Goal: Information Seeking & Learning: Learn about a topic

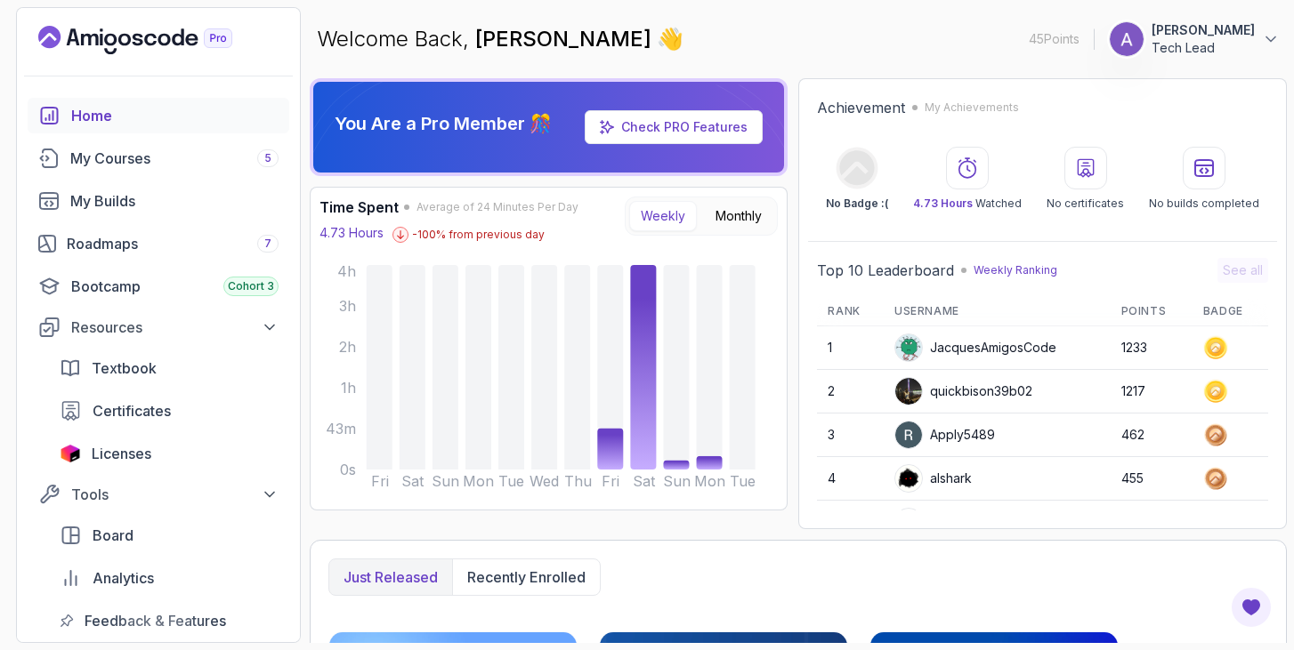
click at [1238, 49] on p "Tech Lead" at bounding box center [1202, 48] width 103 height 18
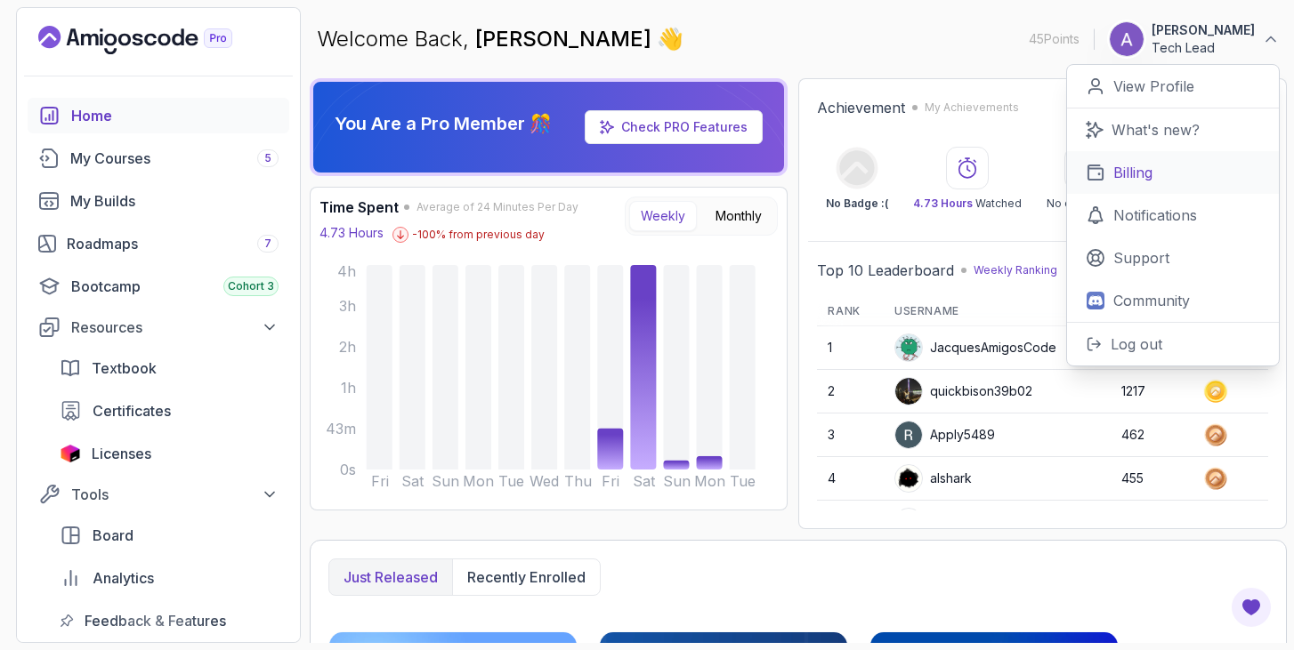
click at [1139, 170] on p "Billing" at bounding box center [1132, 172] width 39 height 21
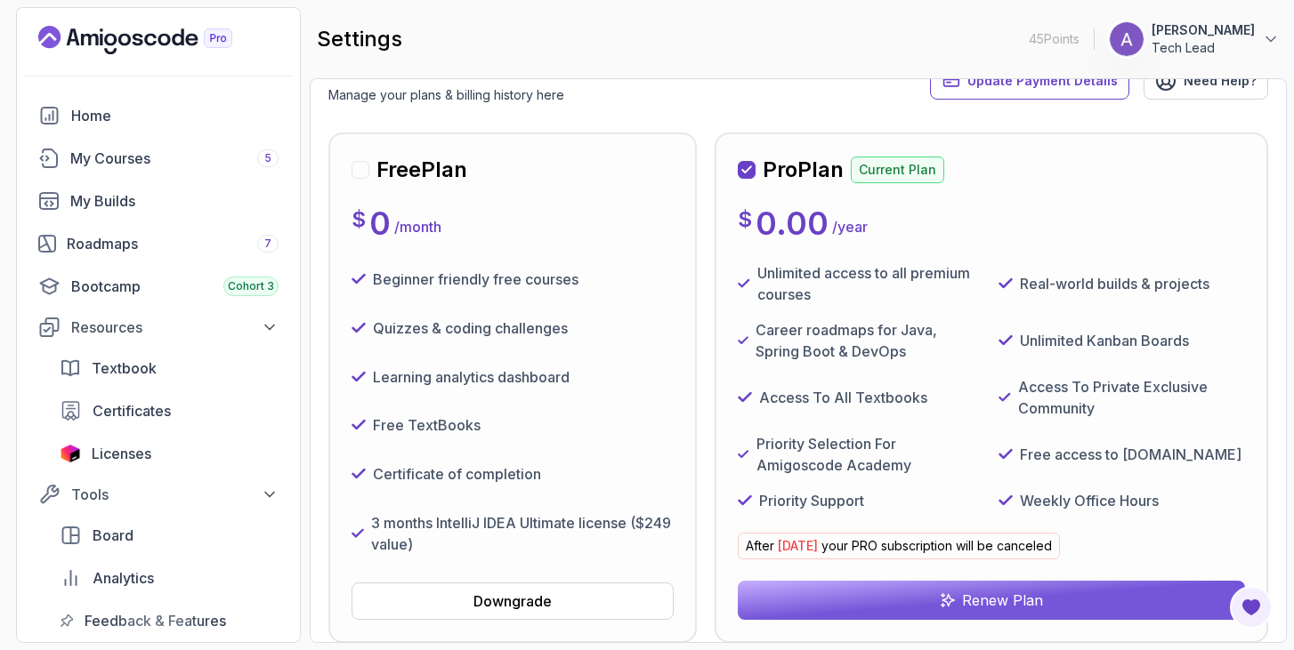
scroll to position [125, 0]
click at [93, 105] on div "Home" at bounding box center [174, 115] width 207 height 21
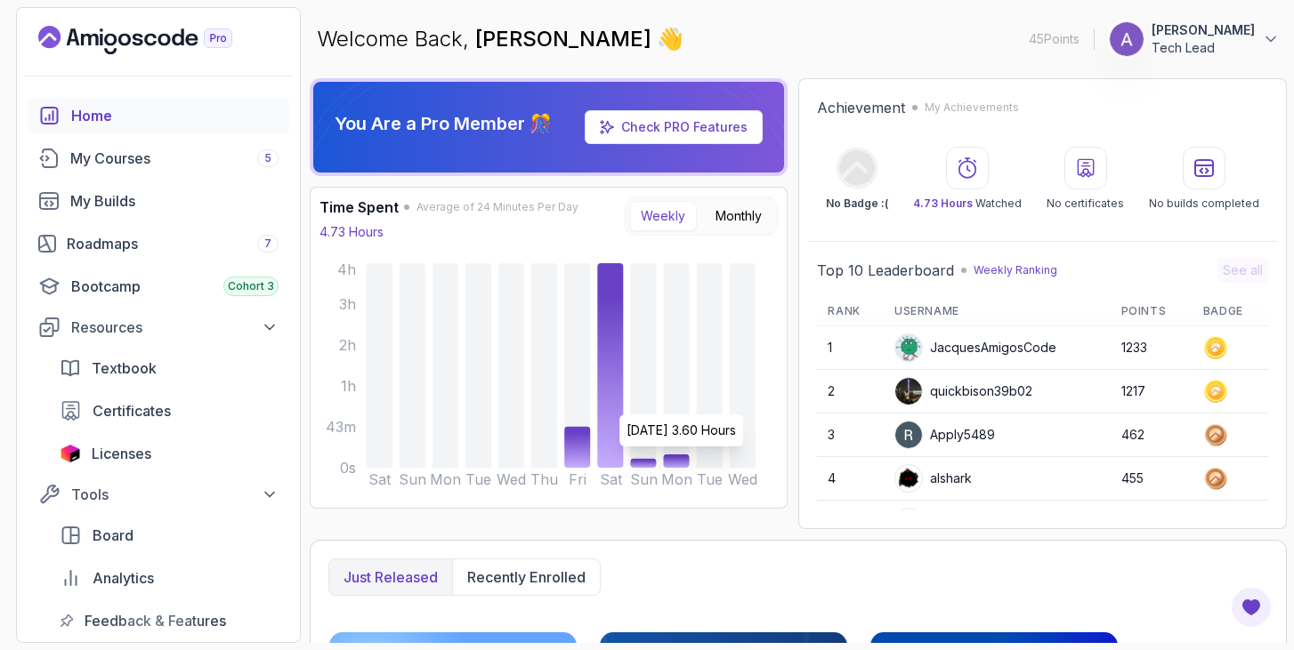
scroll to position [667, 0]
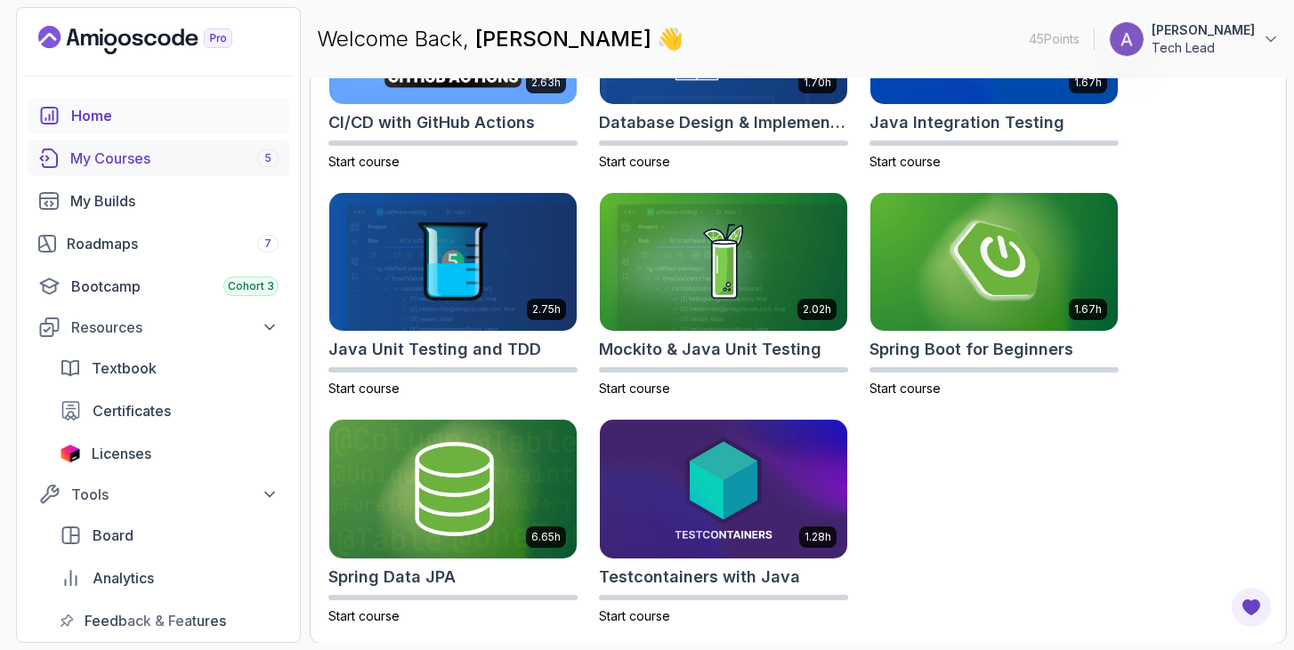
click at [153, 157] on div "My Courses 5" at bounding box center [174, 158] width 208 height 21
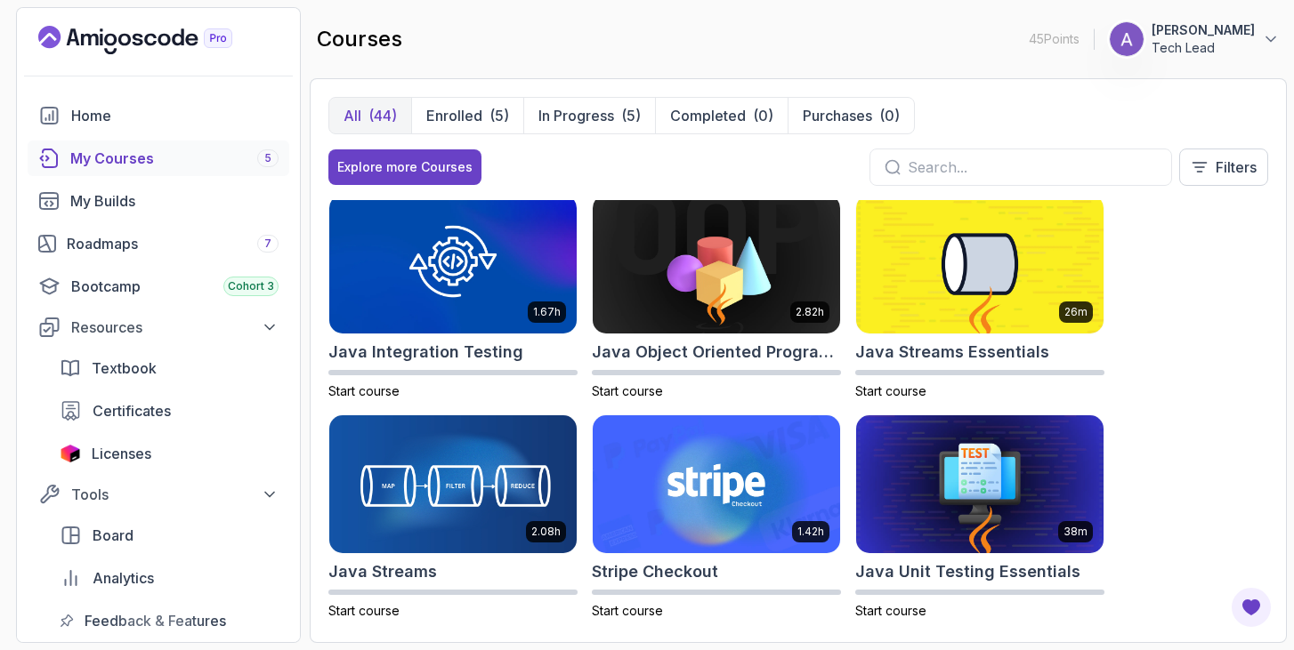
scroll to position [1334, 0]
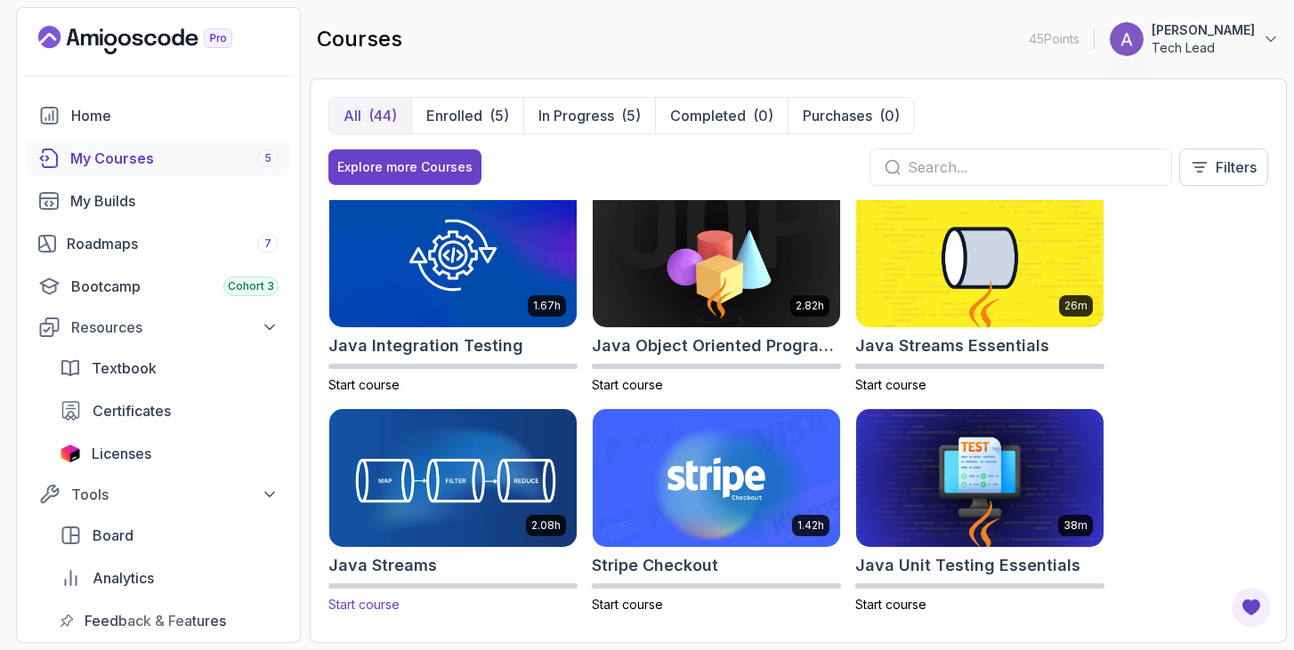
click at [392, 566] on h2 "Java Streams" at bounding box center [382, 565] width 109 height 25
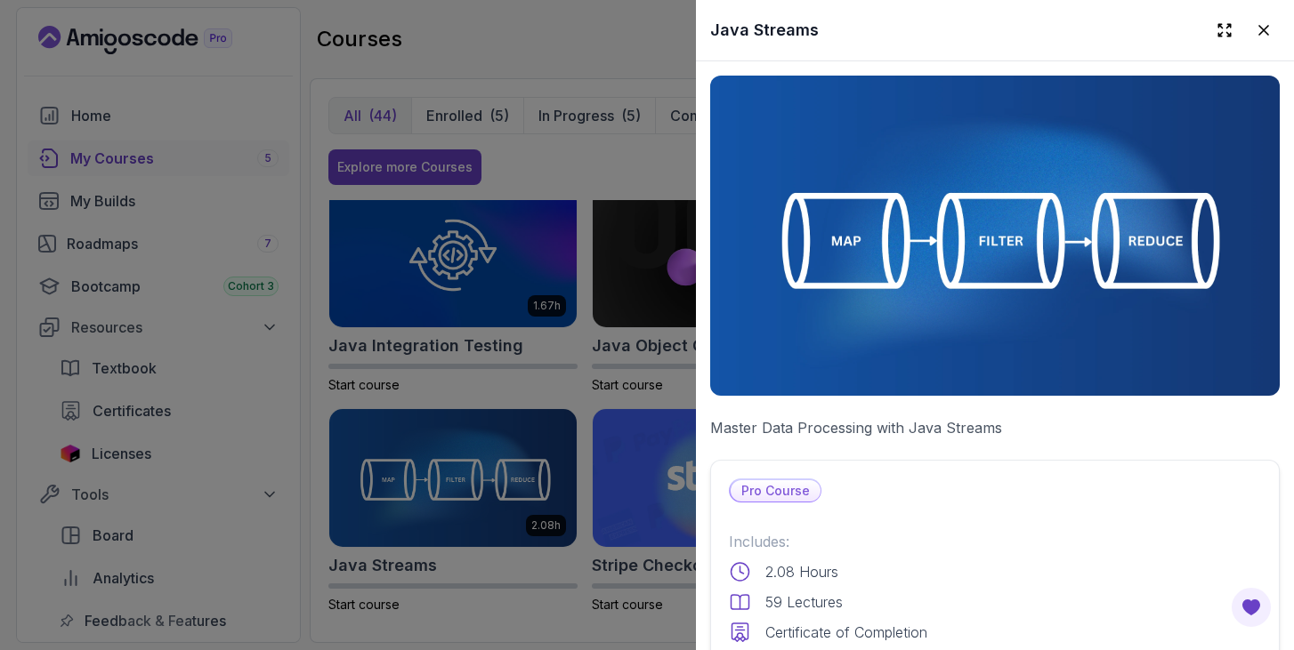
click at [375, 606] on div at bounding box center [647, 325] width 1294 height 650
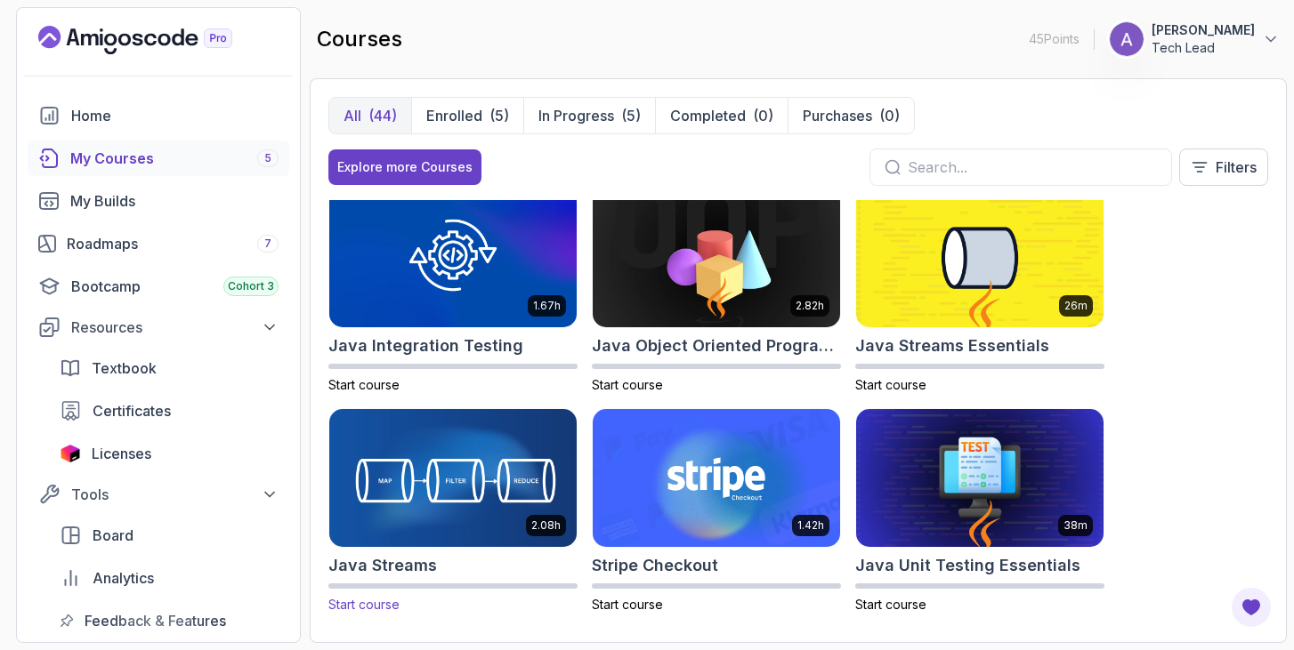
click at [370, 602] on span "Start course" at bounding box center [363, 604] width 71 height 15
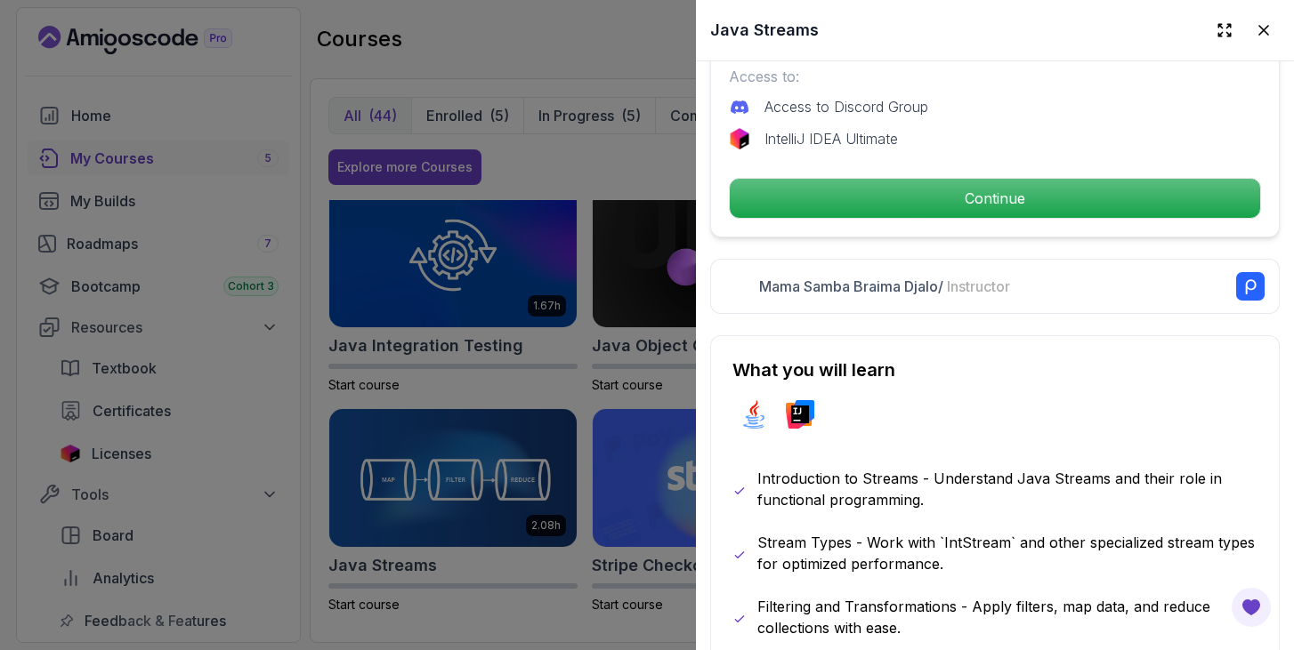
scroll to position [608, 0]
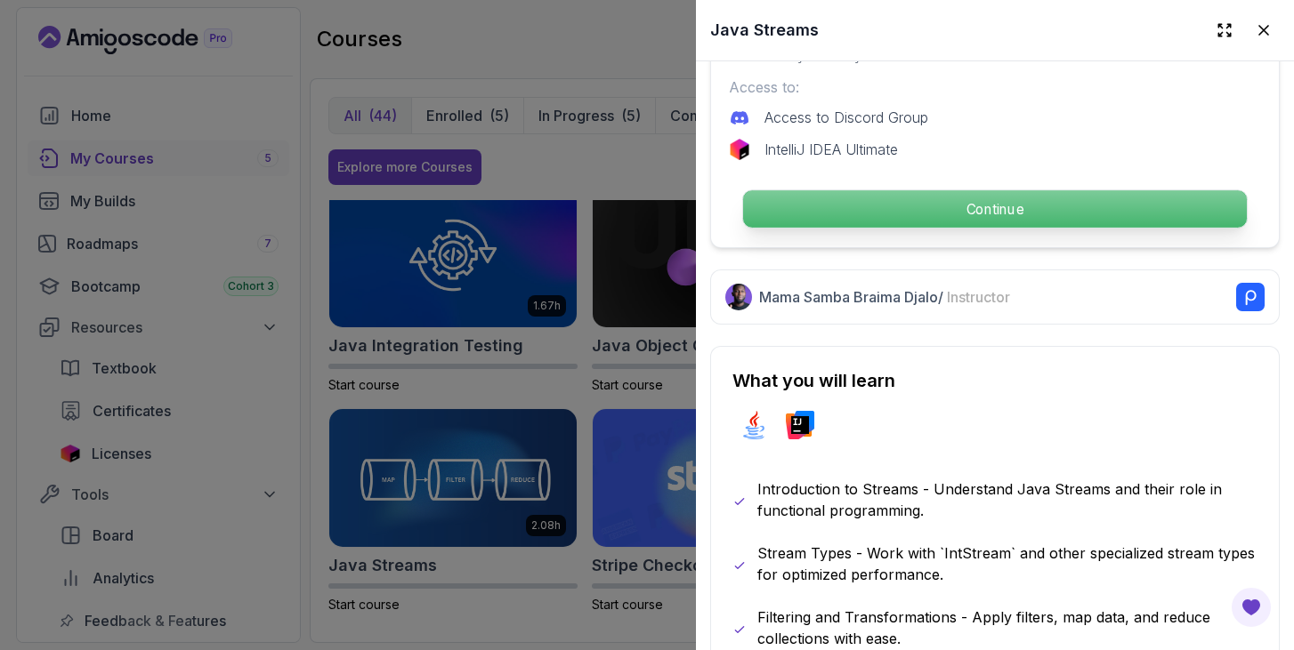
click at [833, 214] on p "Continue" at bounding box center [995, 208] width 504 height 37
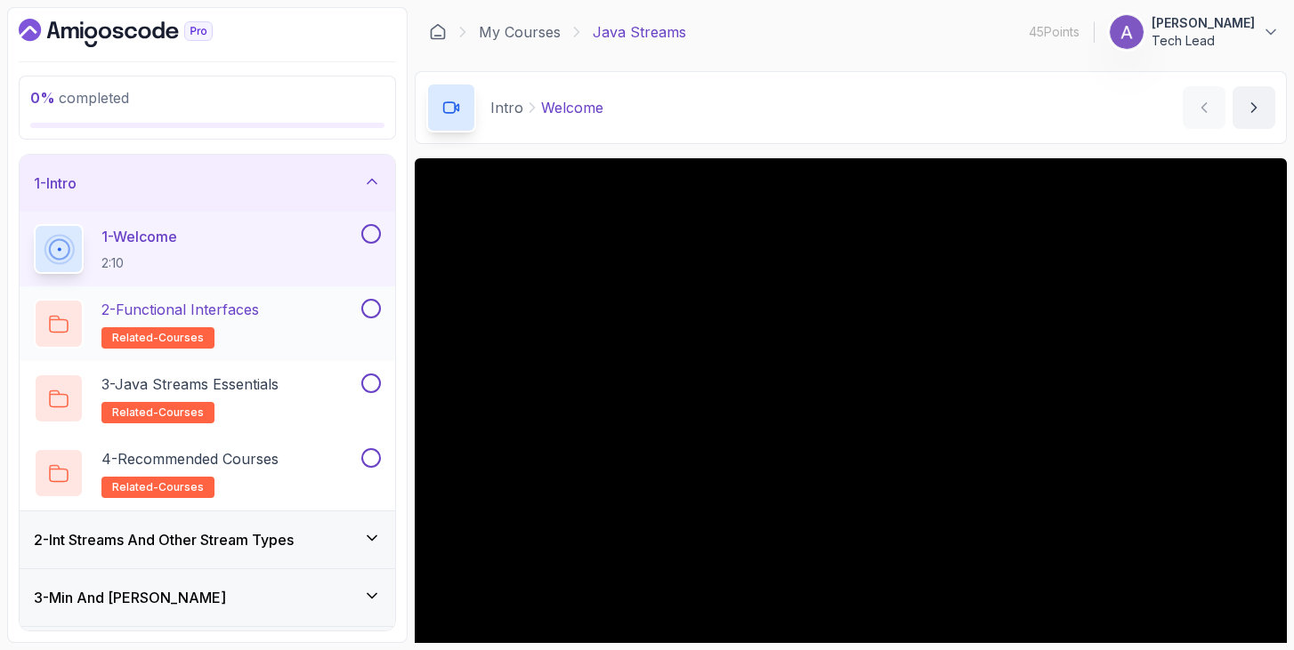
click at [224, 311] on p "2 - Functional Interfaces" at bounding box center [179, 309] width 157 height 21
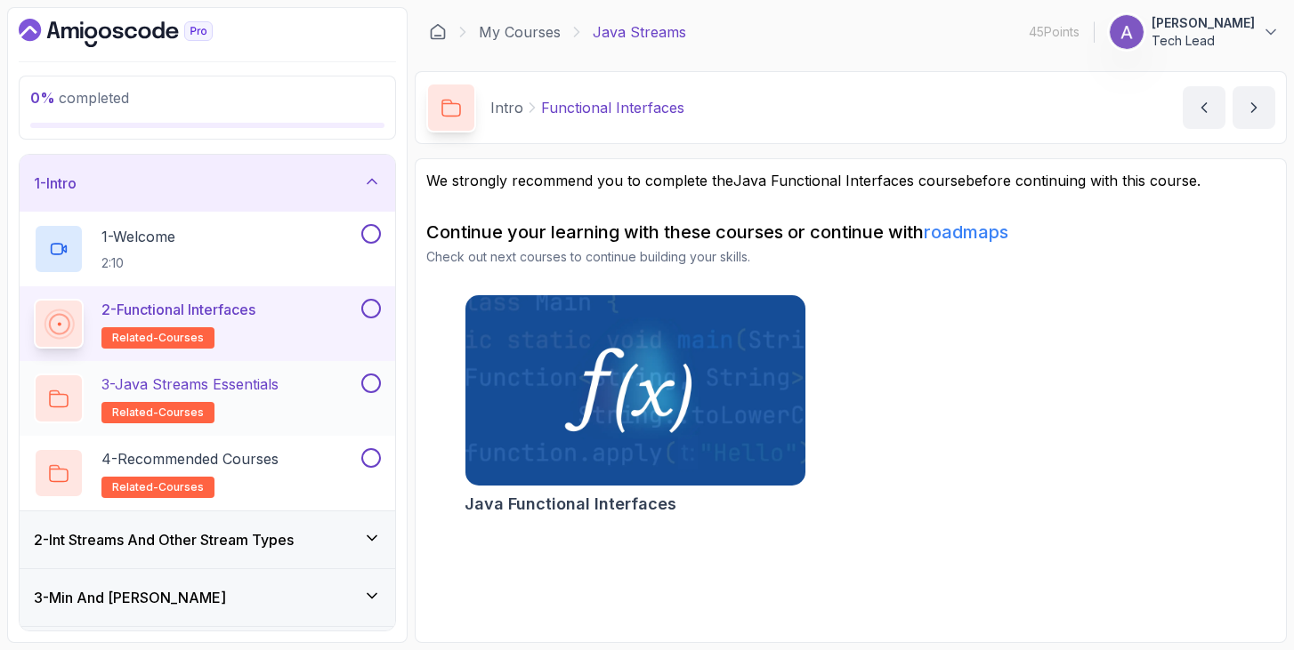
click at [242, 387] on p "3 - Java Streams Essentials" at bounding box center [189, 384] width 177 height 21
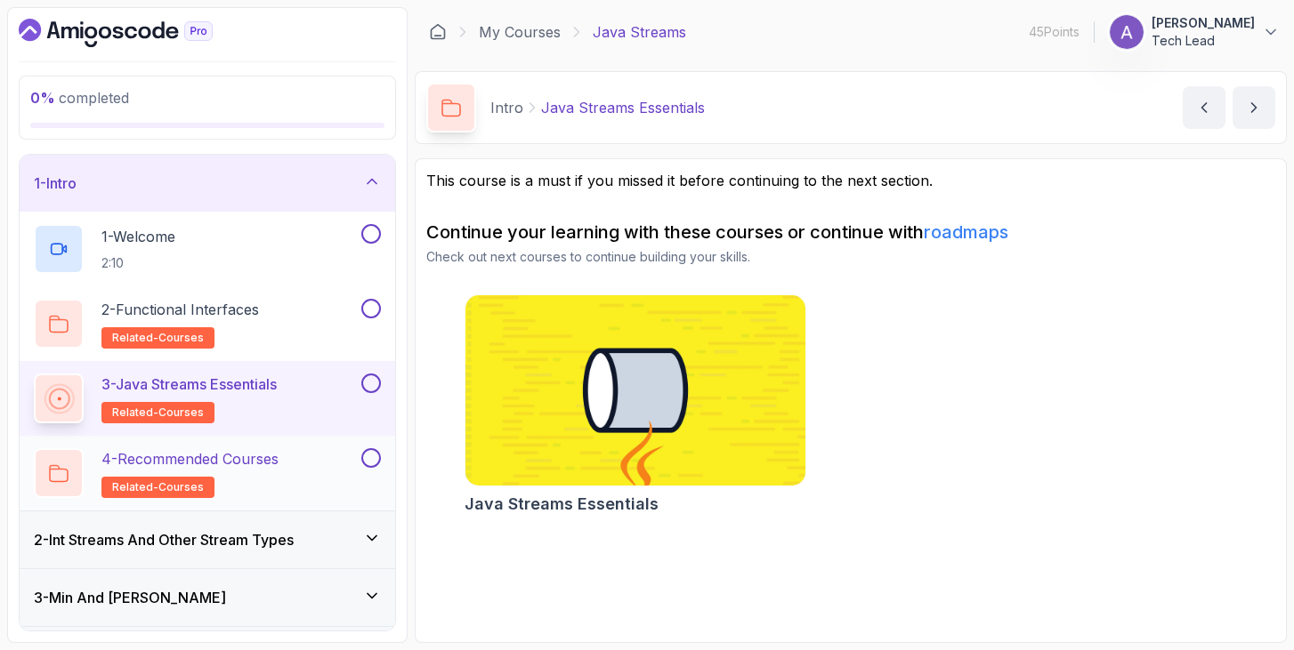
click at [269, 479] on h2 "4 - Recommended Courses related-courses" at bounding box center [189, 473] width 177 height 50
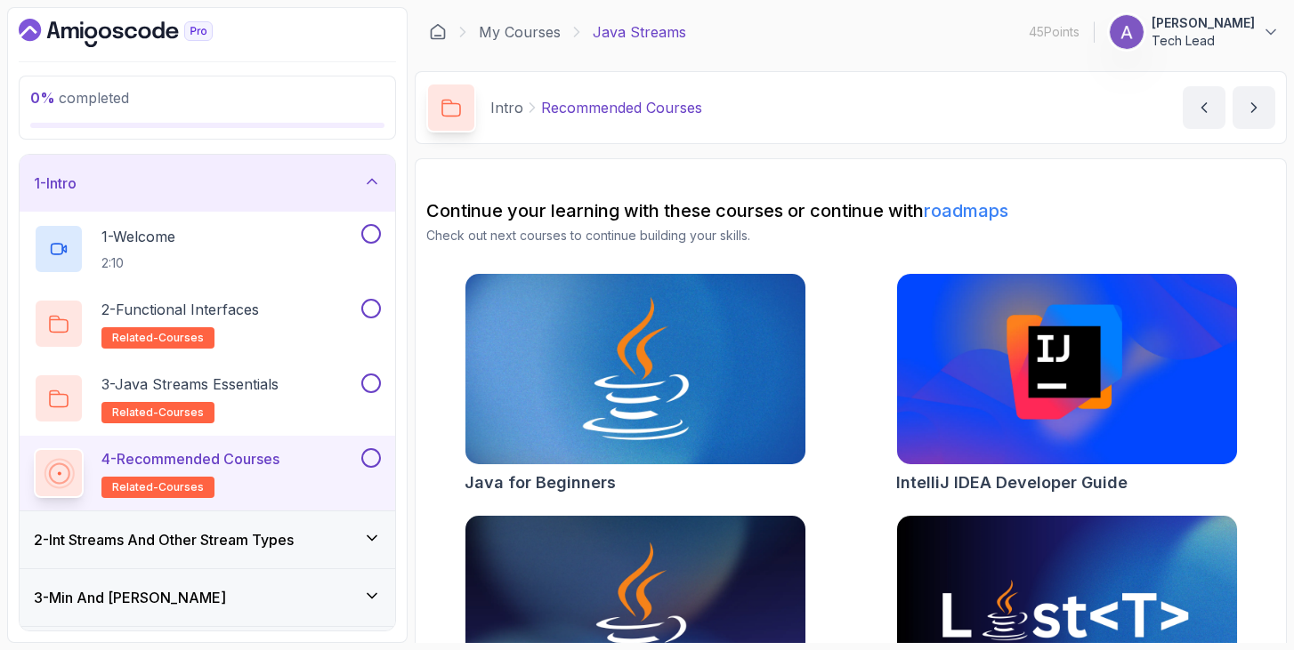
scroll to position [111, 0]
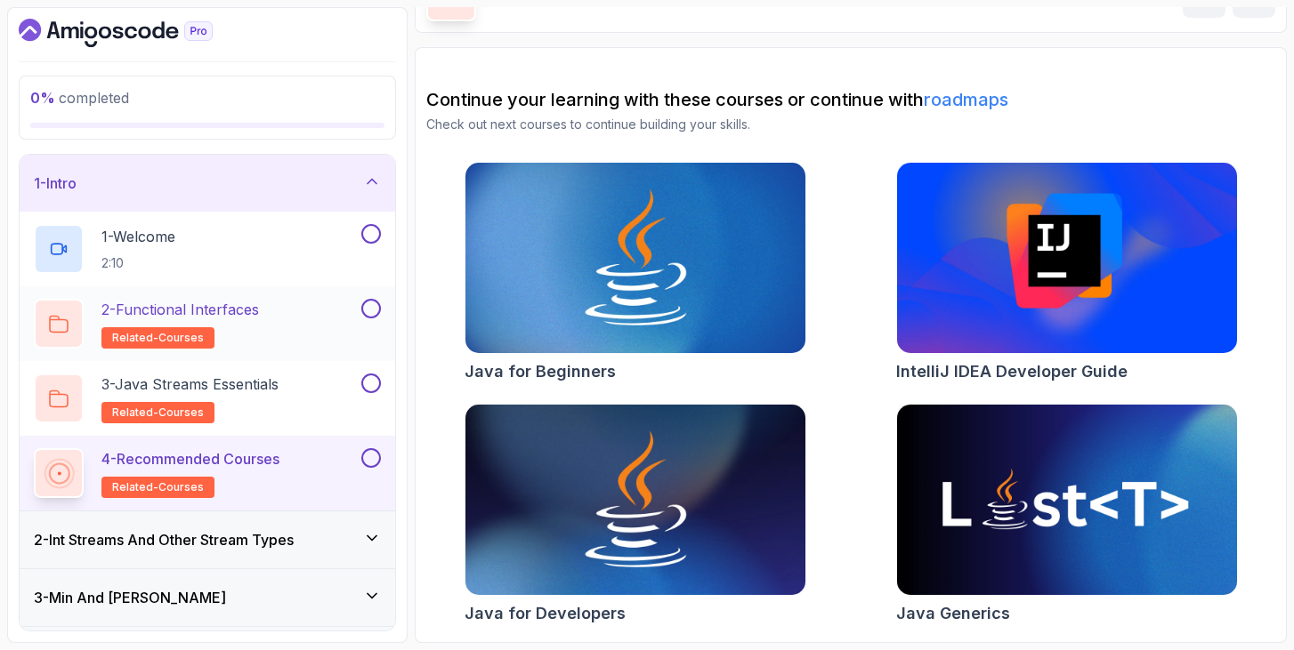
click at [254, 309] on p "2 - Functional Interfaces" at bounding box center [179, 309] width 157 height 21
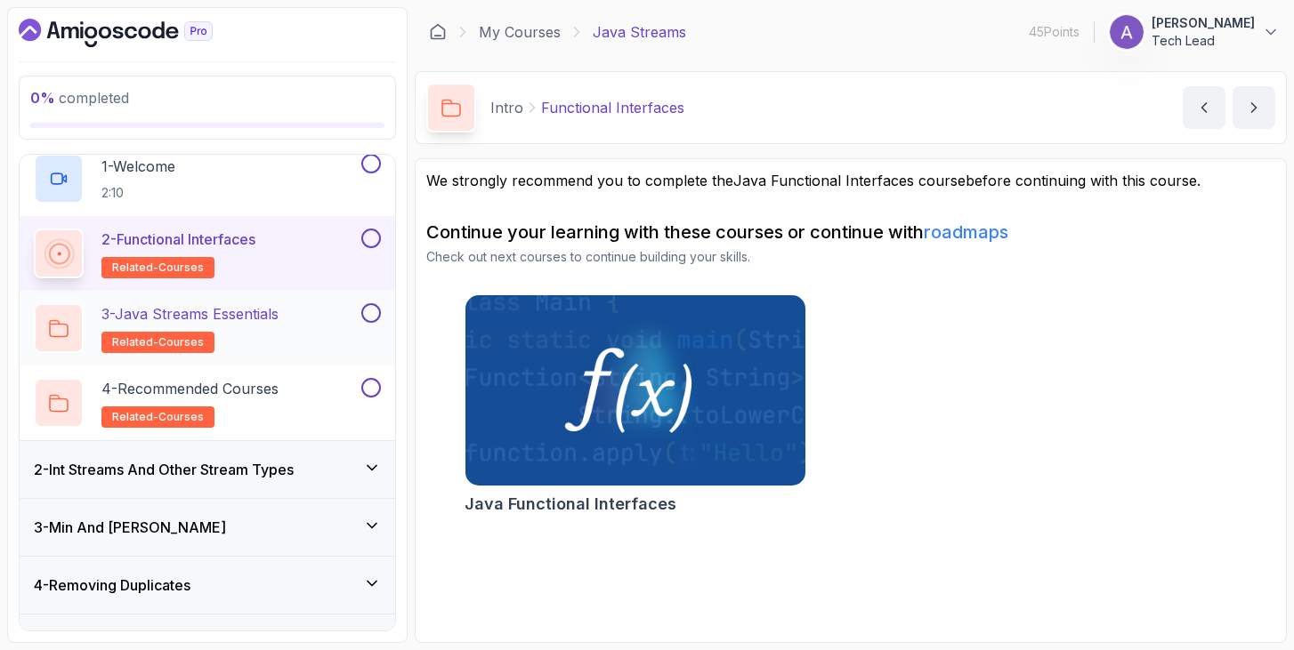
scroll to position [111, 0]
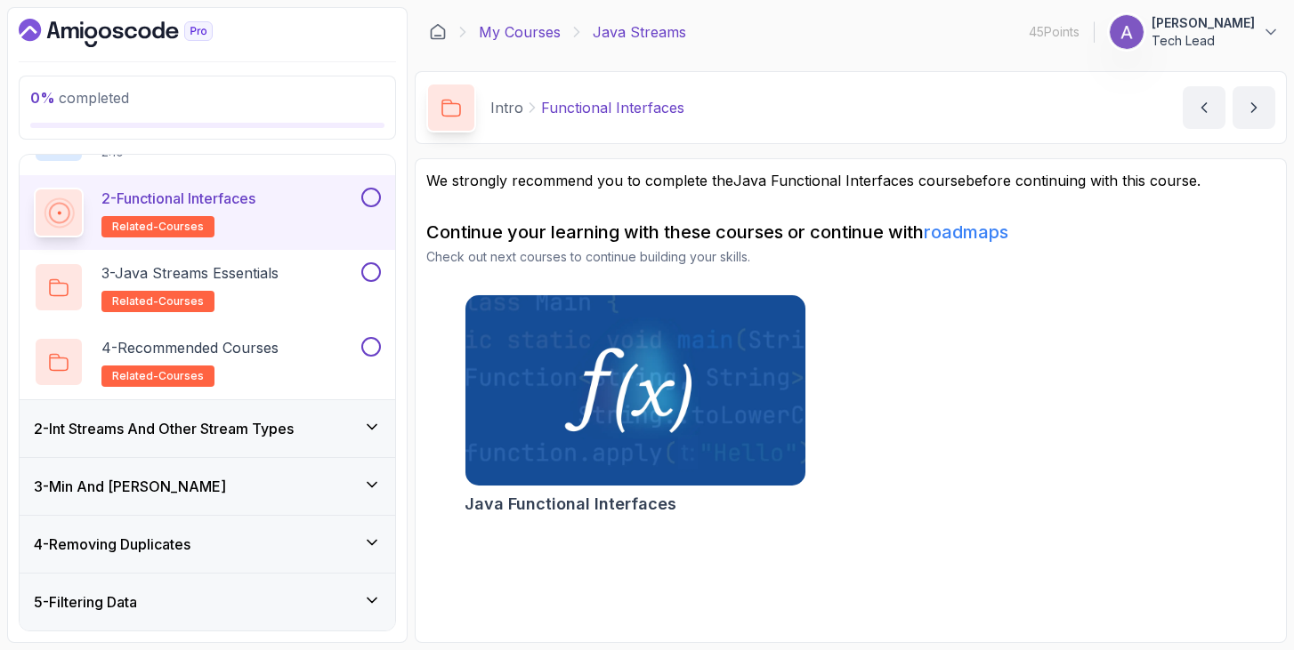
click at [515, 28] on link "My Courses" at bounding box center [520, 31] width 82 height 21
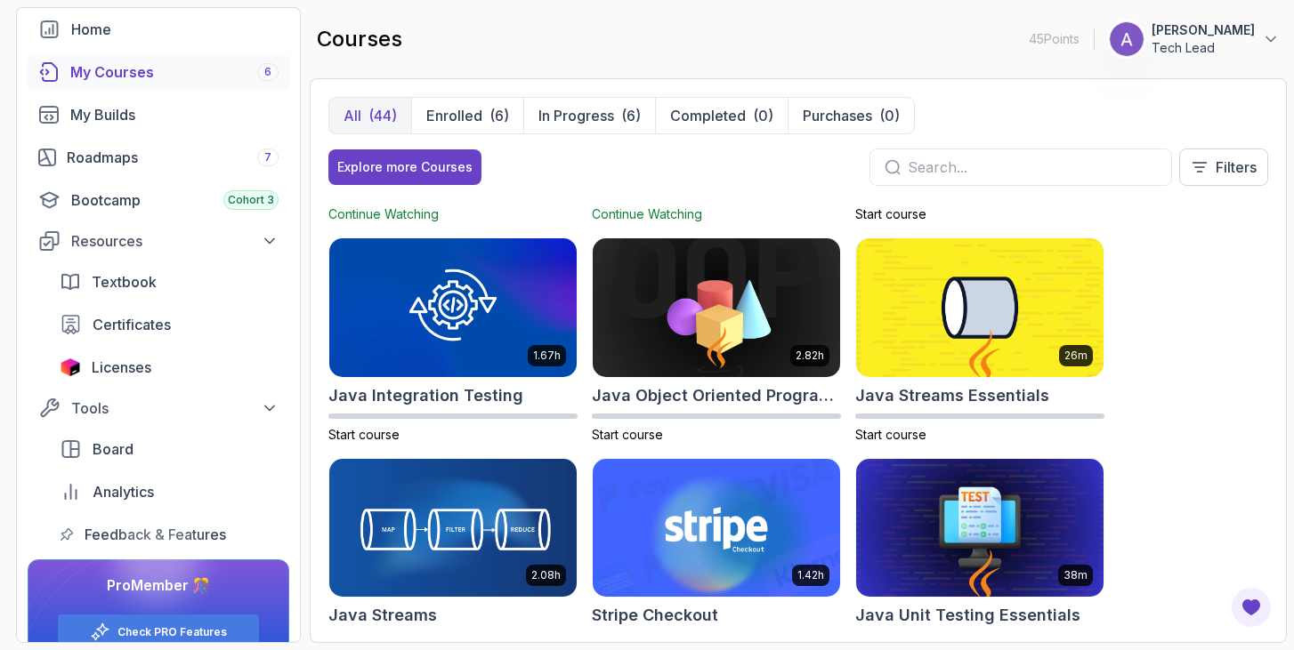
scroll to position [1283, 0]
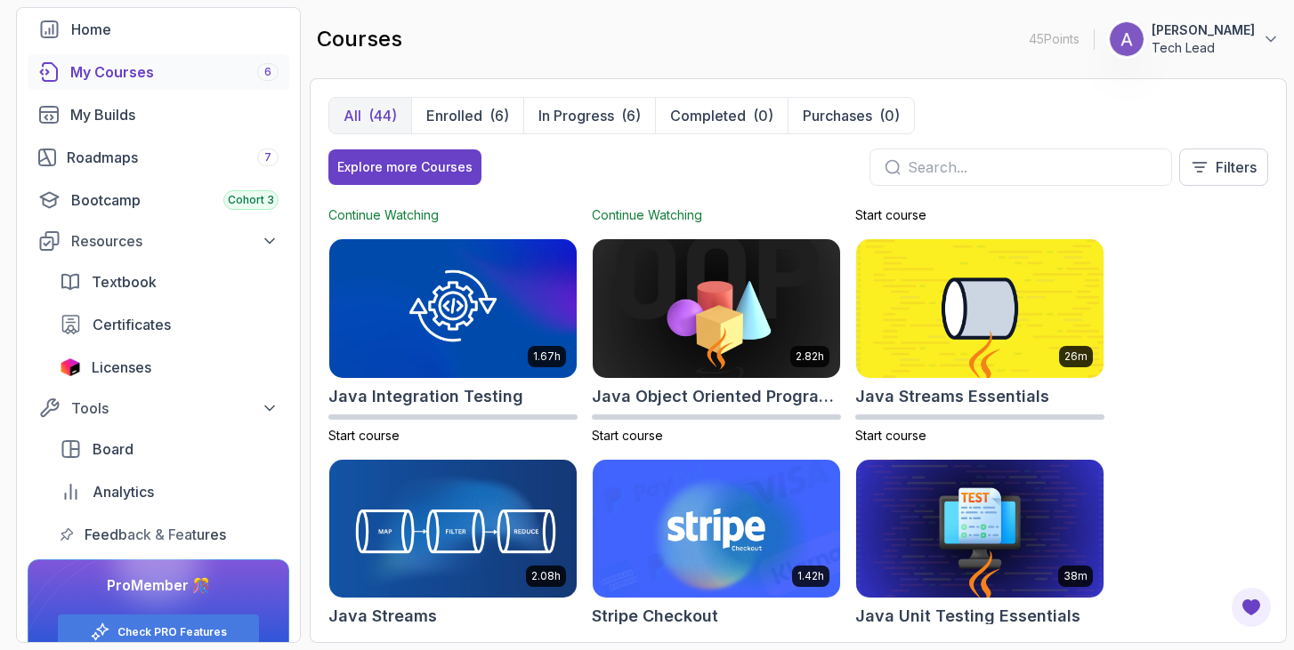
click at [449, 553] on img at bounding box center [453, 528] width 260 height 145
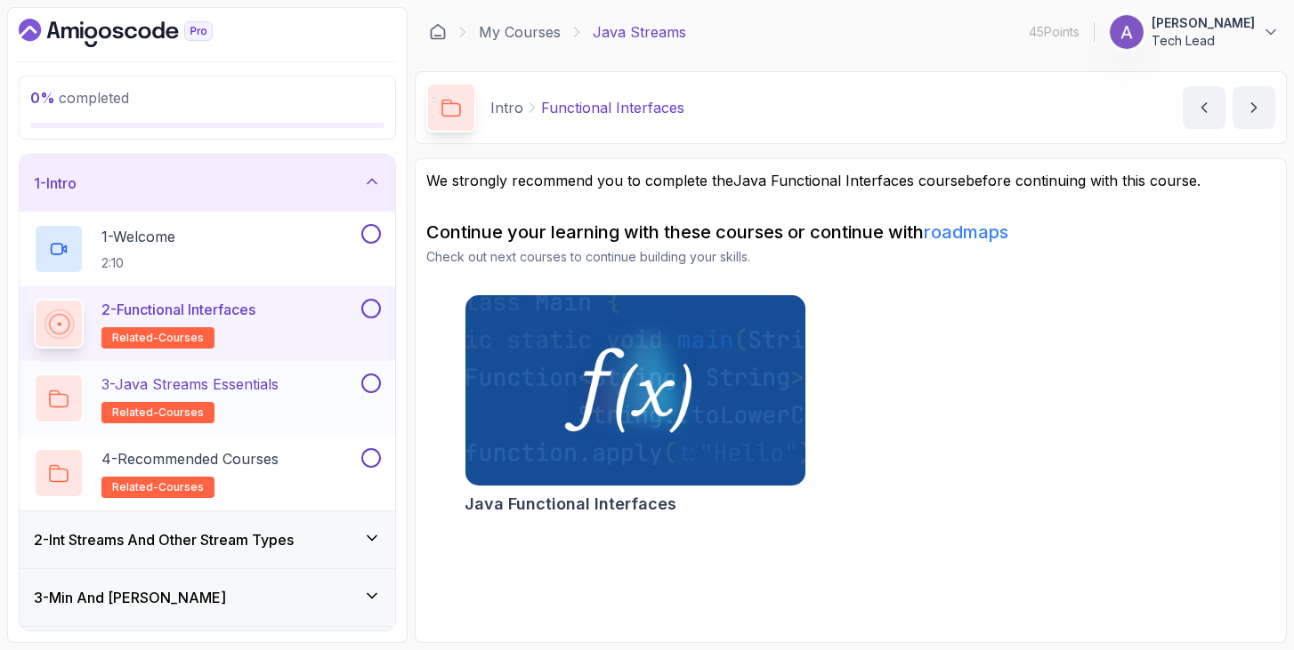
click at [221, 393] on p "3 - Java Streams Essentials" at bounding box center [189, 384] width 177 height 21
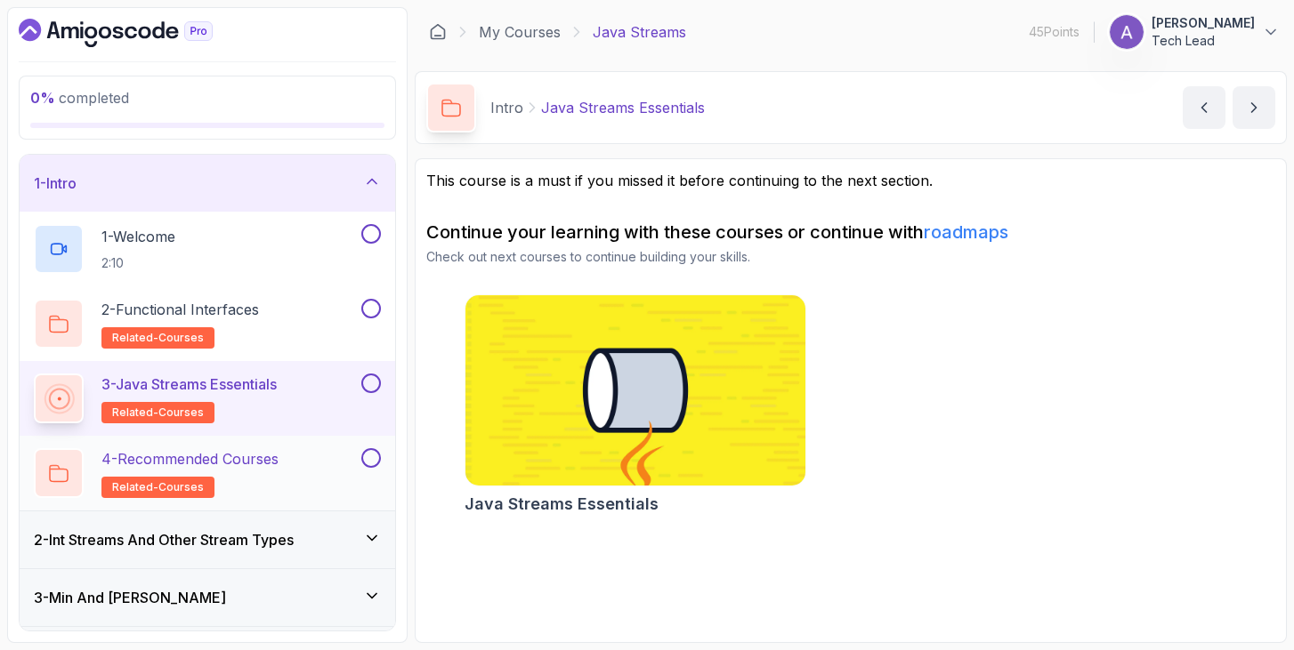
click at [246, 456] on p "4 - Recommended Courses" at bounding box center [189, 458] width 177 height 21
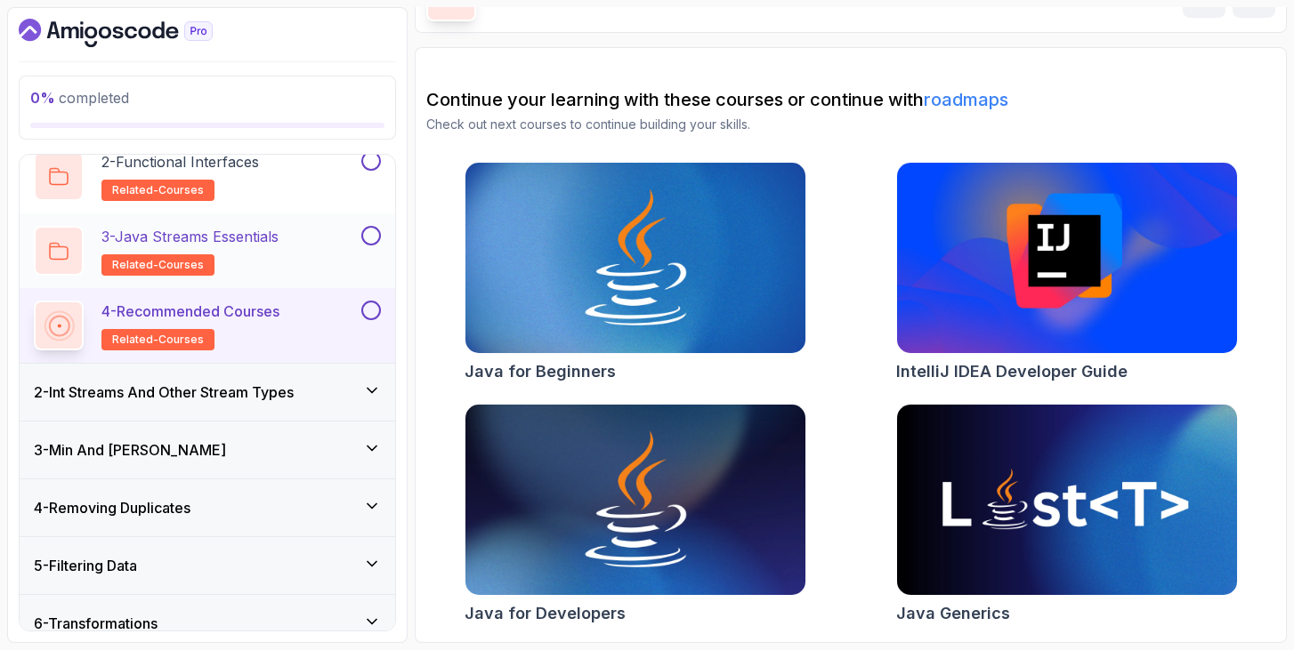
scroll to position [193, 0]
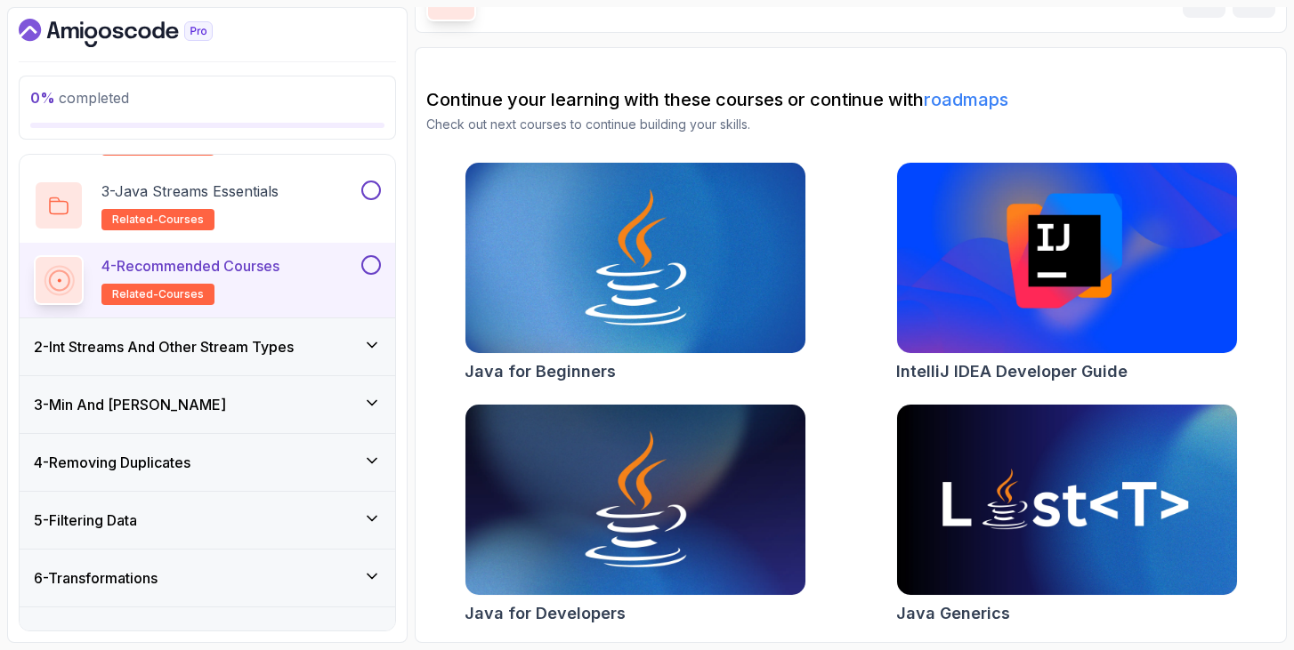
click at [275, 339] on h3 "2 - Int Streams And Other Stream Types" at bounding box center [164, 346] width 260 height 21
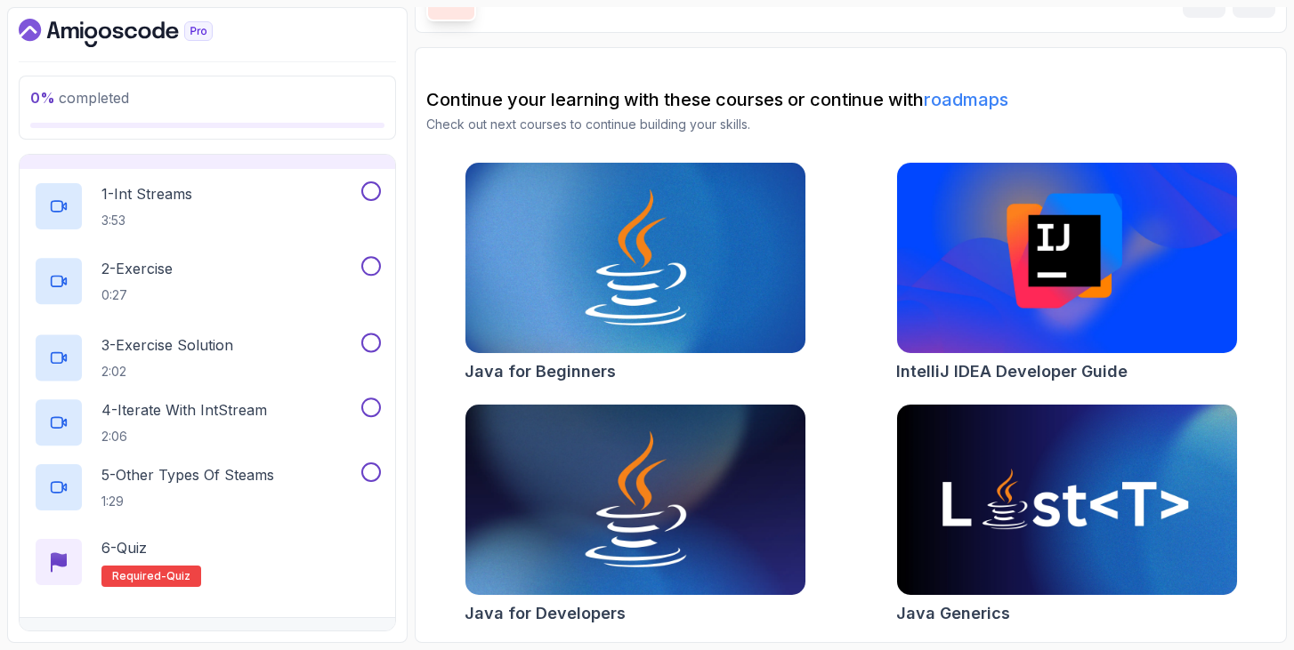
scroll to position [98, 0]
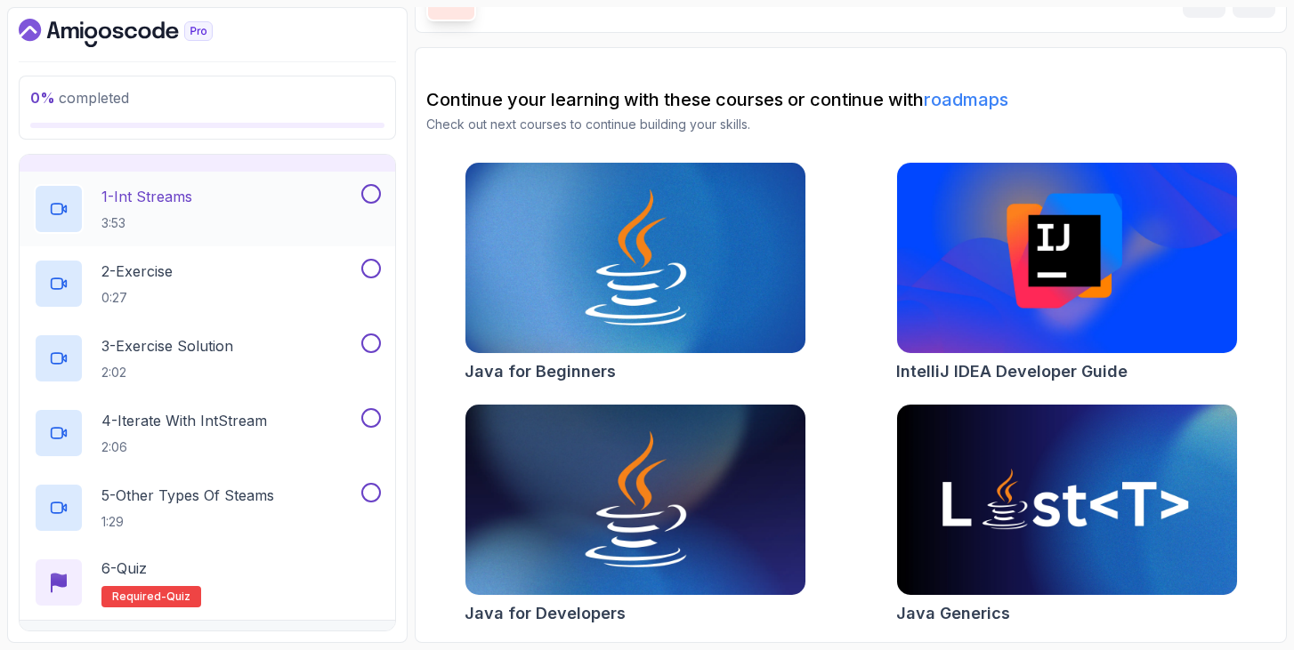
click at [213, 196] on div "1 - Int Streams 3:53" at bounding box center [196, 209] width 324 height 50
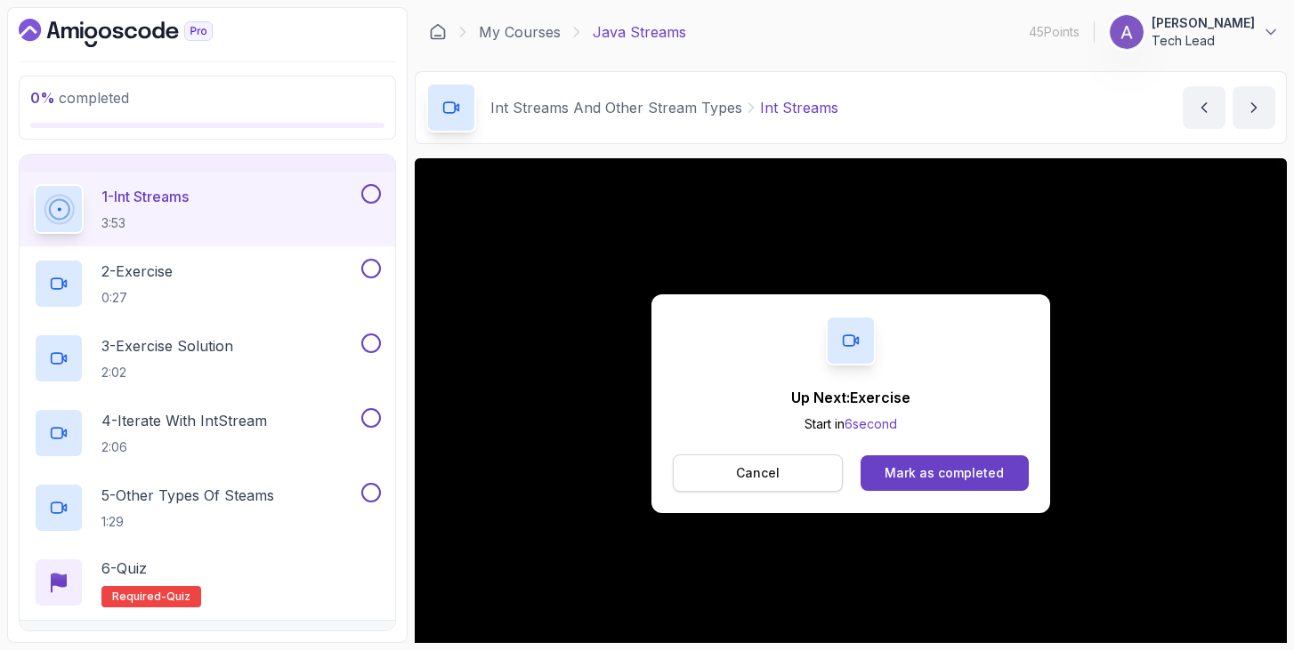
click at [788, 456] on button "Cancel" at bounding box center [758, 473] width 170 height 37
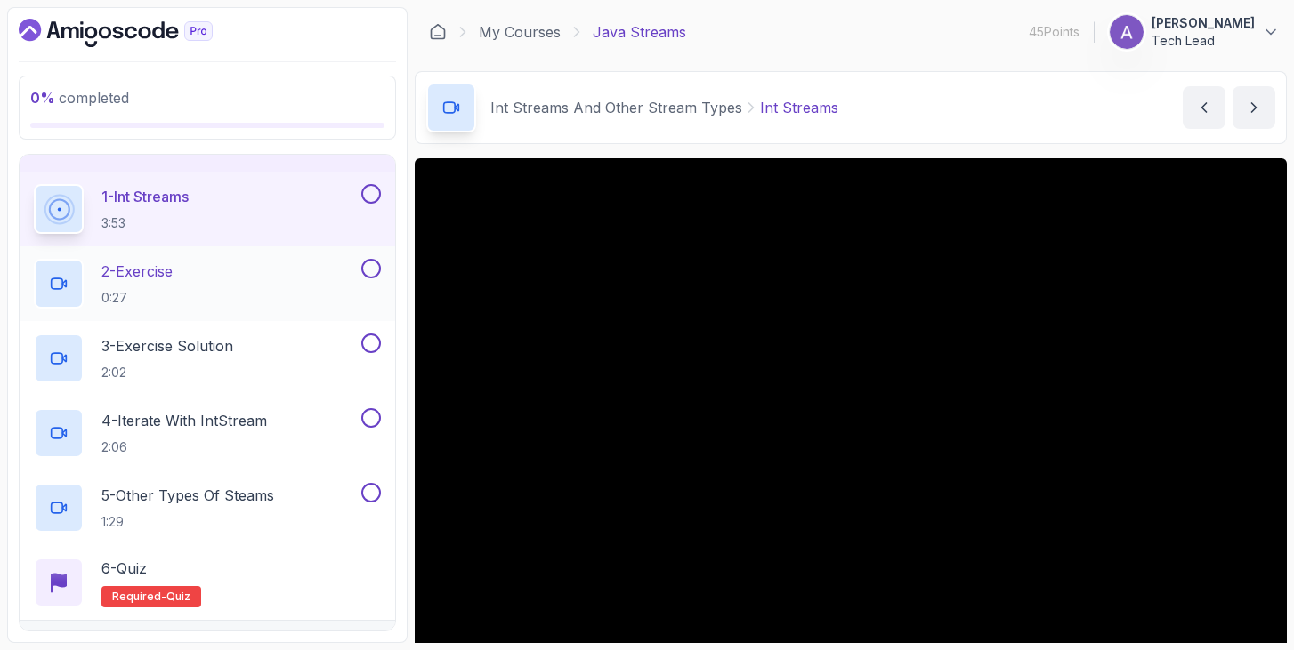
click at [153, 279] on p "2 - Exercise" at bounding box center [136, 271] width 71 height 21
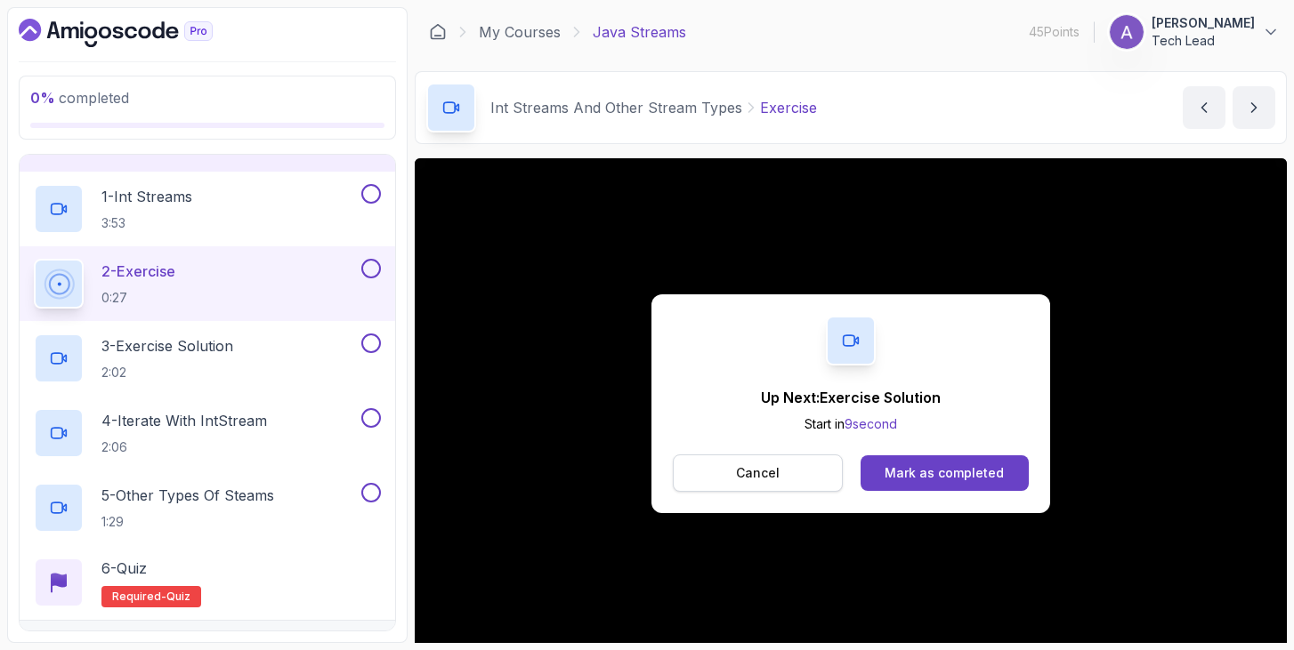
click at [769, 457] on button "Cancel" at bounding box center [758, 473] width 170 height 37
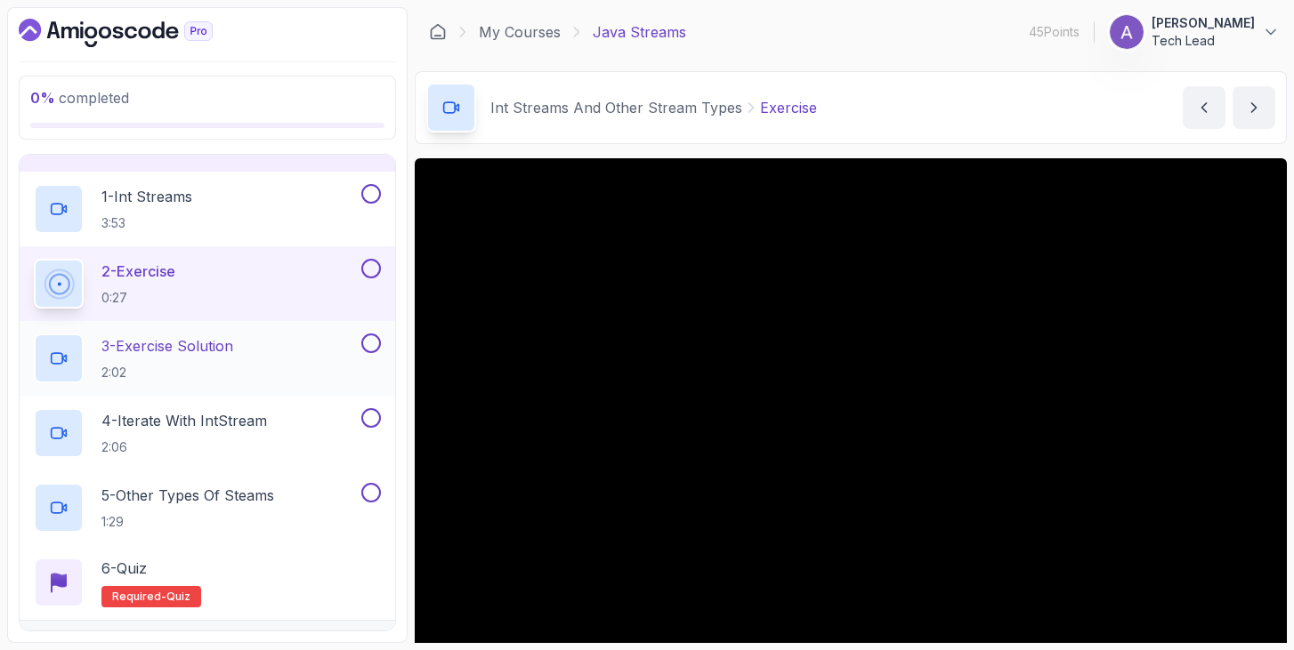
click at [133, 349] on p "3 - Exercise Solution" at bounding box center [167, 345] width 132 height 21
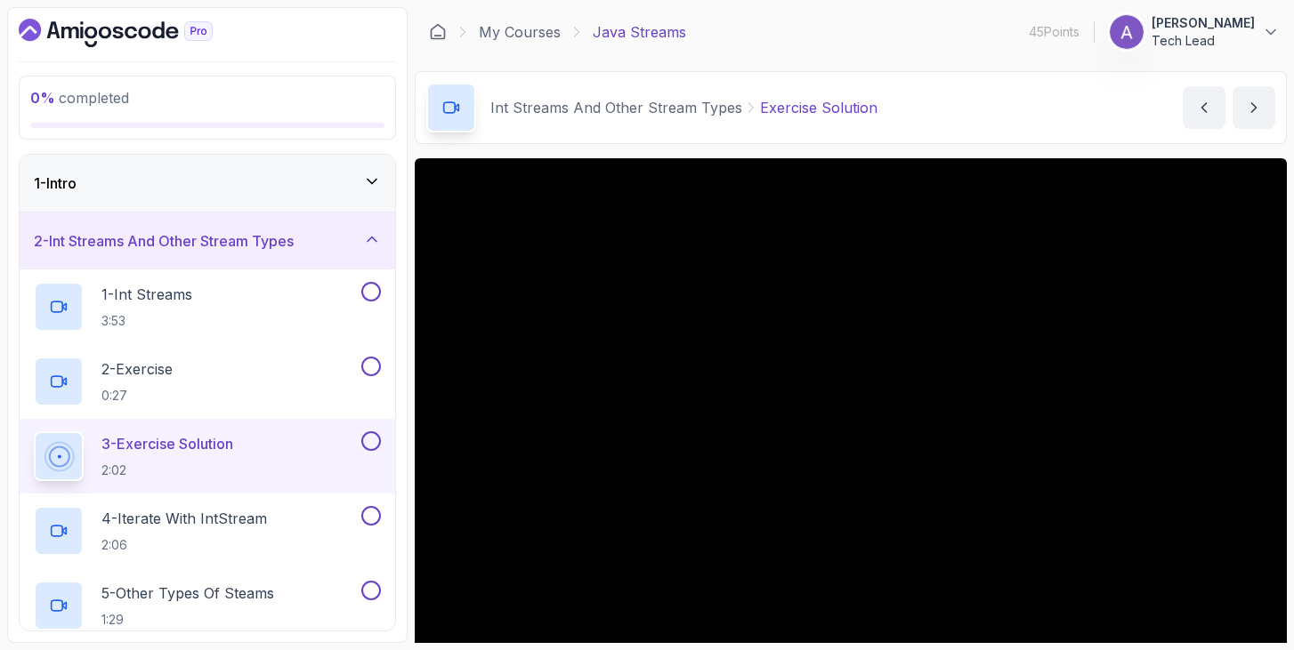
click at [310, 184] on div "1 - Intro" at bounding box center [207, 183] width 347 height 21
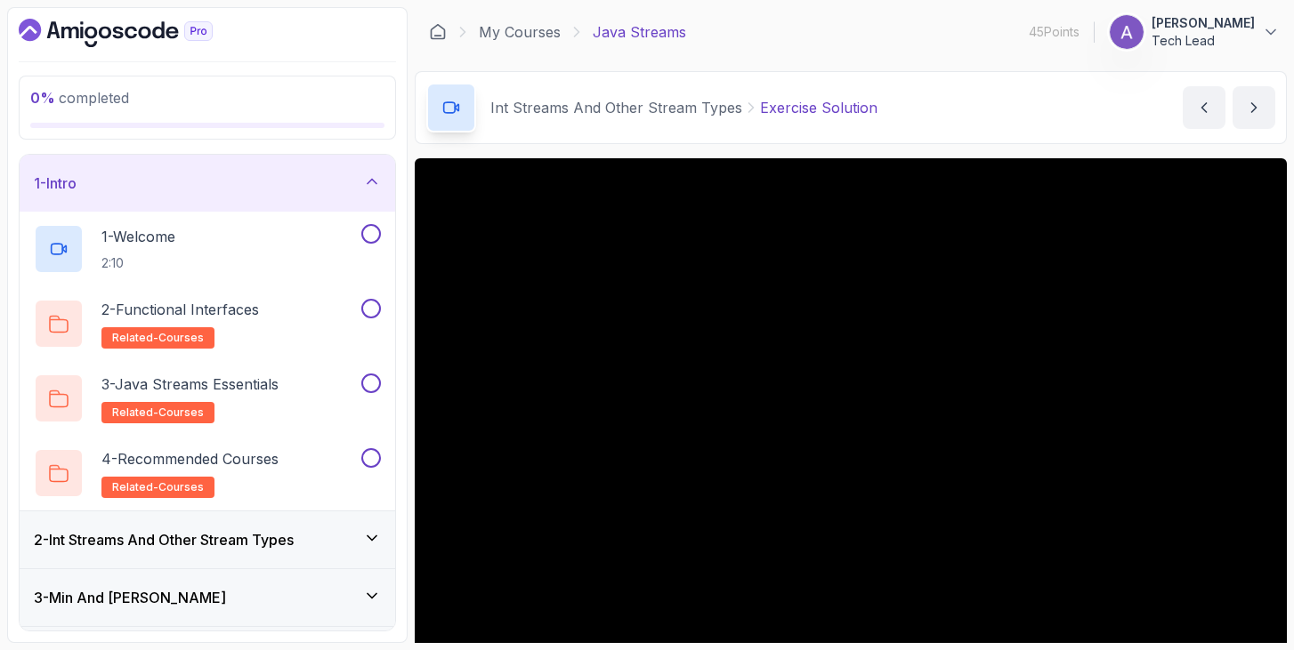
click at [310, 184] on div "1 - Intro" at bounding box center [207, 183] width 347 height 21
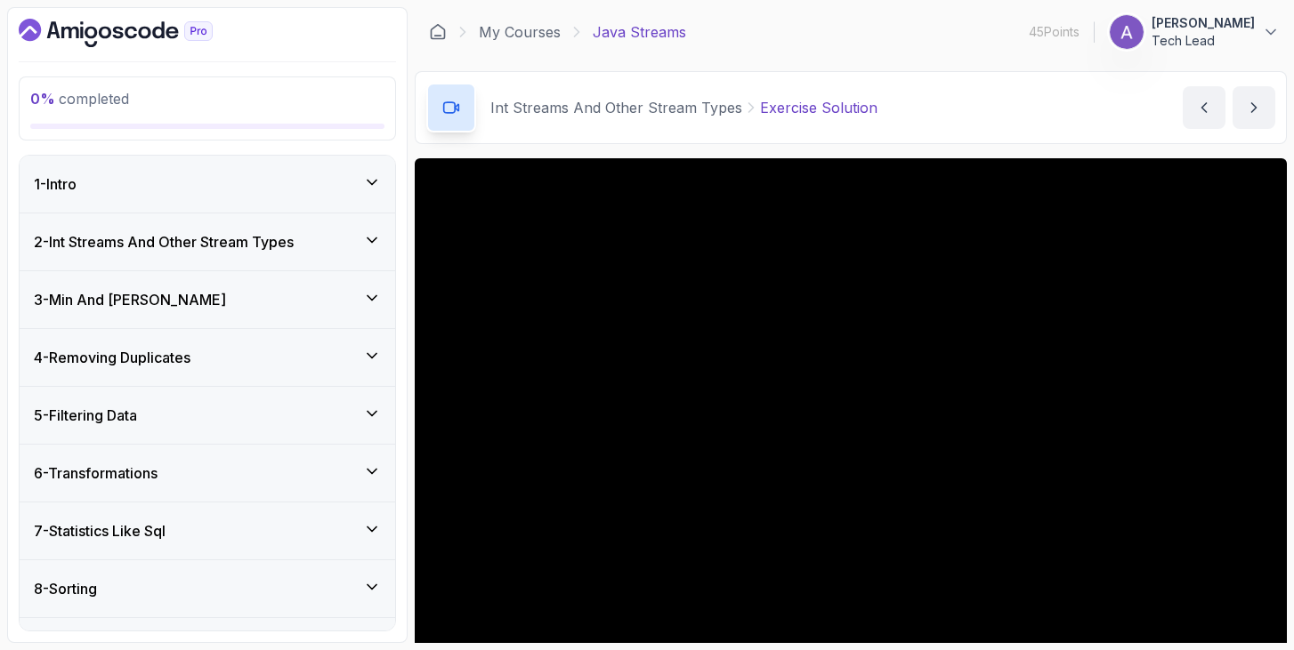
click at [296, 230] on div "2 - Int Streams And Other Stream Types" at bounding box center [207, 242] width 375 height 57
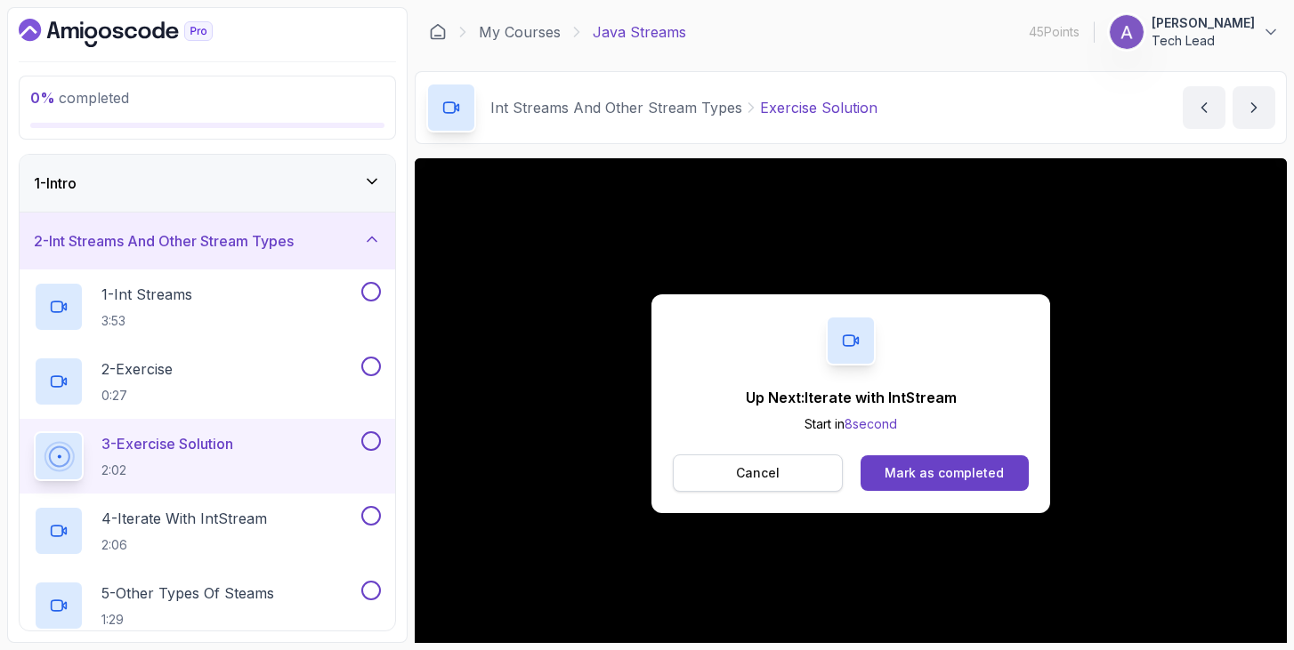
click at [782, 487] on button "Cancel" at bounding box center [758, 473] width 170 height 37
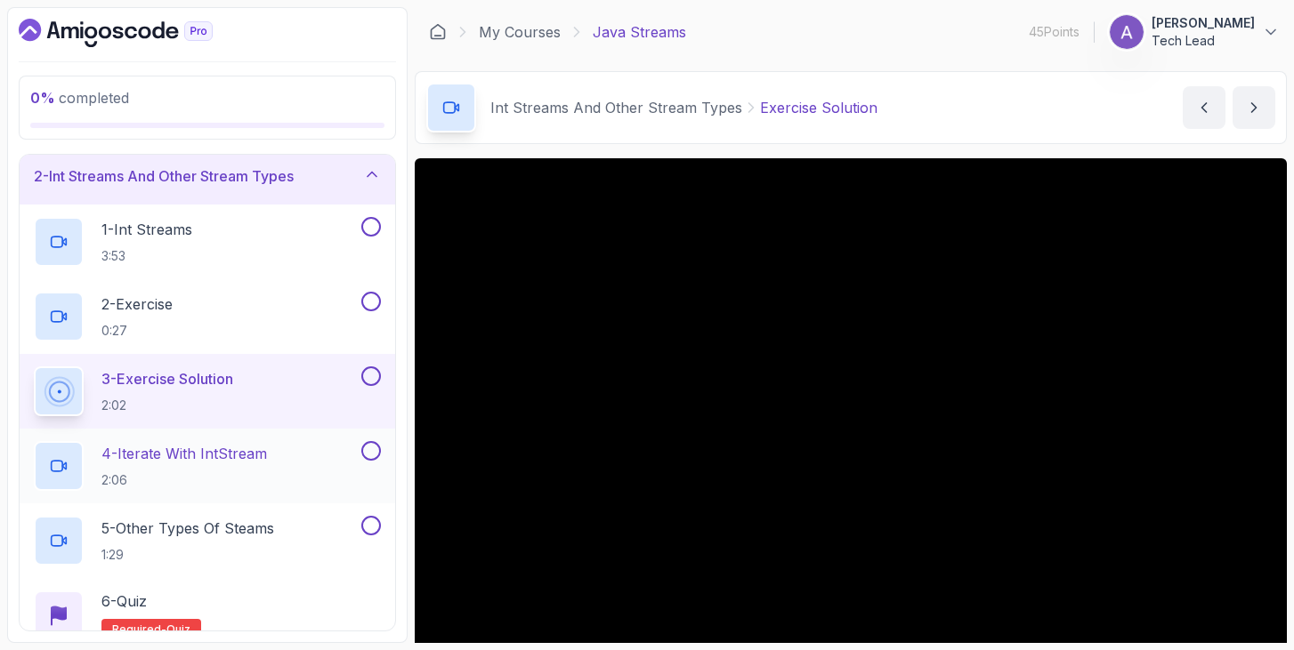
scroll to position [69, 0]
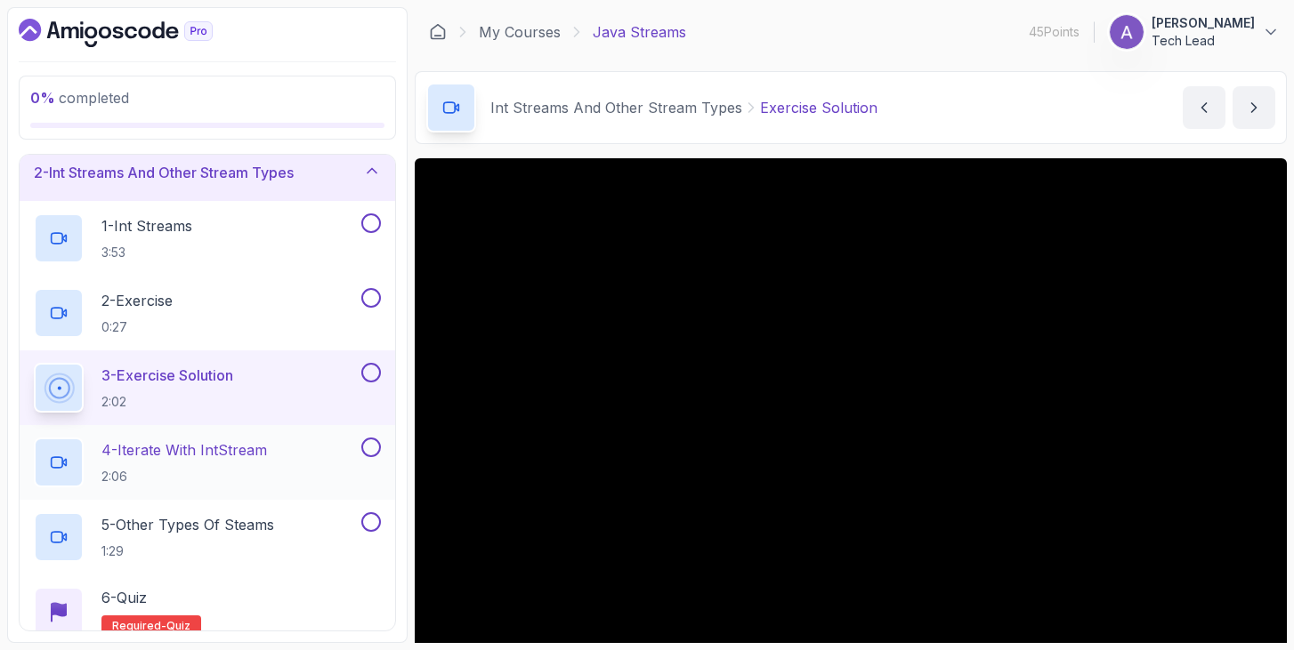
click at [267, 458] on p "4 - Iterate with IntStream" at bounding box center [183, 450] width 165 height 21
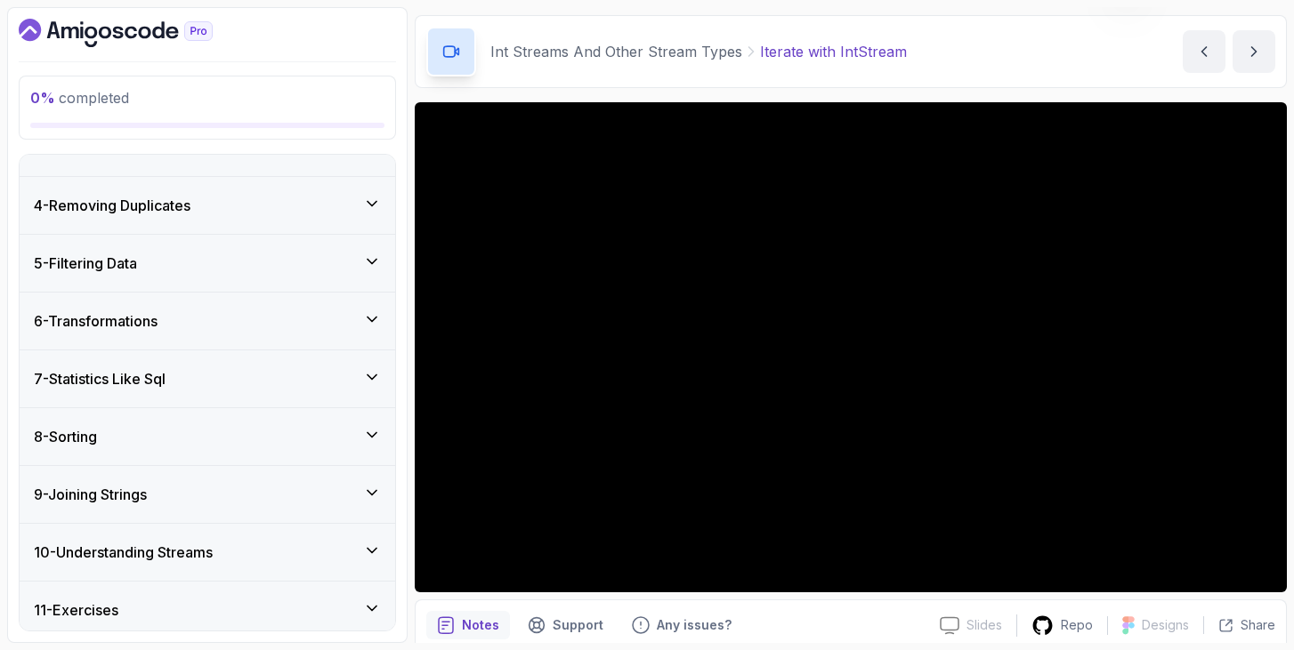
scroll to position [602, 0]
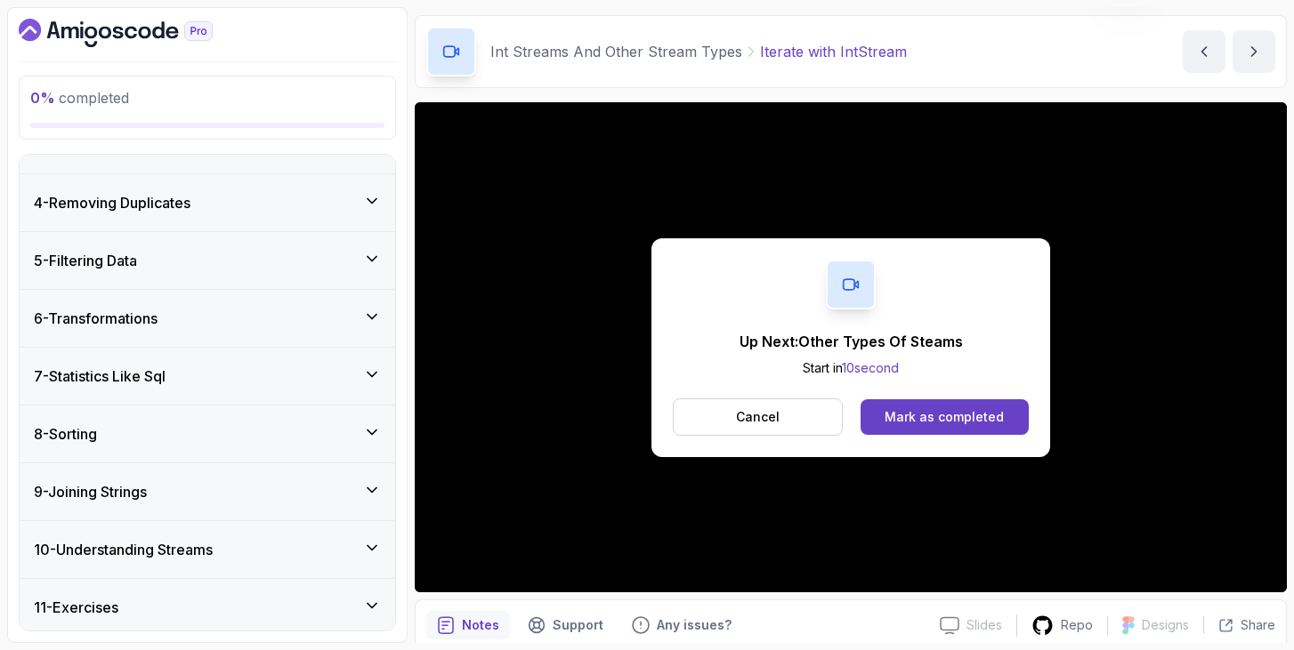
click at [448, 567] on div "Up Next: Other Types Of Steams Start in 10 second Cancel Mark as completed" at bounding box center [851, 347] width 872 height 490
click at [730, 416] on button "Cancel" at bounding box center [758, 417] width 170 height 37
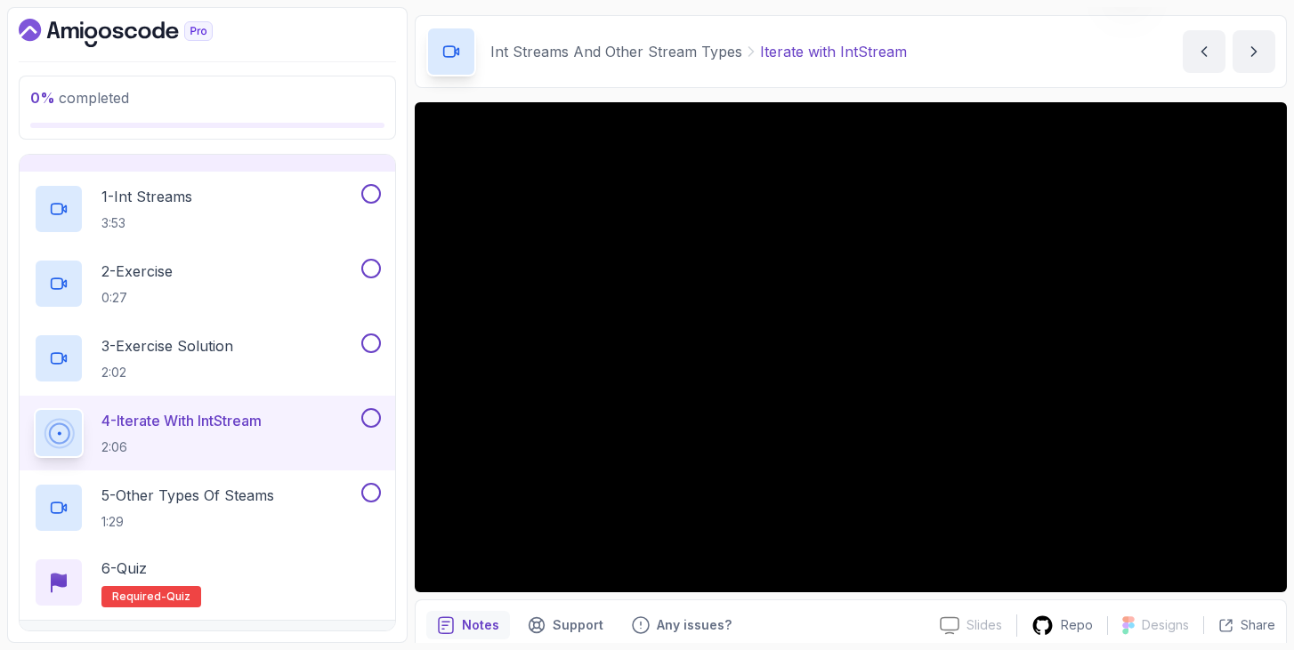
scroll to position [0, 0]
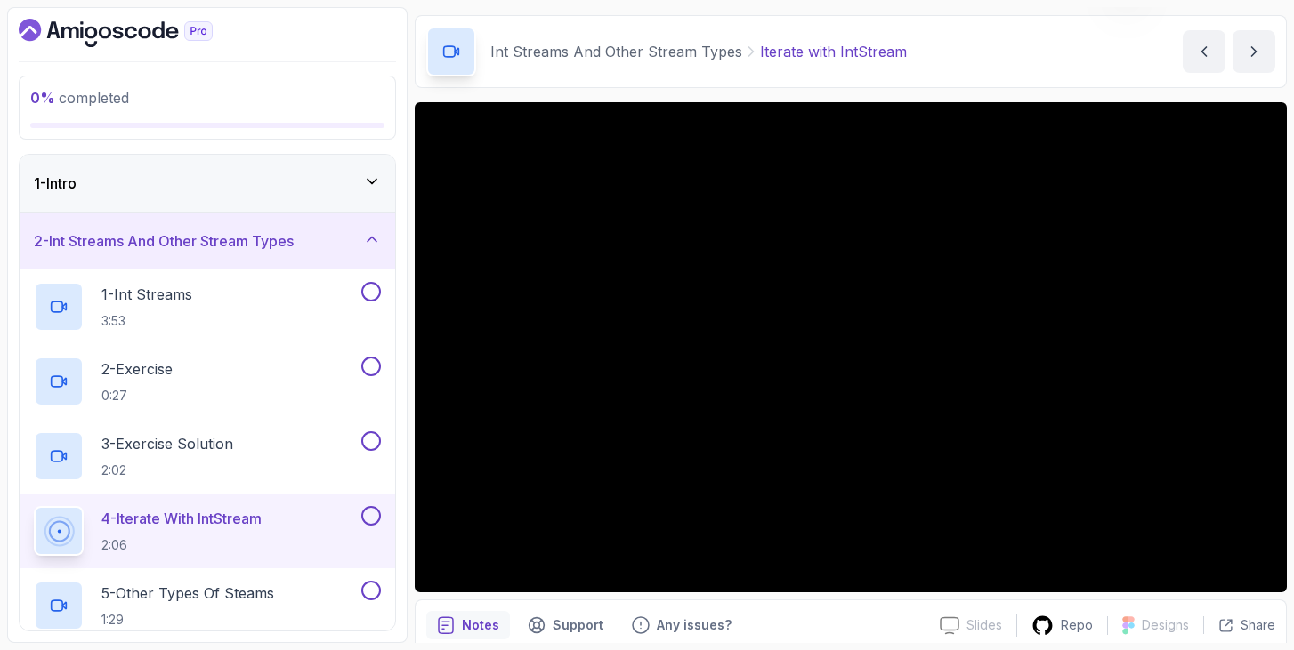
click at [263, 182] on div "1 - Intro" at bounding box center [207, 183] width 347 height 21
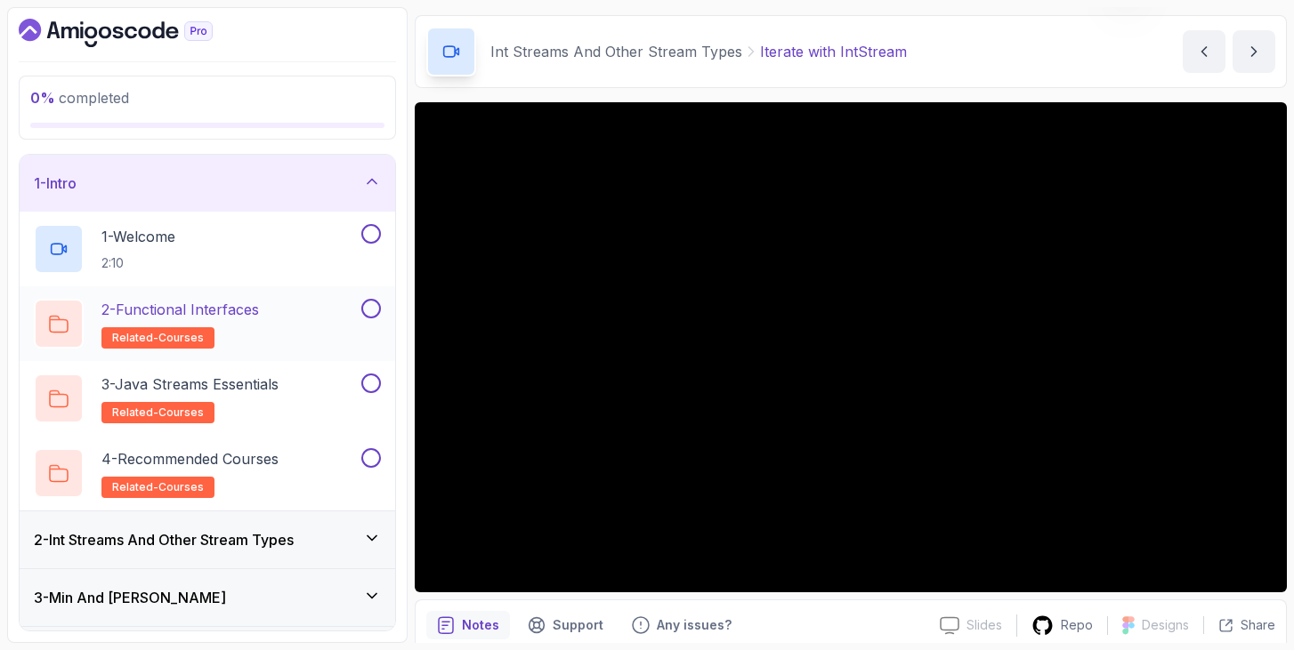
click at [270, 327] on div "2 - Functional Interfaces related-courses" at bounding box center [196, 324] width 324 height 50
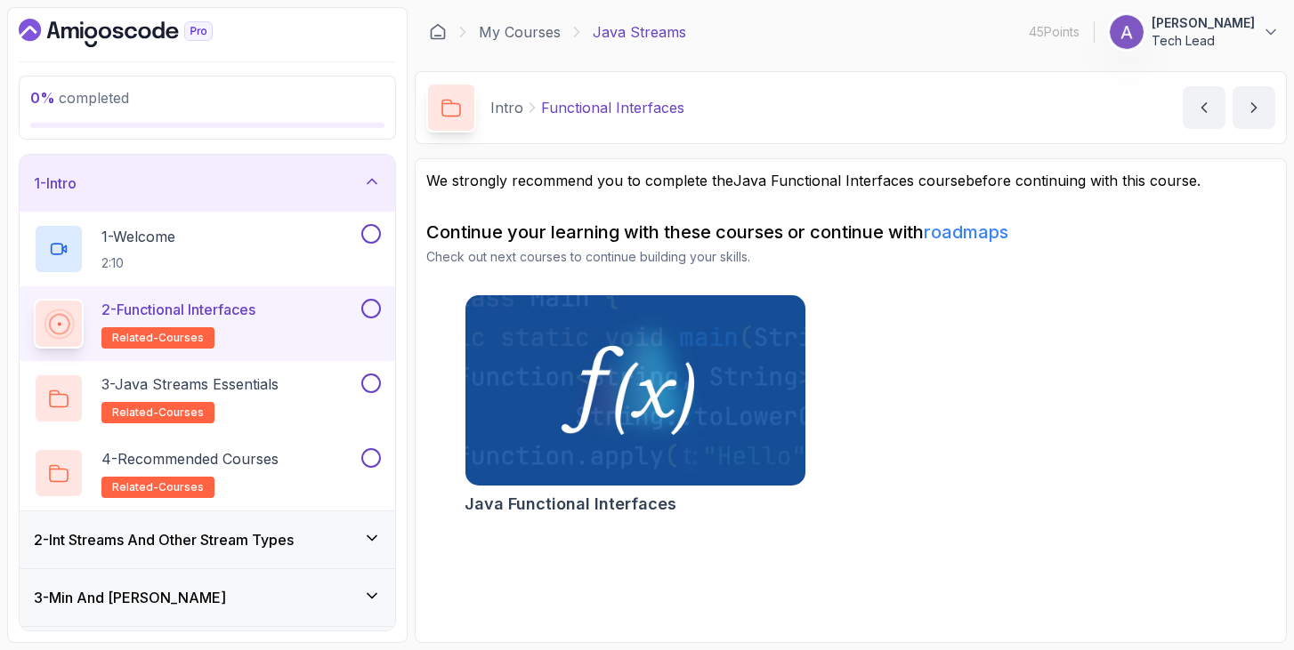
click at [660, 400] on img at bounding box center [634, 391] width 357 height 200
click at [527, 31] on link "My Courses" at bounding box center [520, 31] width 82 height 21
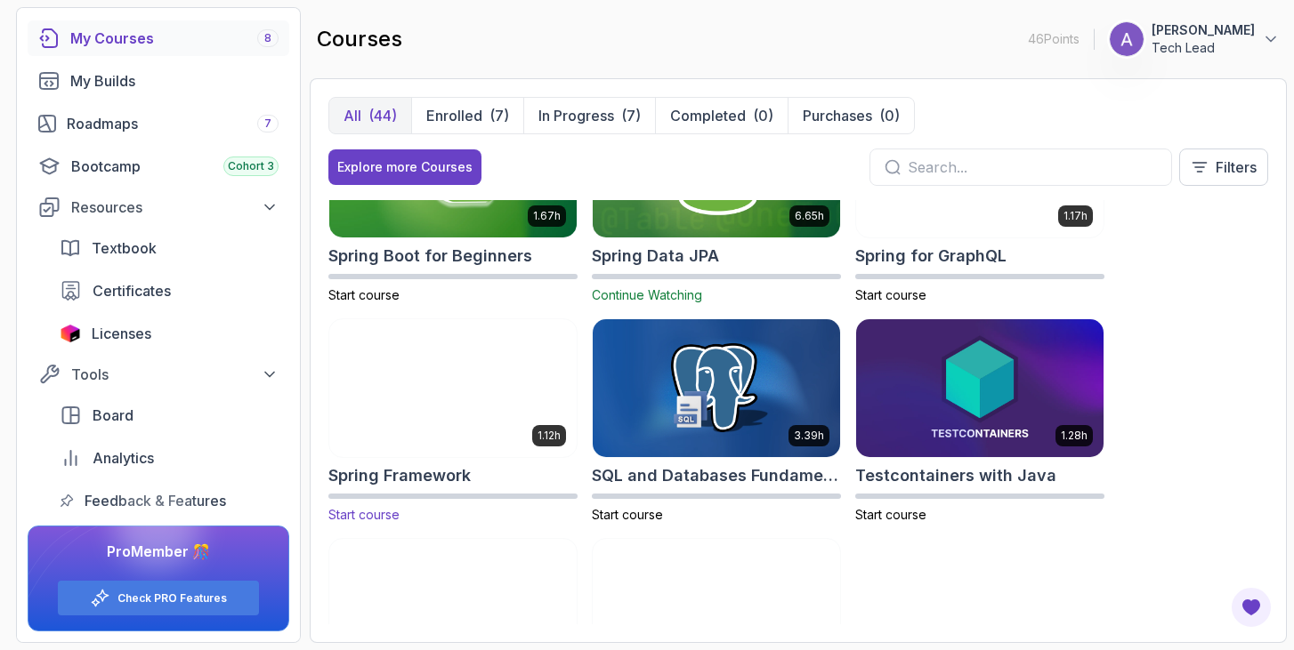
scroll to position [2753, 0]
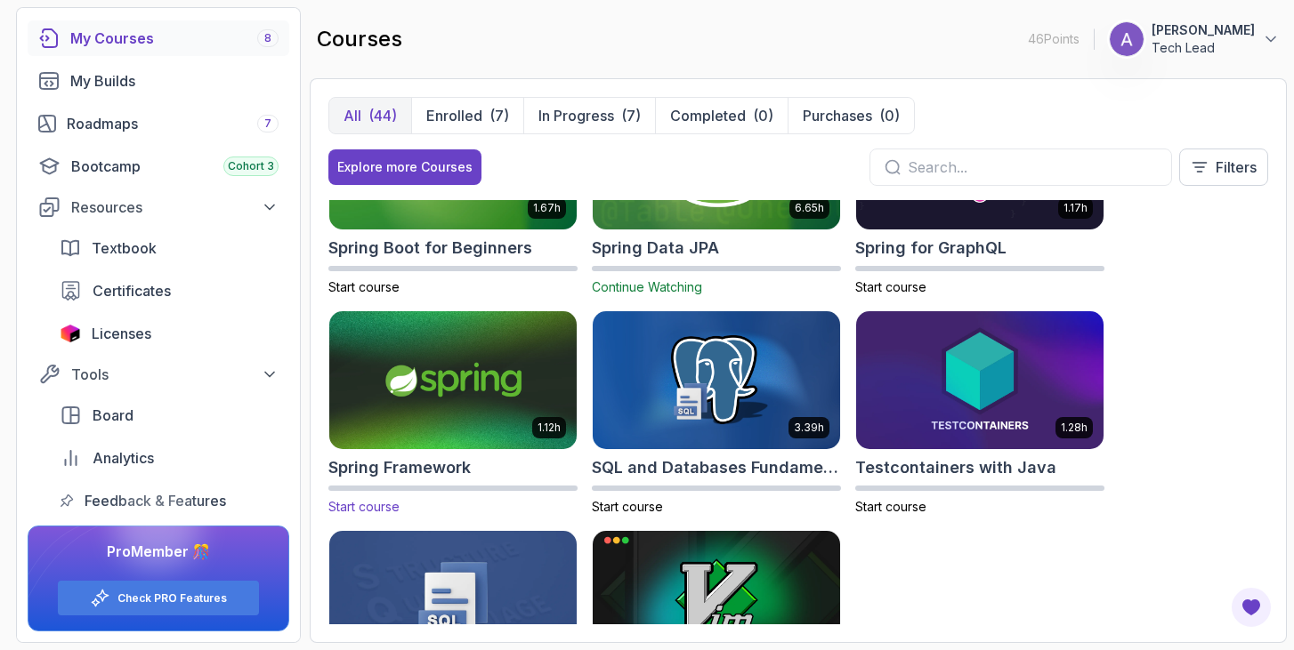
click at [386, 501] on span "Start course" at bounding box center [363, 506] width 71 height 15
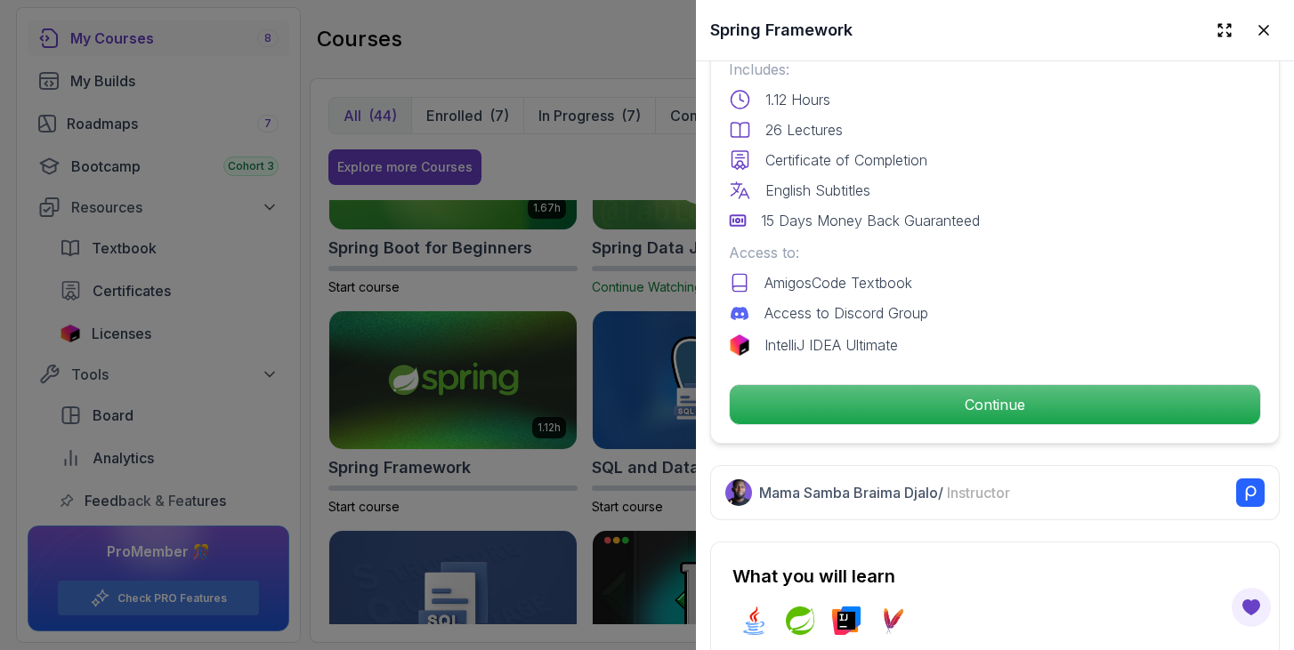
scroll to position [523, 0]
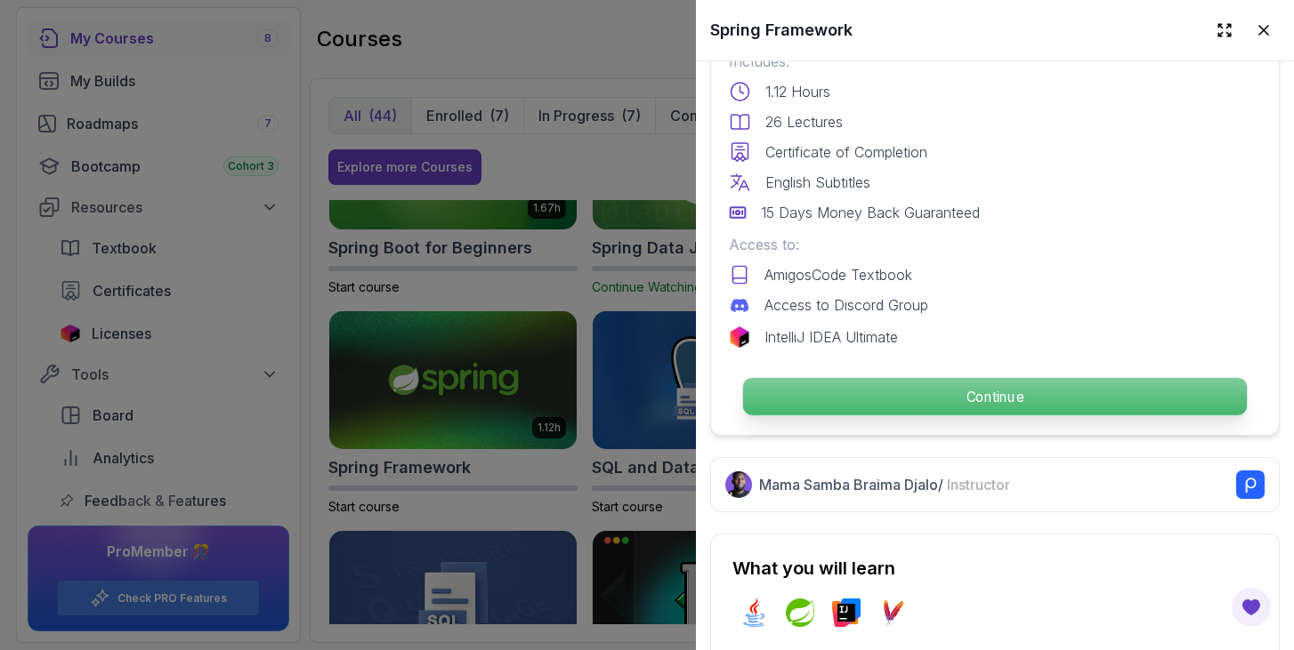
click at [1002, 397] on p "Continue" at bounding box center [995, 396] width 504 height 37
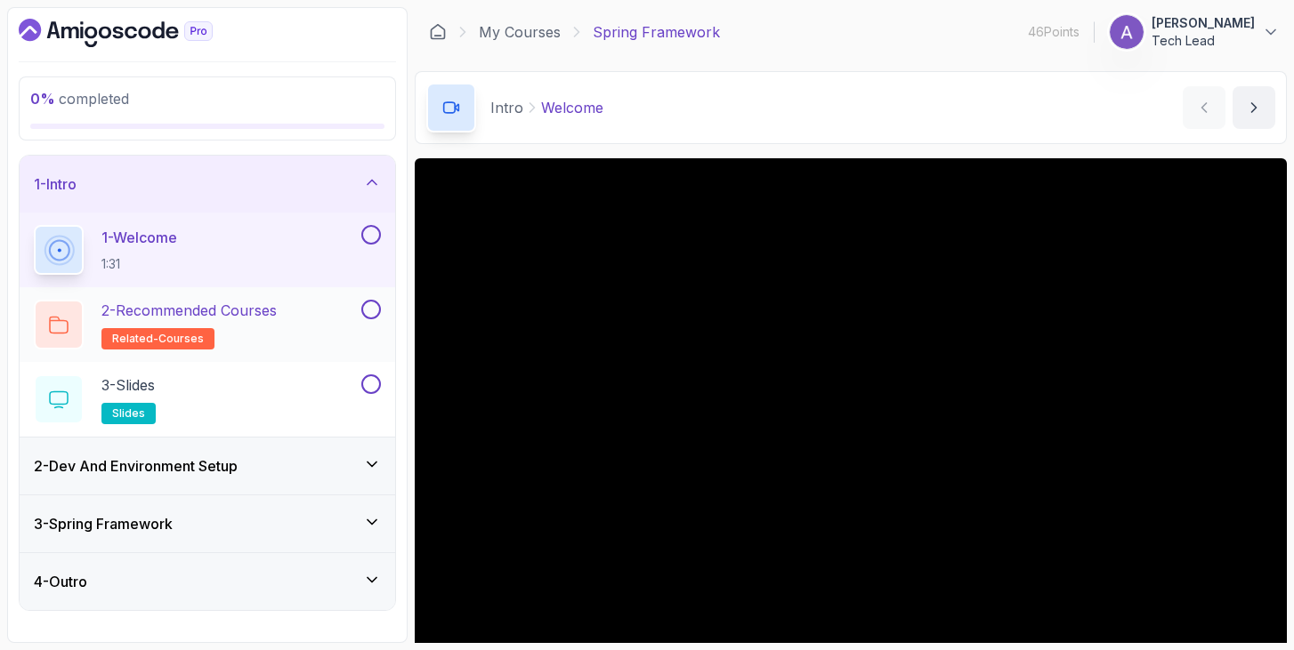
click at [207, 319] on p "2 - Recommended Courses" at bounding box center [188, 310] width 175 height 21
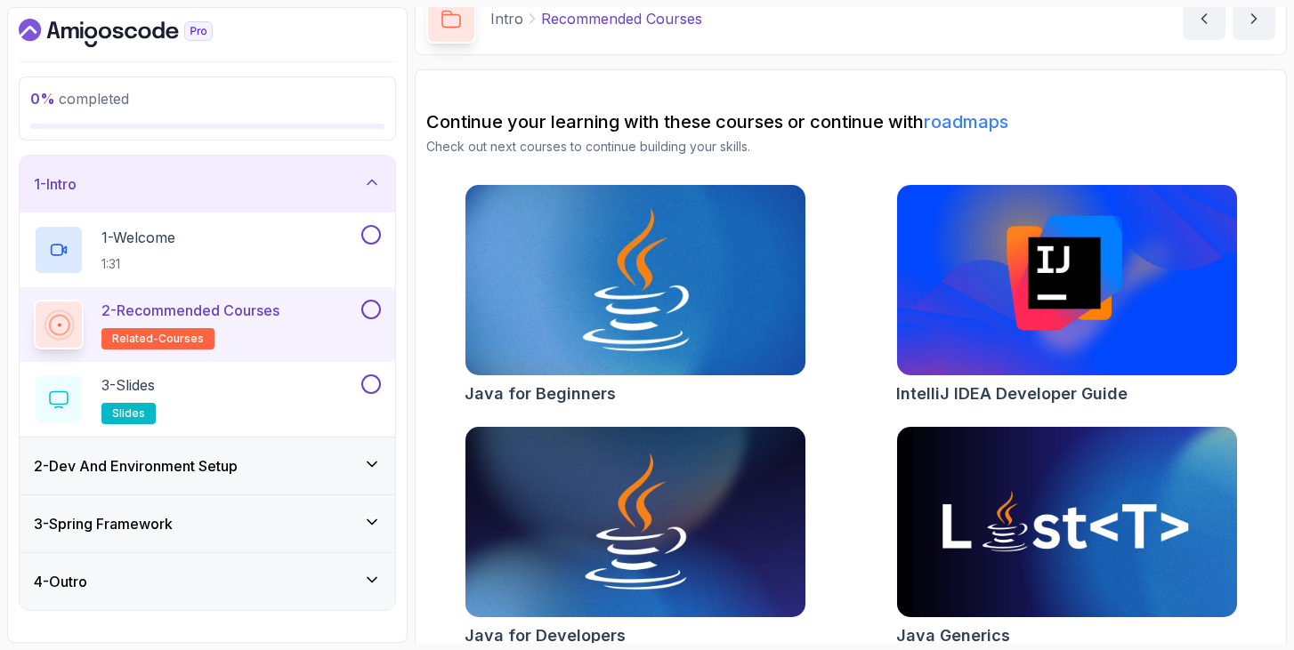
scroll to position [111, 0]
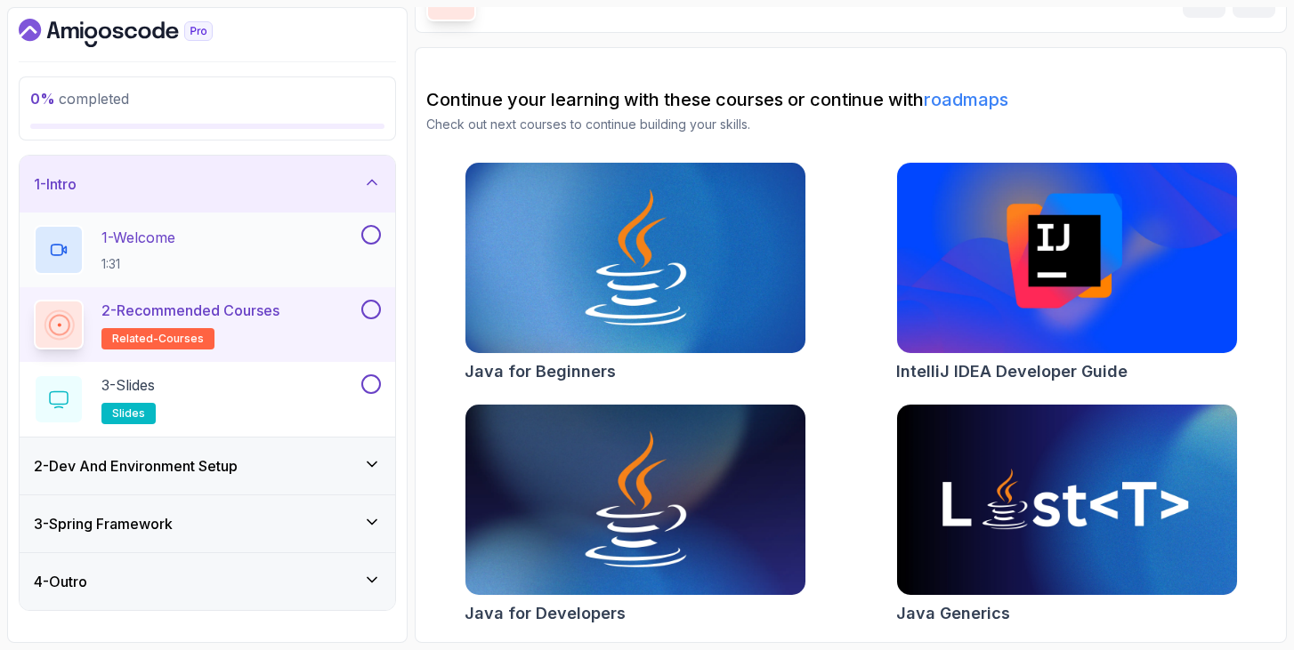
click at [155, 237] on p "1 - Welcome" at bounding box center [138, 237] width 74 height 21
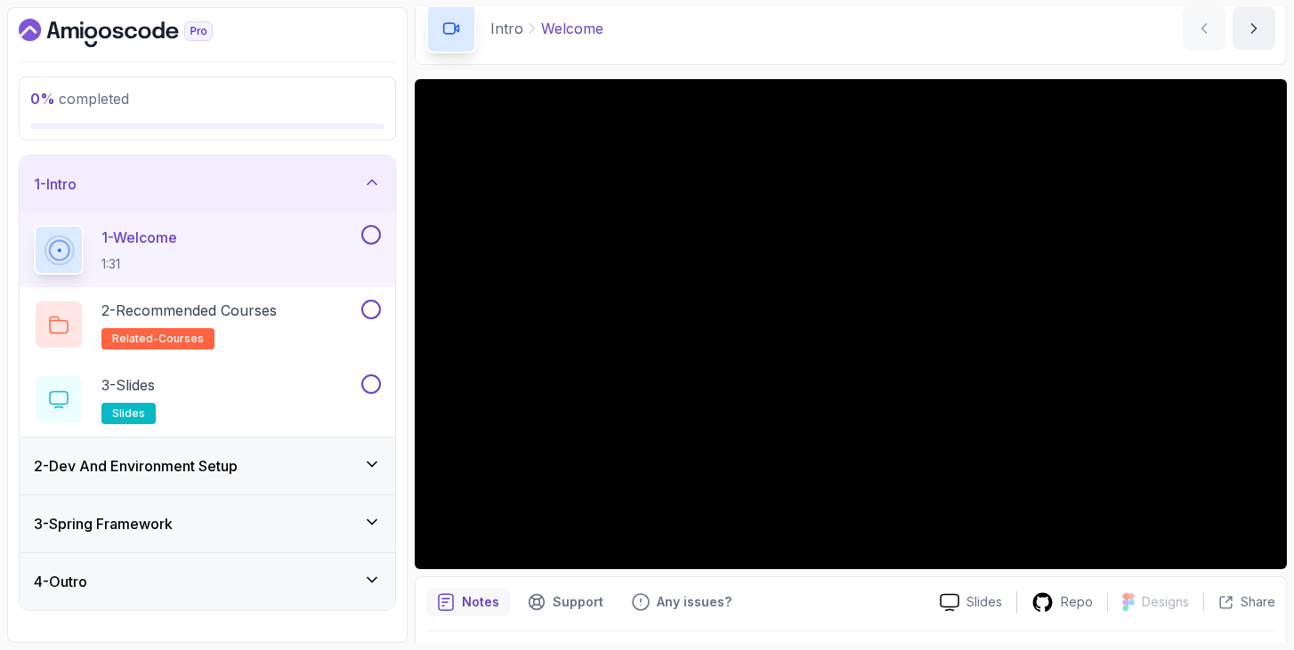
scroll to position [68, 0]
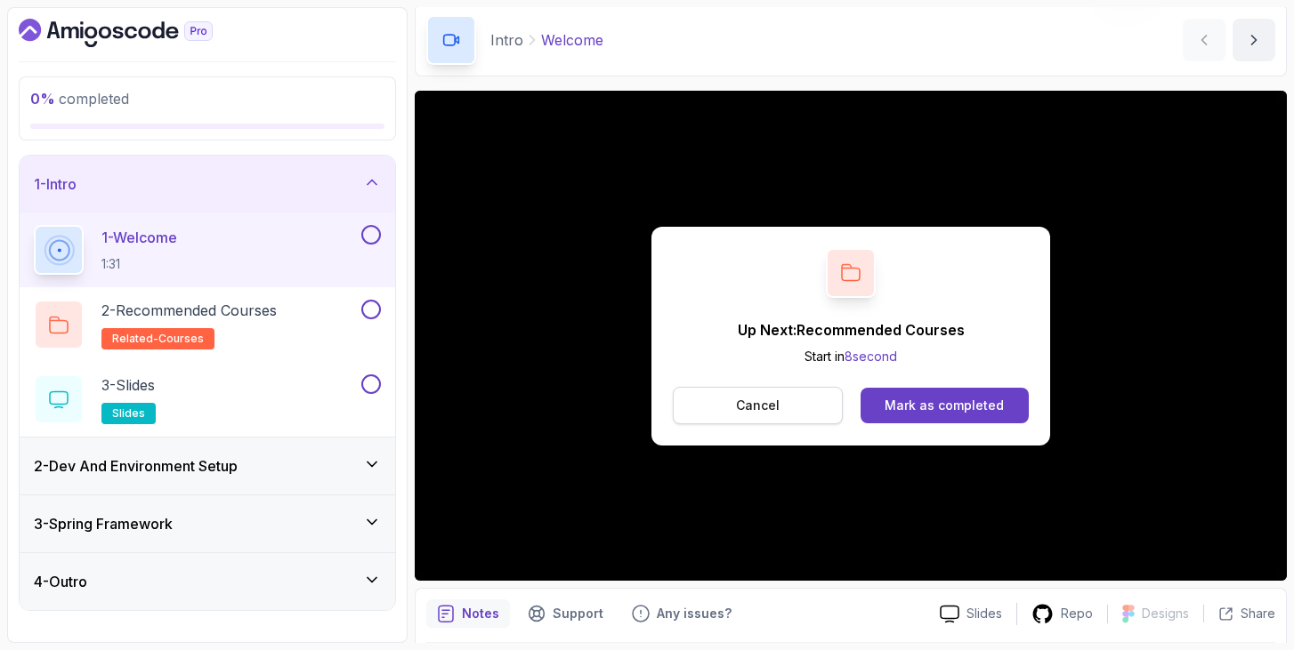
click at [735, 413] on button "Cancel" at bounding box center [758, 405] width 170 height 37
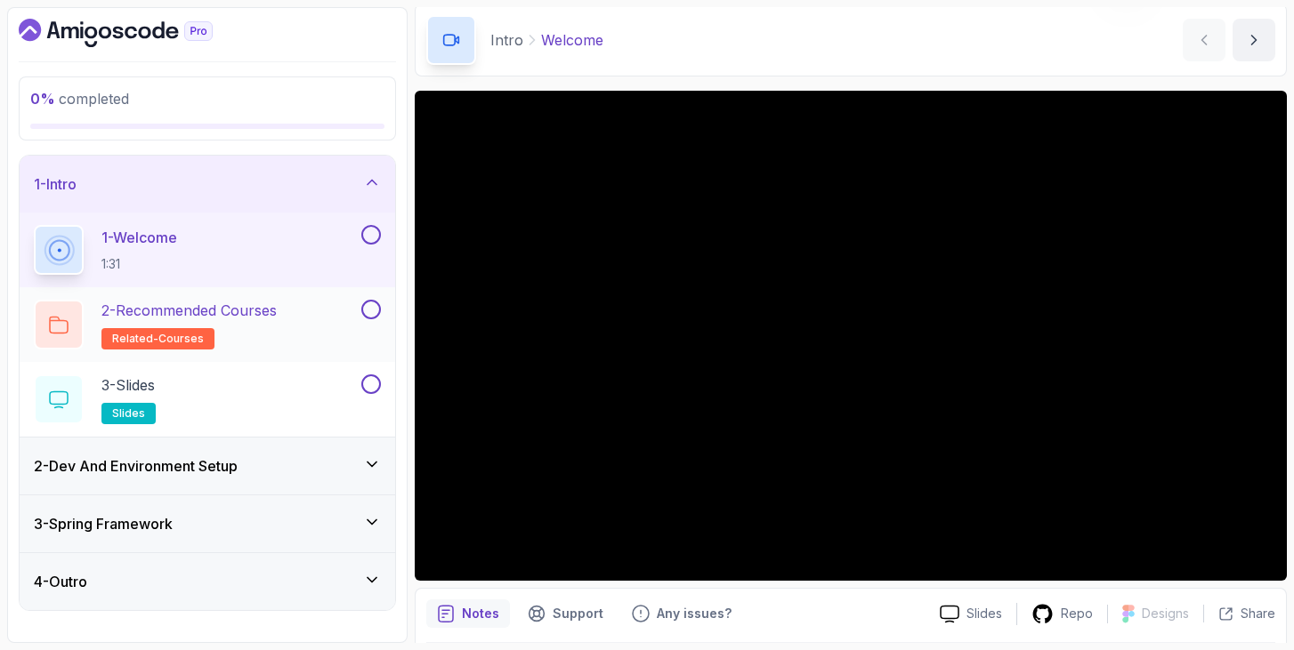
click at [272, 314] on p "2 - Recommended Courses" at bounding box center [188, 310] width 175 height 21
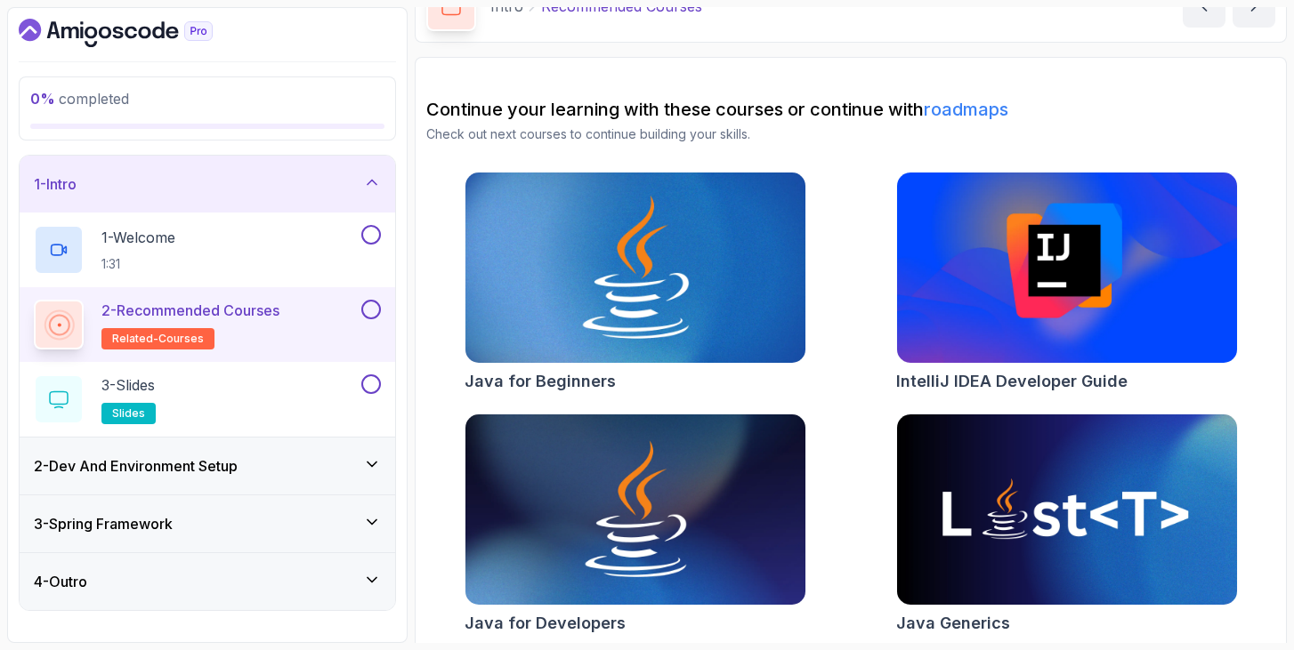
scroll to position [111, 0]
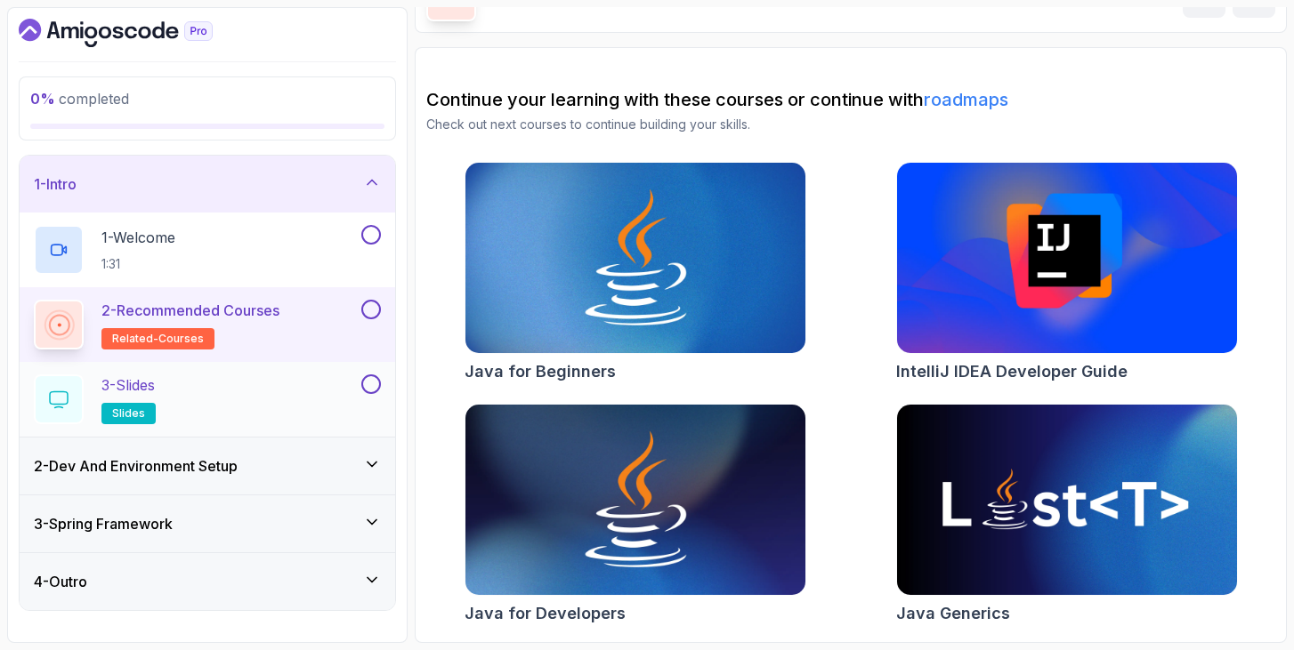
click at [200, 396] on div "3 - Slides slides" at bounding box center [196, 400] width 324 height 50
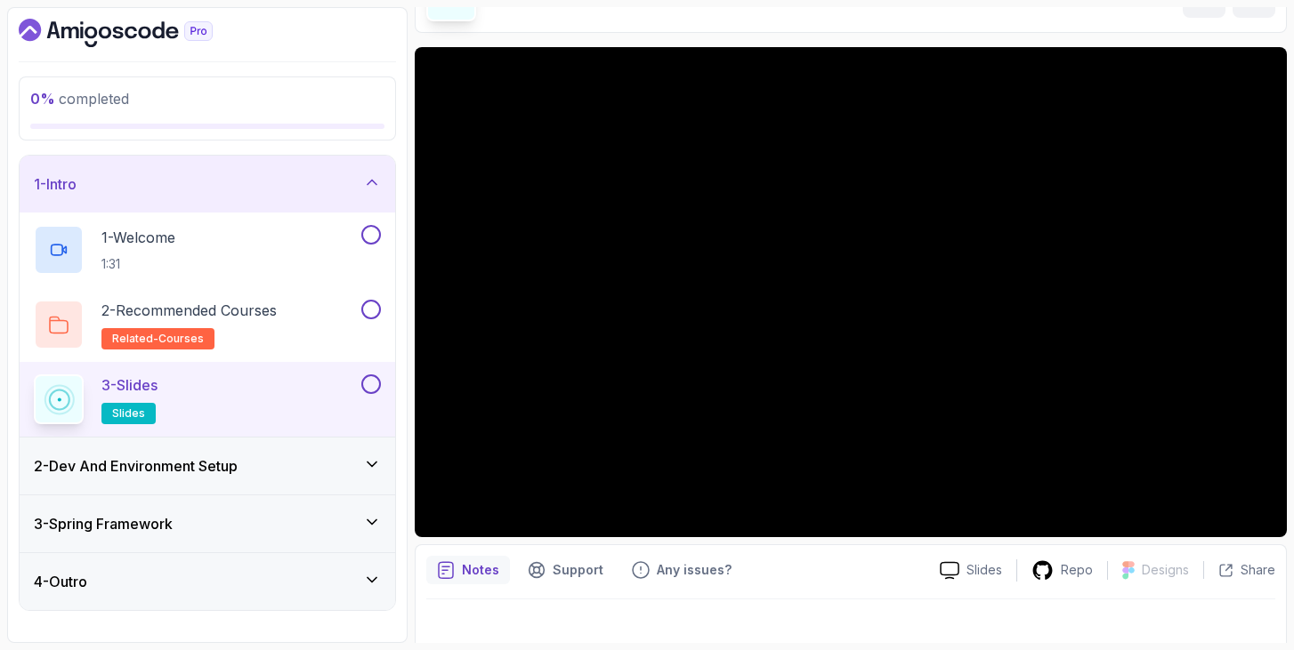
click at [266, 464] on div "2 - Dev And Environment Setup" at bounding box center [207, 466] width 347 height 21
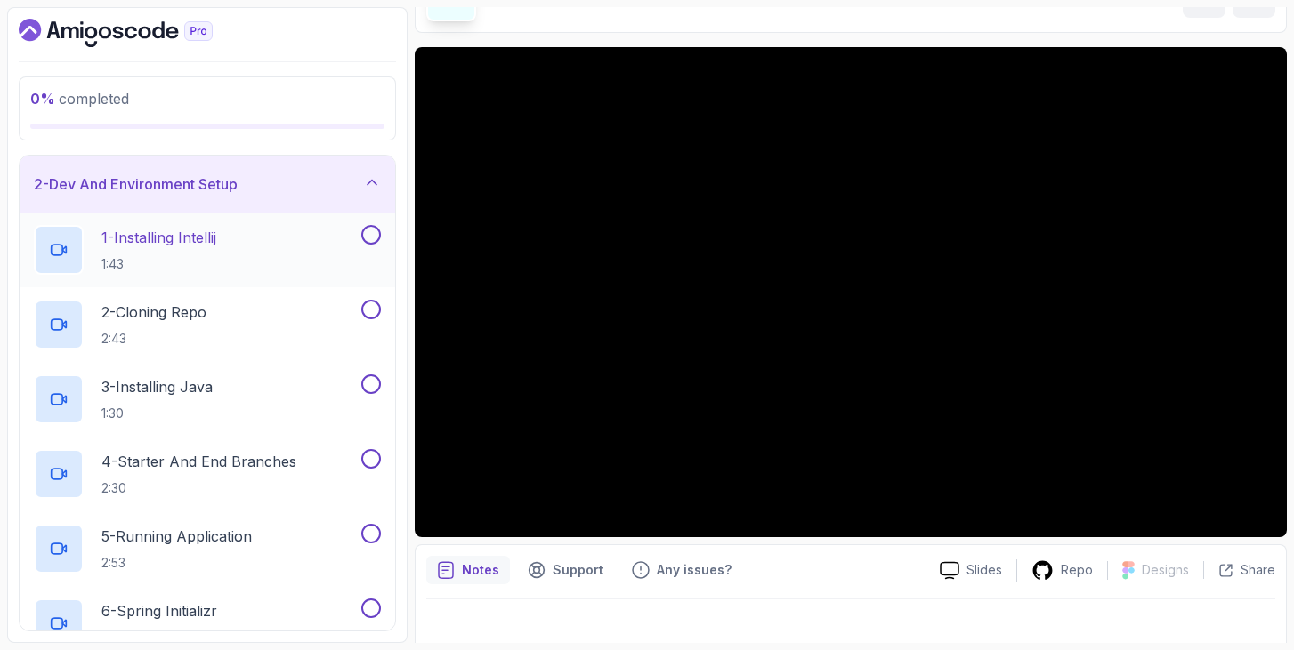
scroll to position [62, 0]
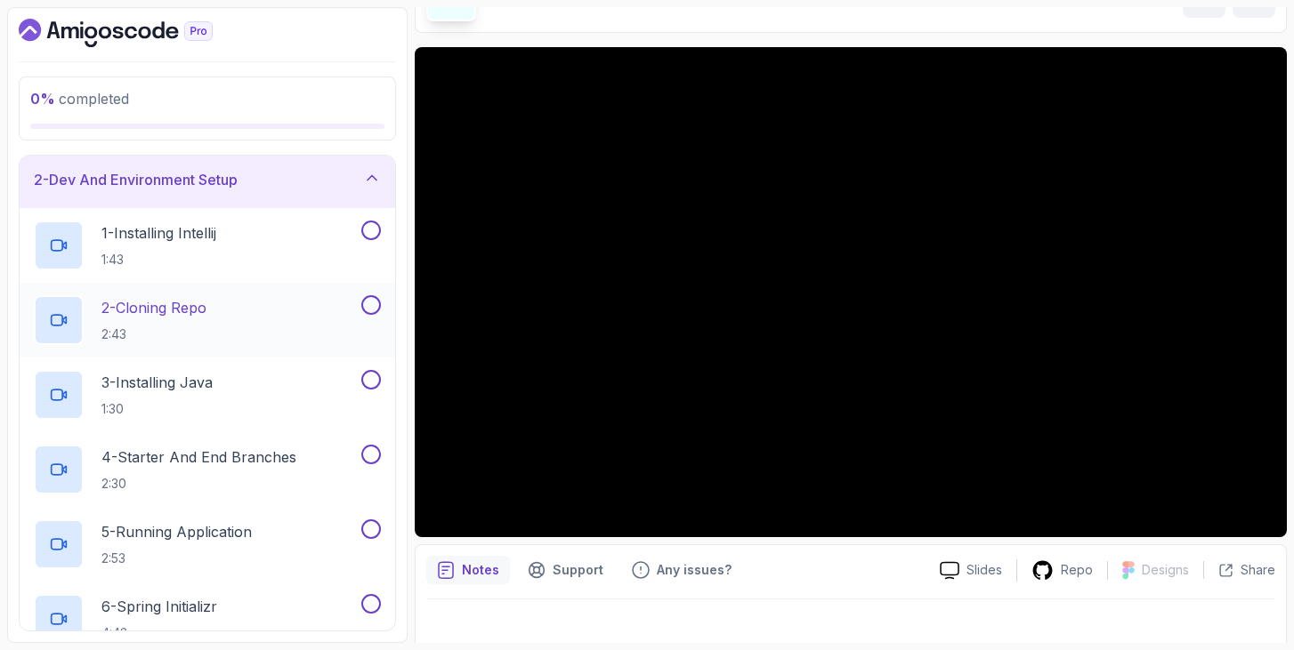
click at [232, 316] on div "2 - Cloning Repo 2:43" at bounding box center [196, 320] width 324 height 50
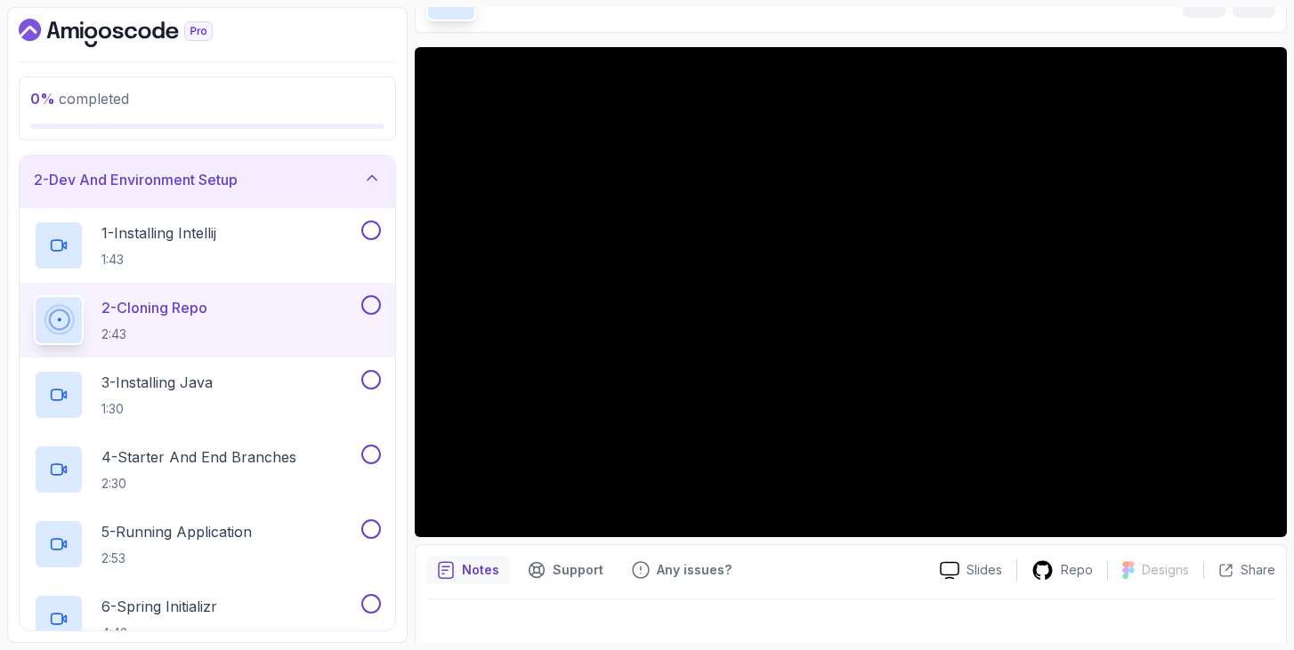
scroll to position [129, 0]
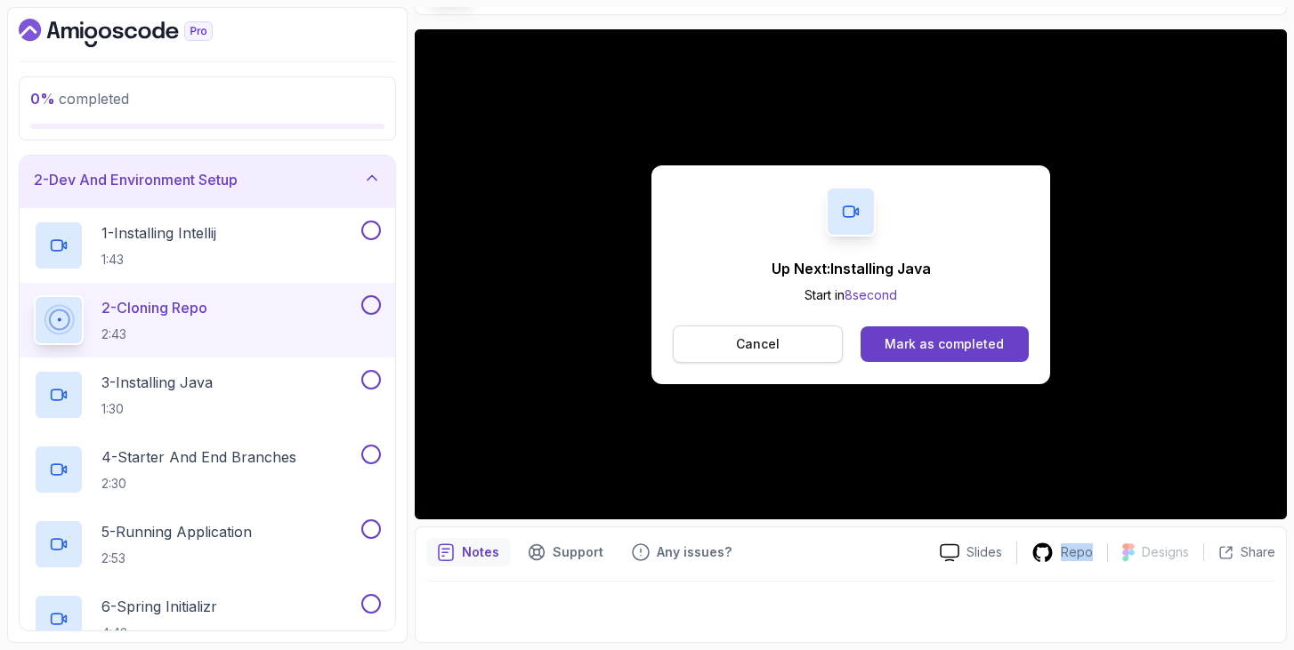
click at [766, 348] on p "Cancel" at bounding box center [758, 344] width 44 height 18
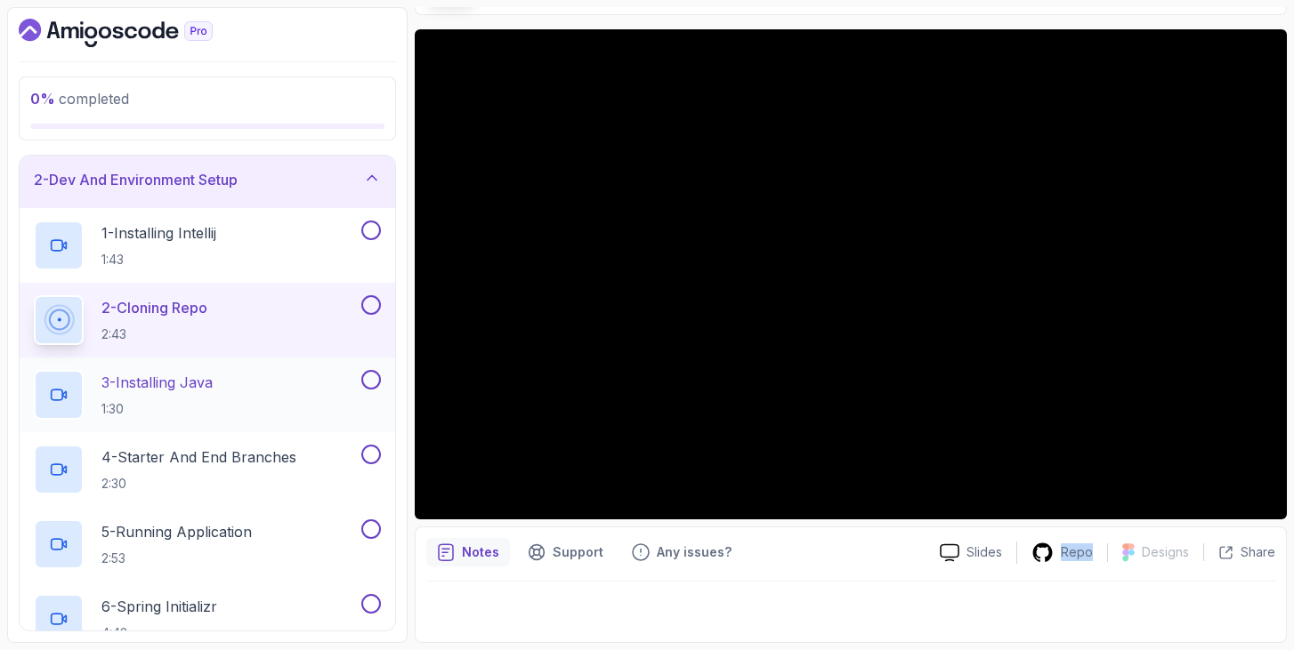
click at [182, 406] on p "1:30" at bounding box center [156, 409] width 111 height 18
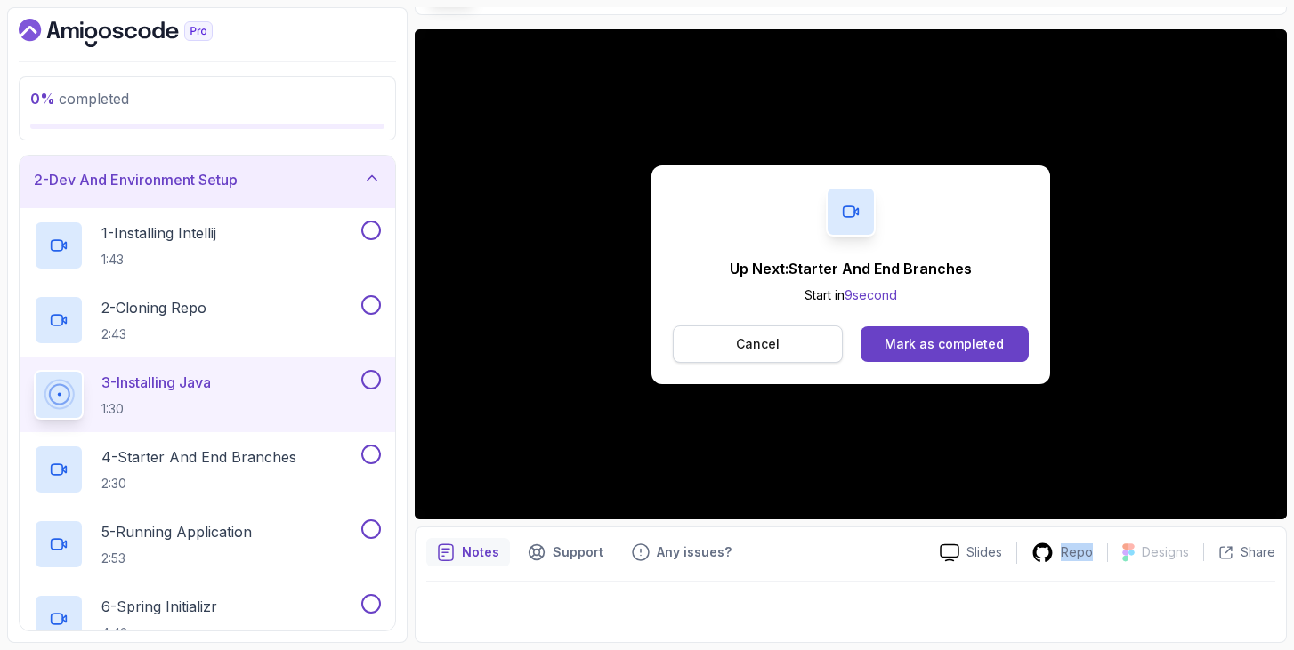
click at [770, 337] on p "Cancel" at bounding box center [758, 344] width 44 height 18
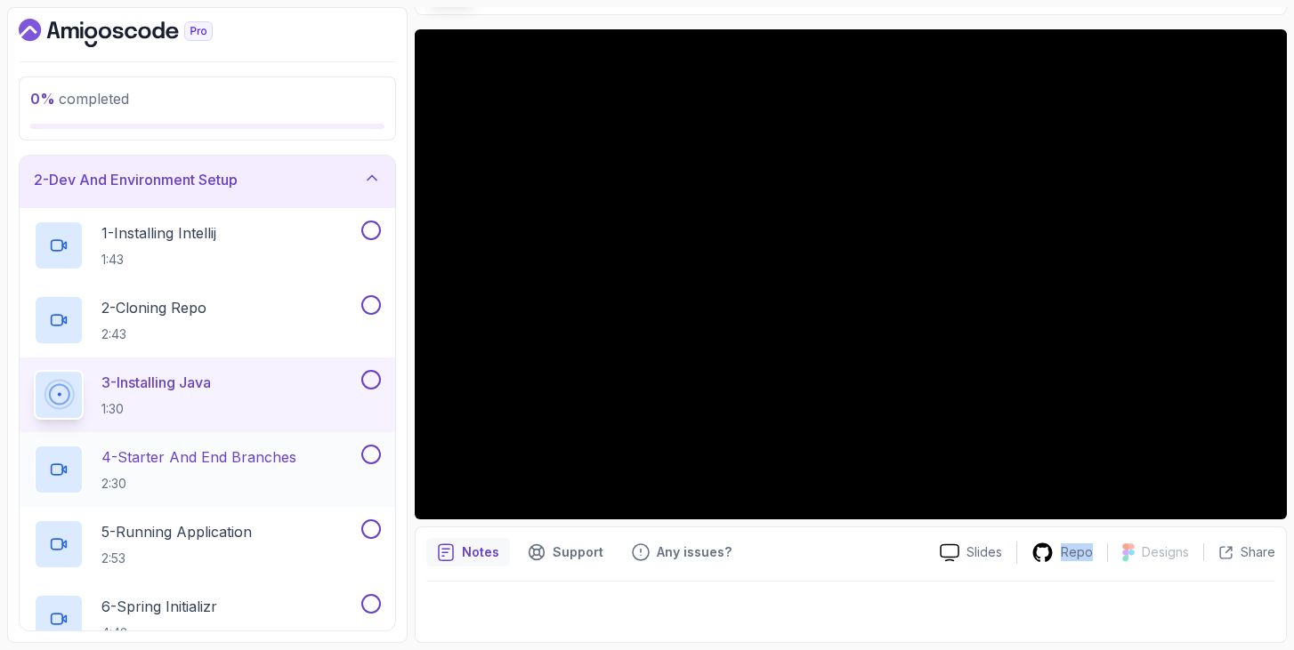
click at [286, 469] on h2 "4 - Starter And End Branches 2:30" at bounding box center [198, 470] width 195 height 46
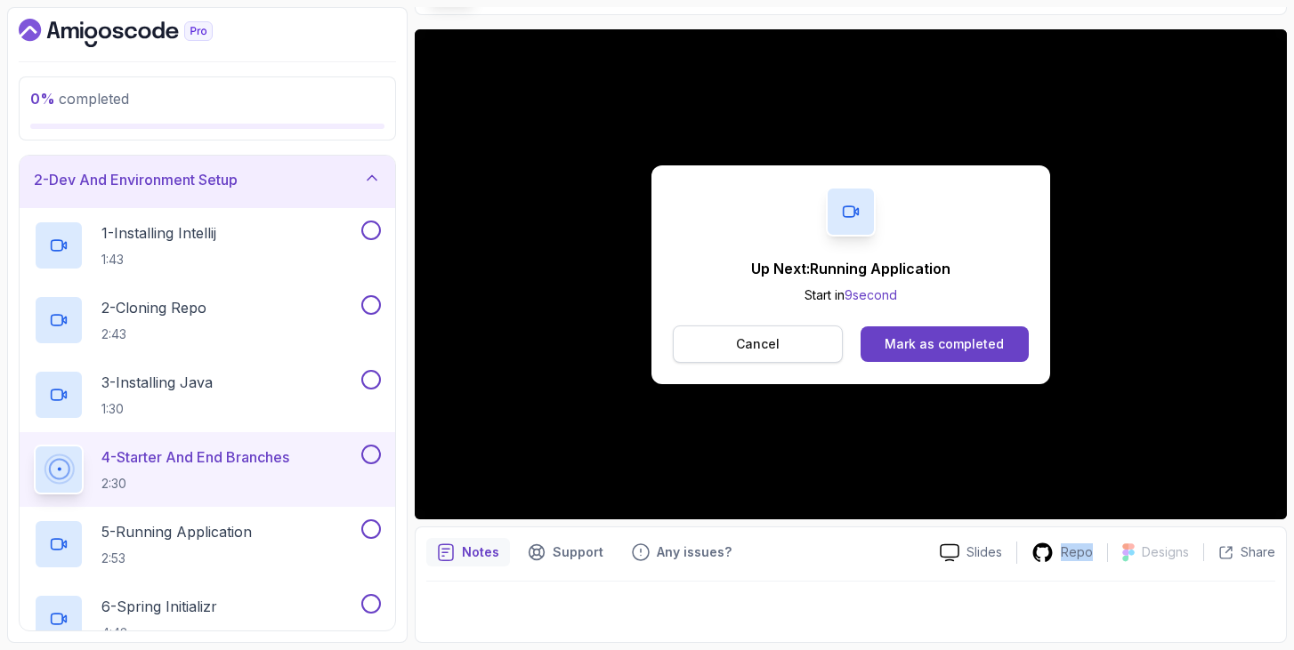
click at [775, 338] on p "Cancel" at bounding box center [758, 344] width 44 height 18
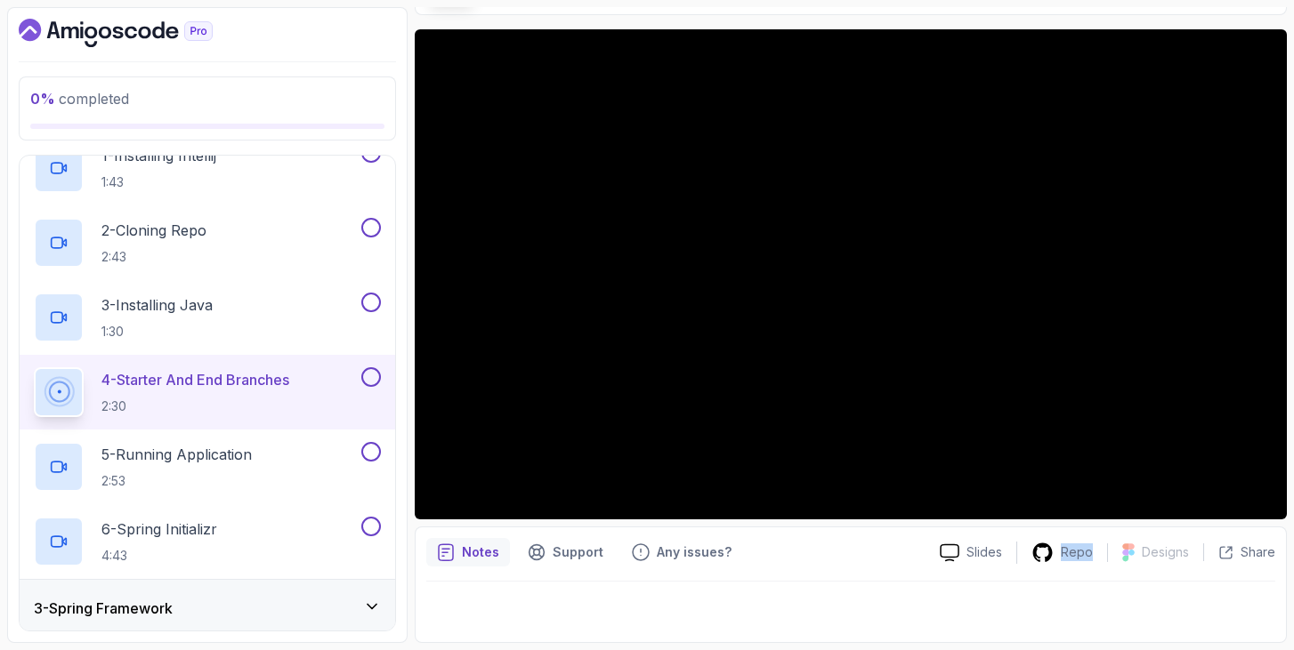
scroll to position [143, 0]
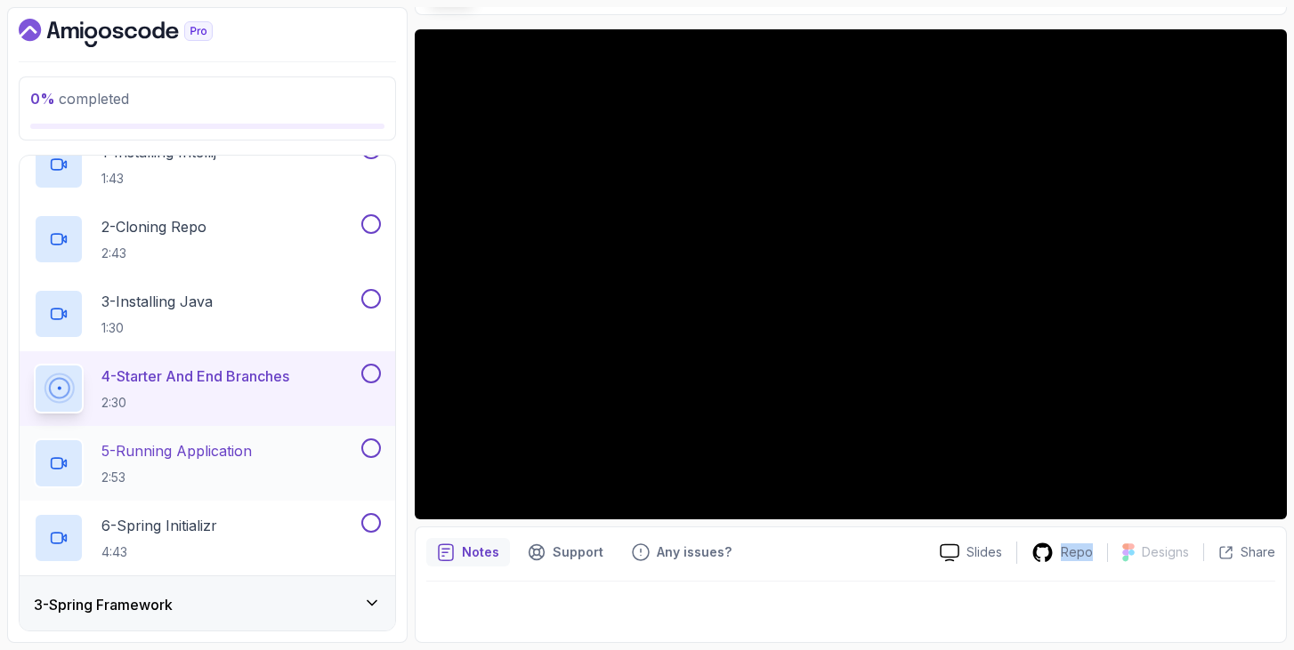
click at [233, 469] on p "2:53" at bounding box center [176, 478] width 150 height 18
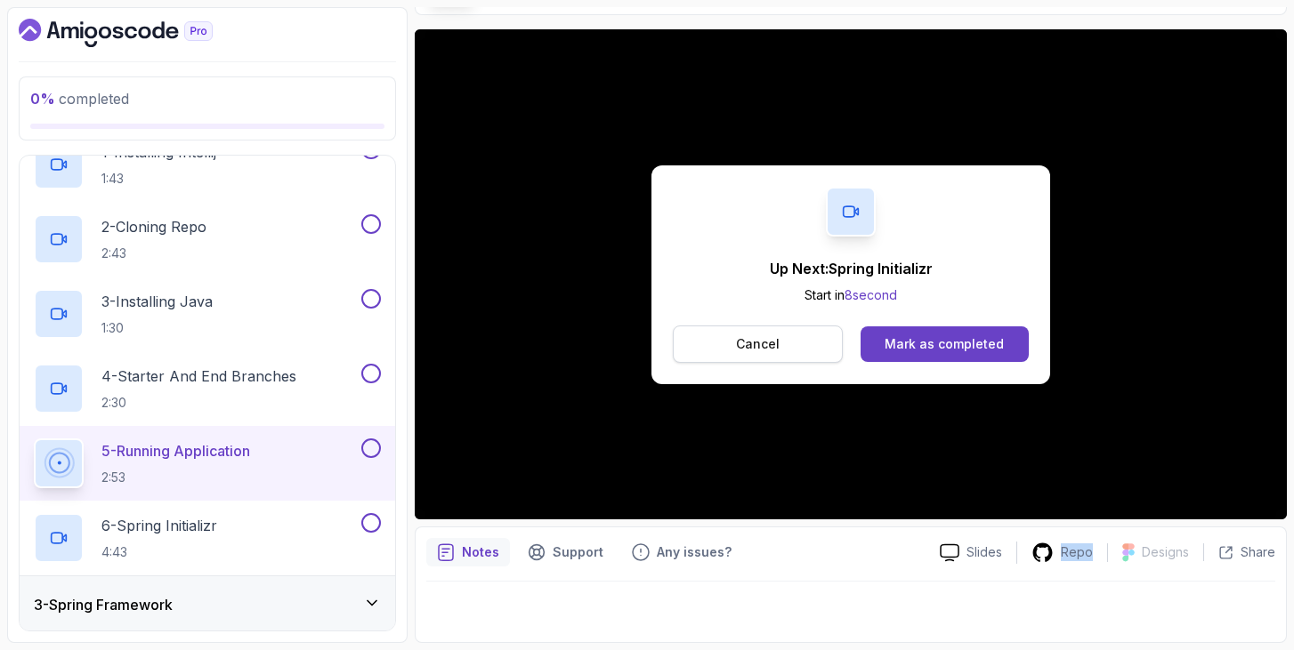
click at [773, 332] on button "Cancel" at bounding box center [758, 344] width 170 height 37
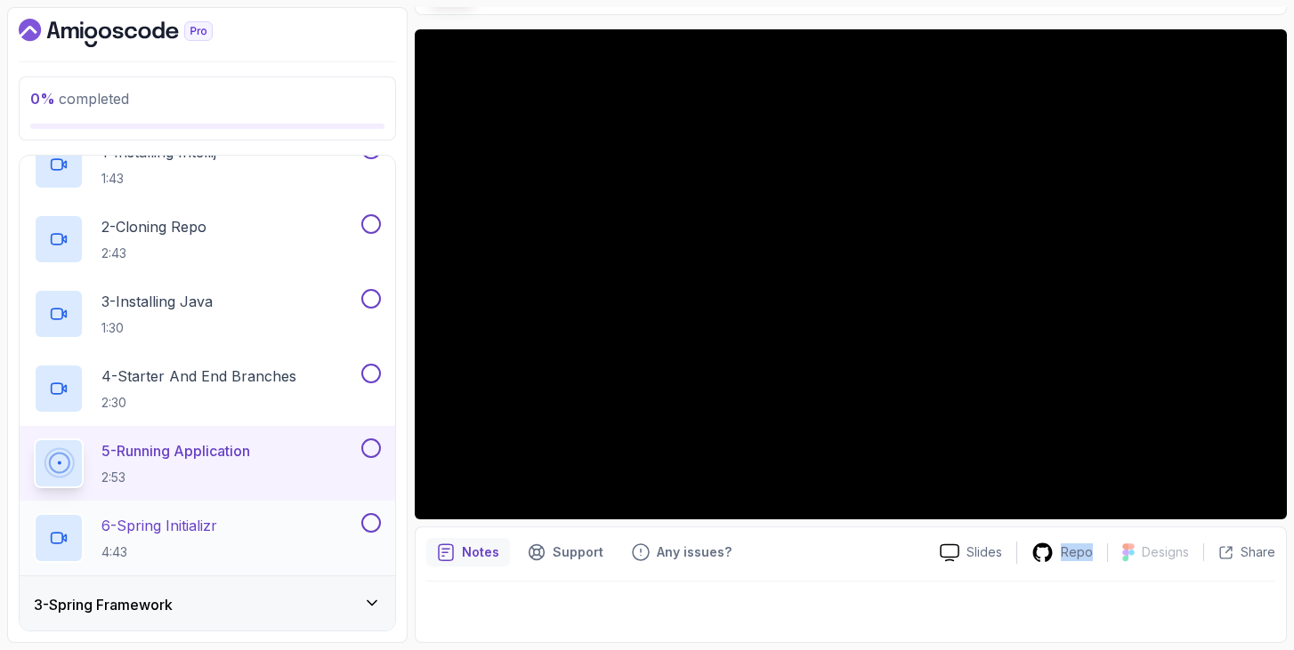
click at [270, 534] on div "6 - Spring Initializr 4:43" at bounding box center [196, 538] width 324 height 50
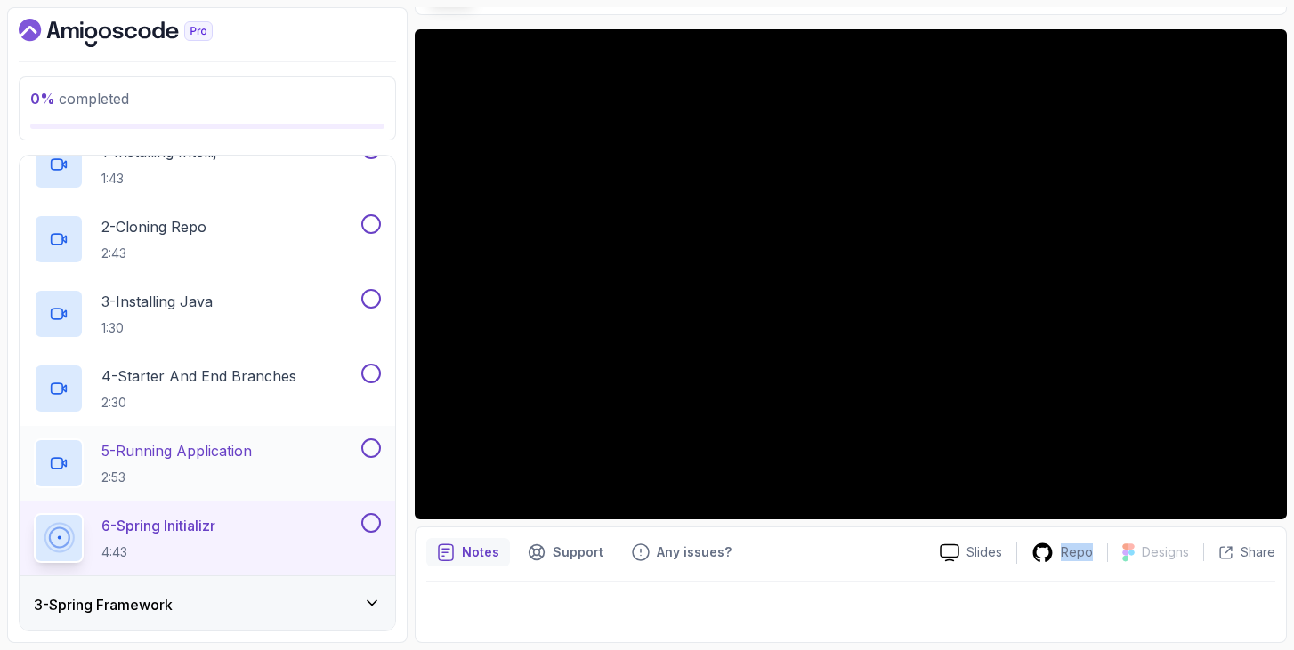
scroll to position [203, 0]
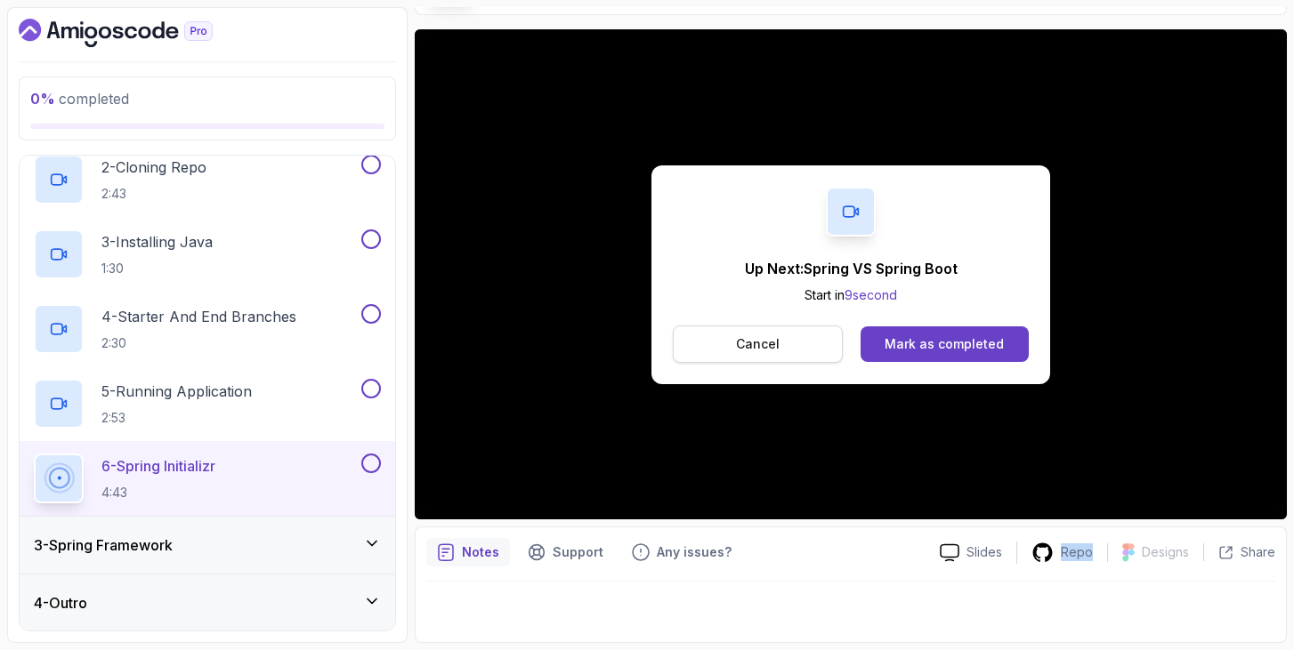
click at [775, 339] on p "Cancel" at bounding box center [758, 344] width 44 height 18
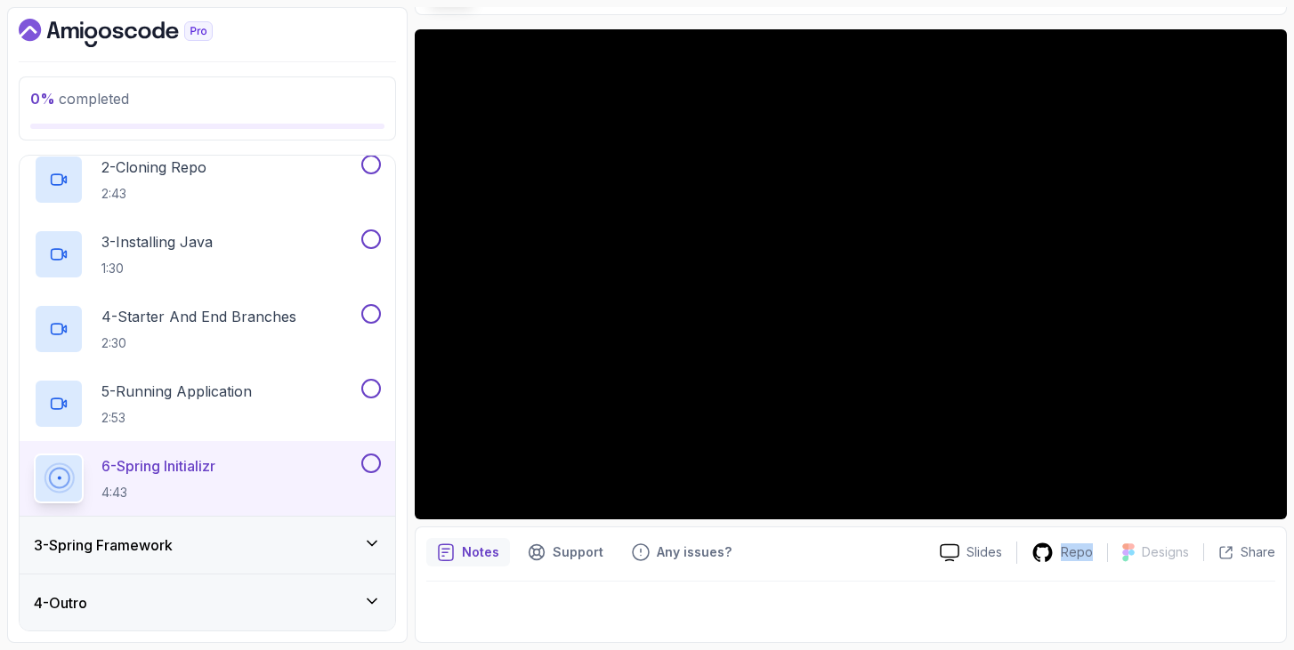
click at [315, 542] on div "3 - Spring Framework" at bounding box center [207, 545] width 347 height 21
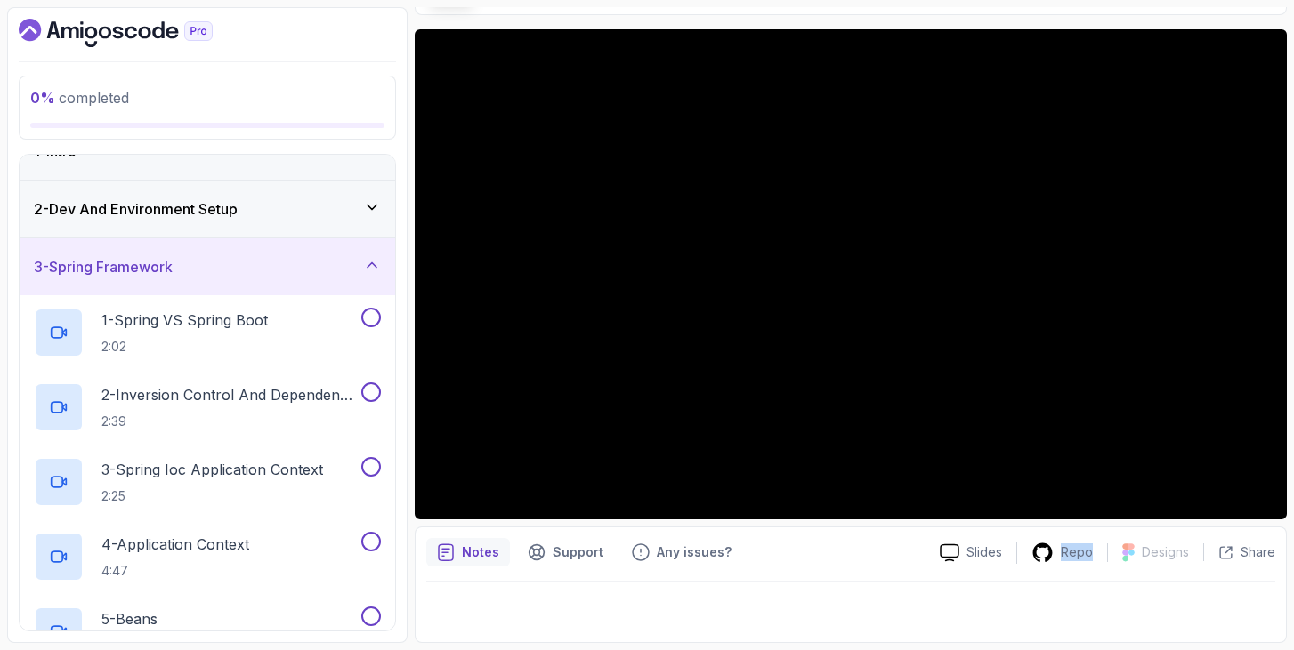
scroll to position [0, 0]
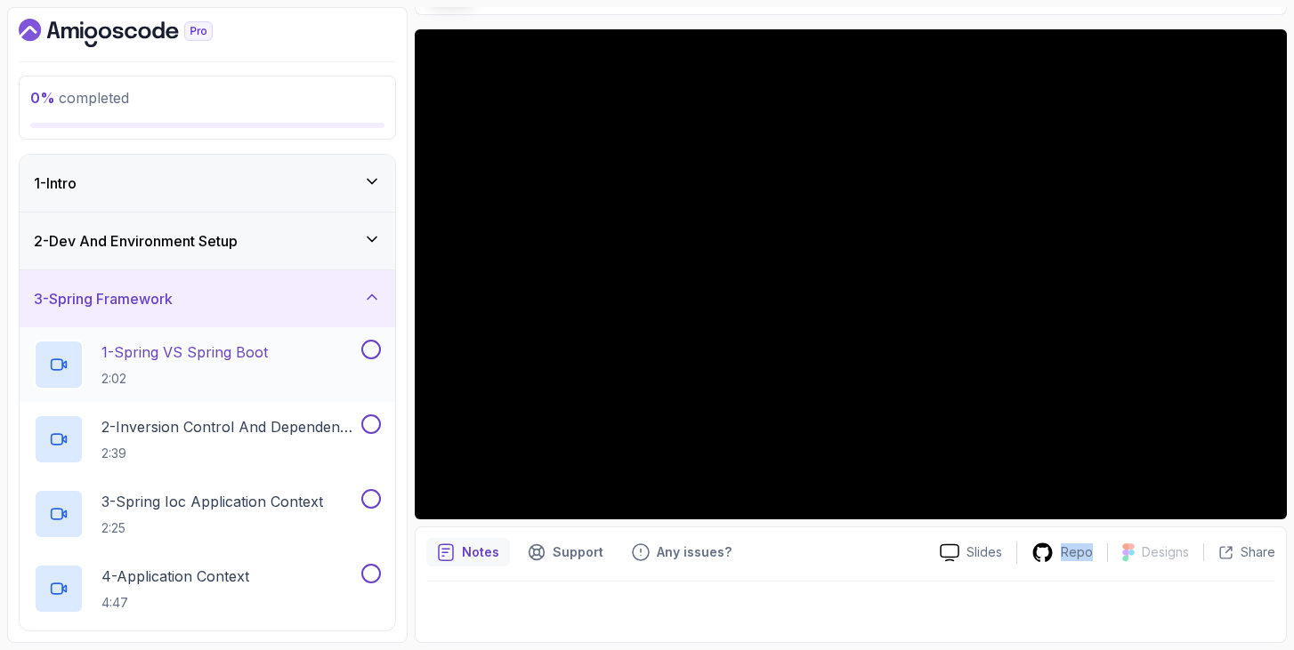
click at [278, 351] on div "1 - Spring VS Spring Boot 2:02" at bounding box center [196, 365] width 324 height 50
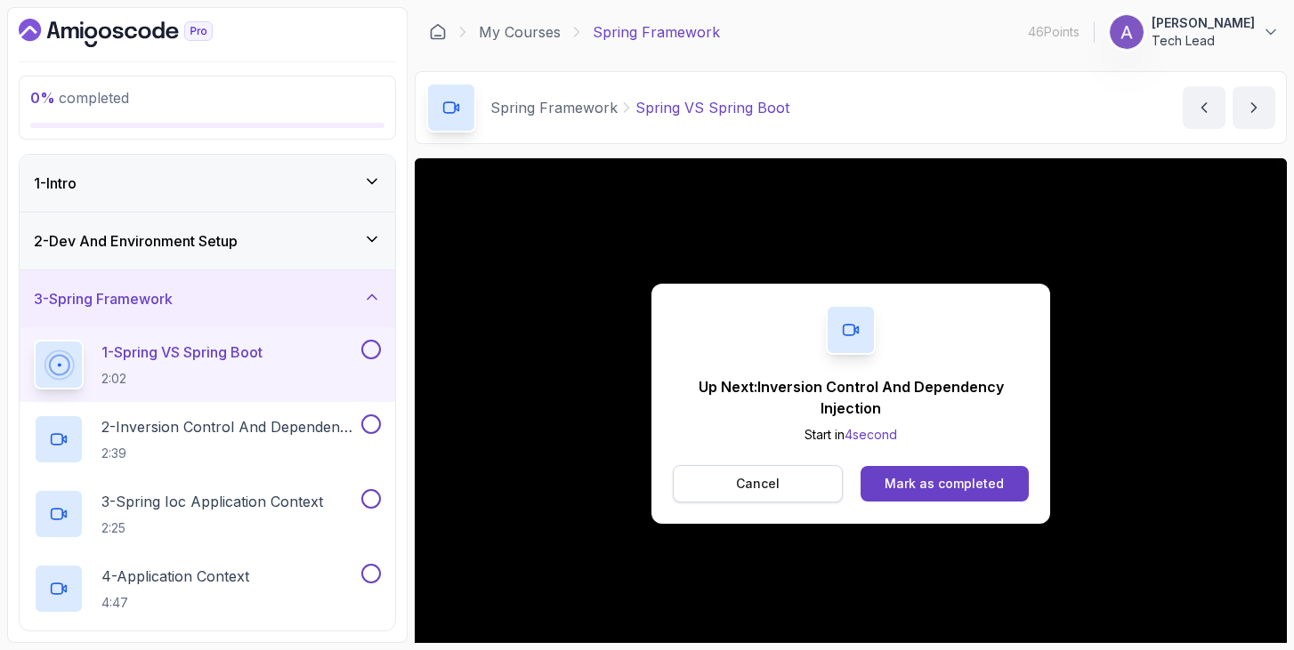
click at [770, 475] on p "Cancel" at bounding box center [758, 484] width 44 height 18
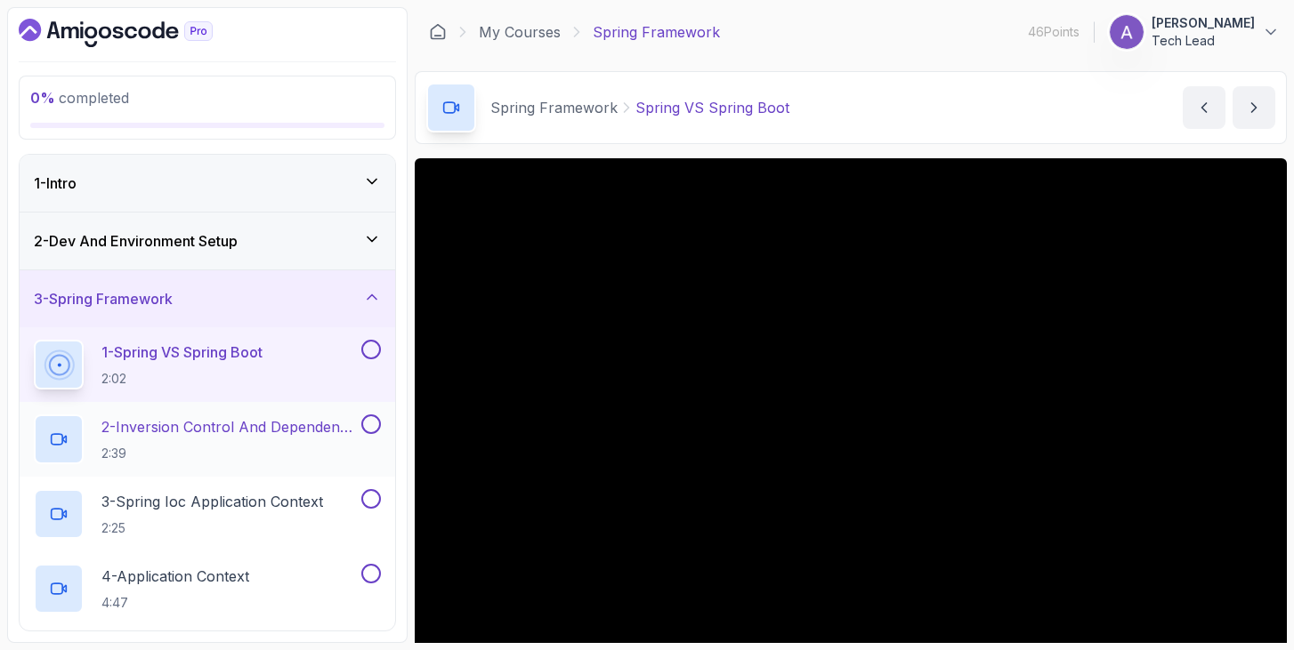
click at [245, 423] on p "2 - Inversion Control And Dependency Injection" at bounding box center [229, 426] width 256 height 21
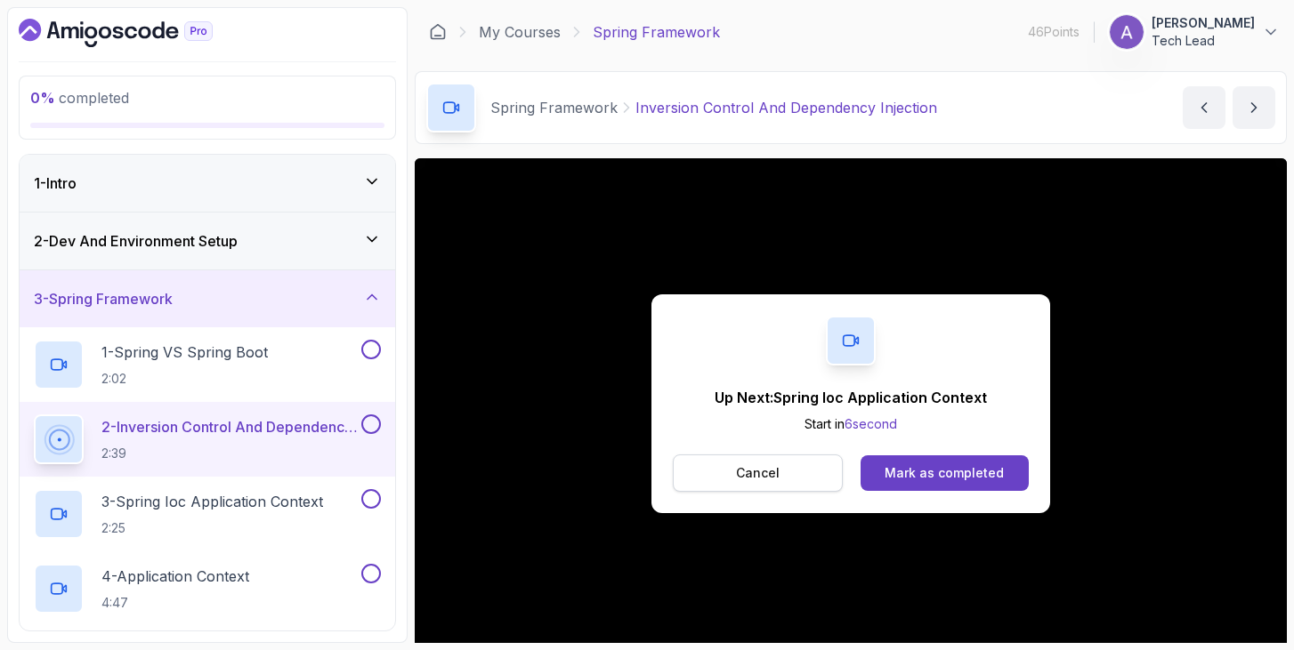
click at [772, 469] on p "Cancel" at bounding box center [758, 473] width 44 height 18
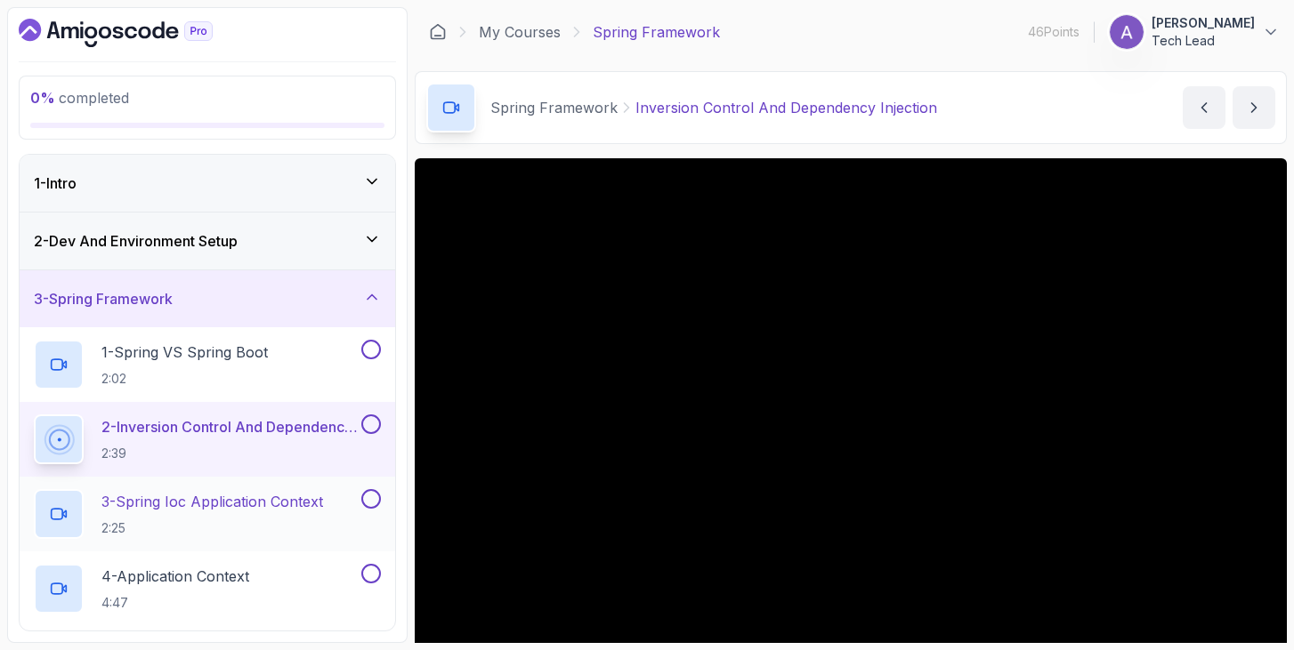
click at [246, 512] on p "3 - Spring Ioc Application Context" at bounding box center [212, 501] width 222 height 21
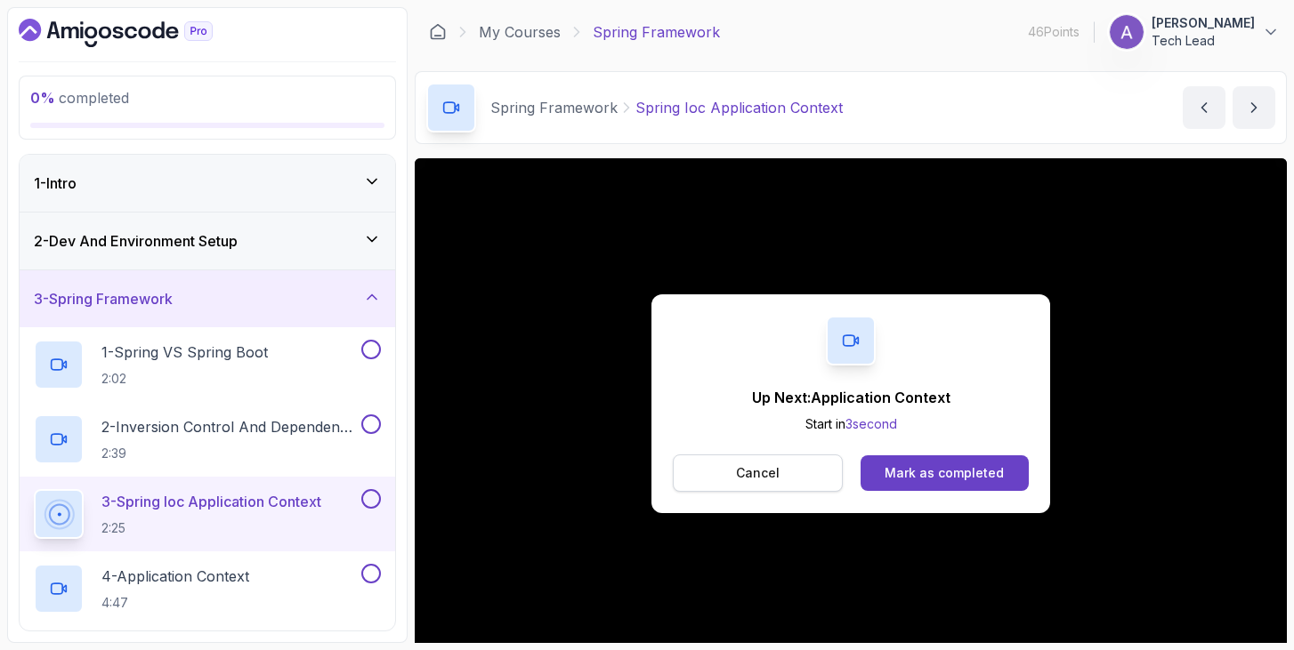
click at [755, 466] on p "Cancel" at bounding box center [758, 473] width 44 height 18
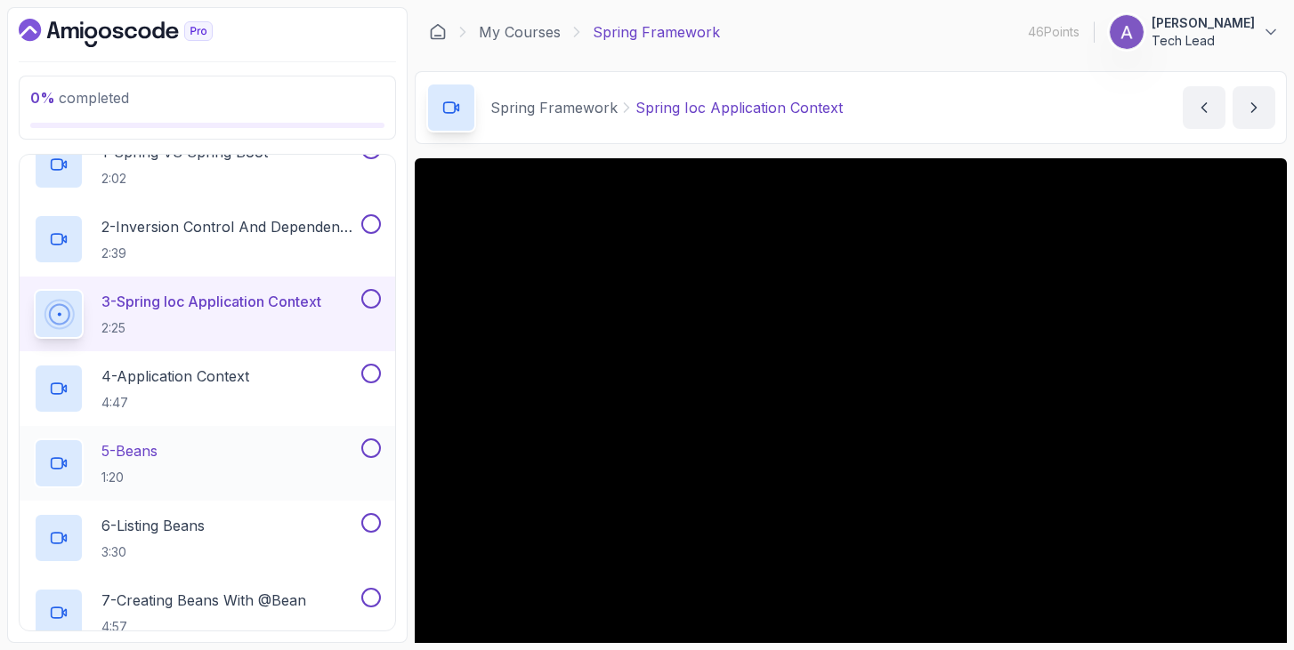
scroll to position [214, 0]
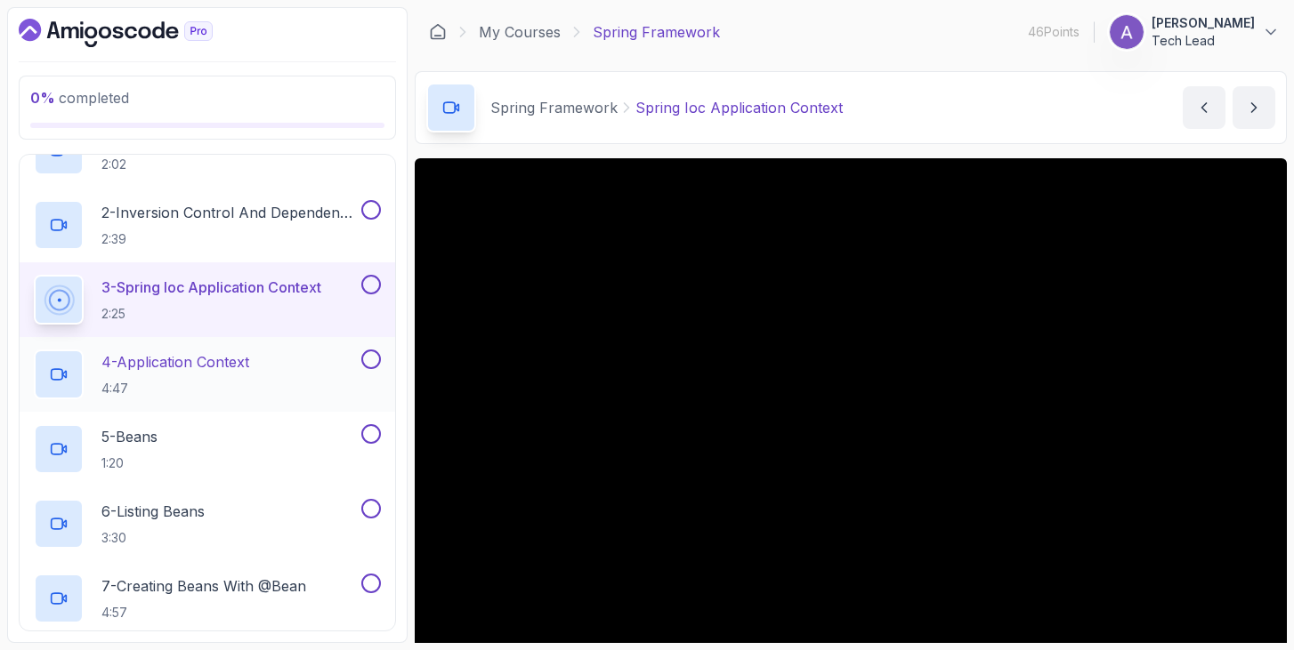
click at [177, 384] on p "4:47" at bounding box center [175, 389] width 148 height 18
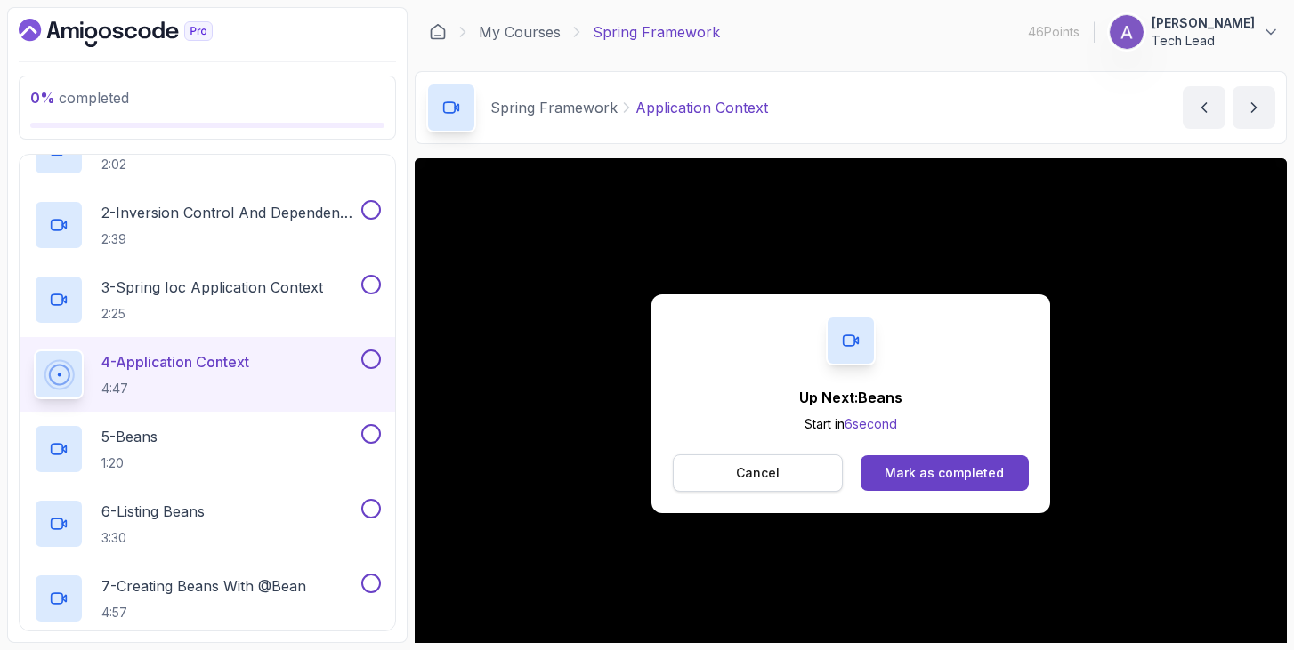
click at [724, 477] on button "Cancel" at bounding box center [758, 473] width 170 height 37
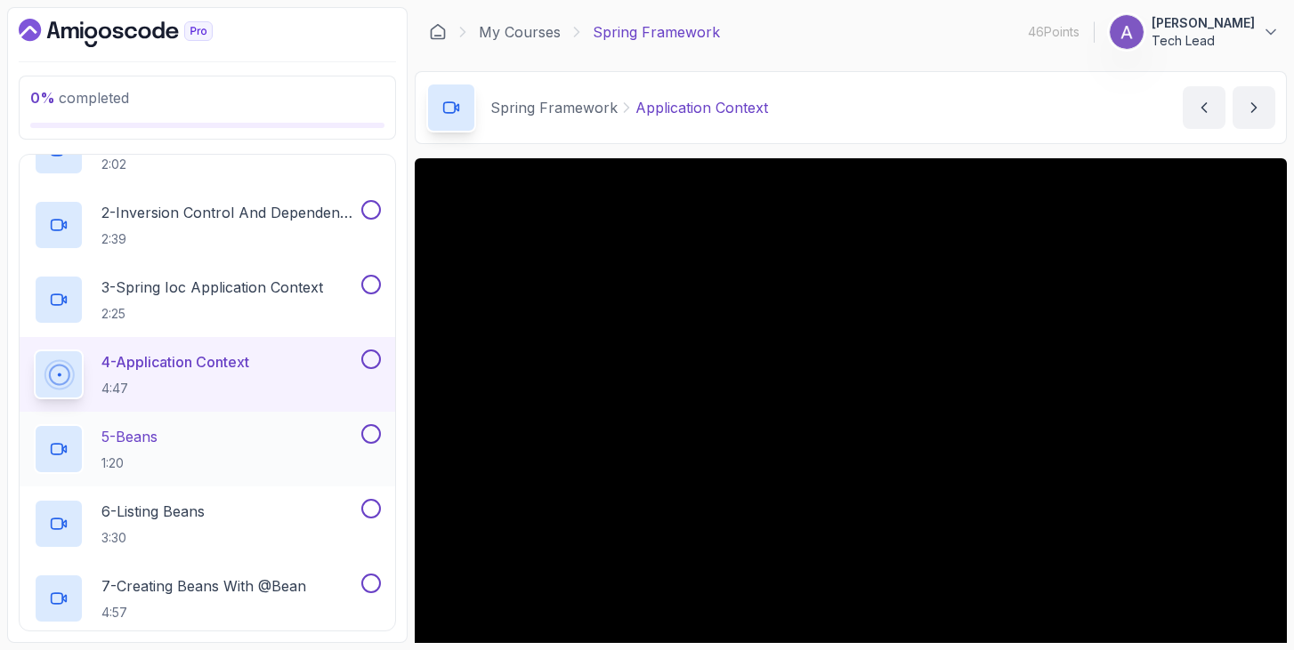
click at [138, 449] on h2 "5 - Beans 1:20" at bounding box center [129, 449] width 56 height 46
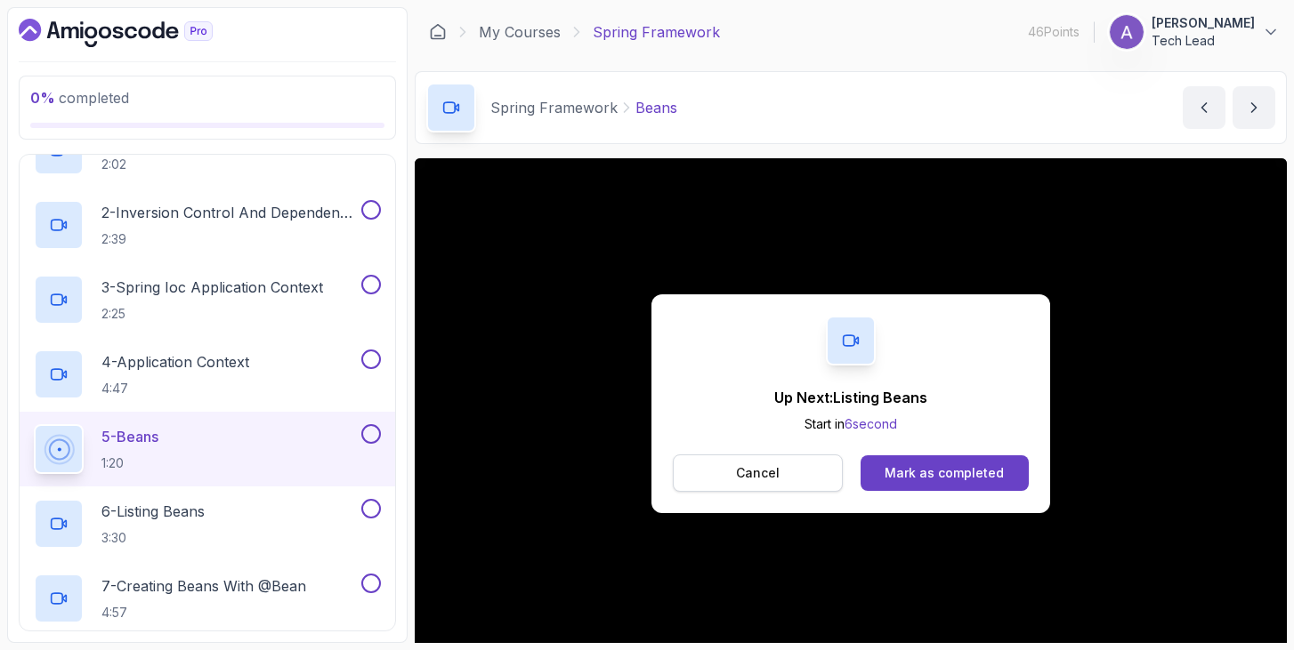
click at [769, 462] on button "Cancel" at bounding box center [758, 473] width 170 height 37
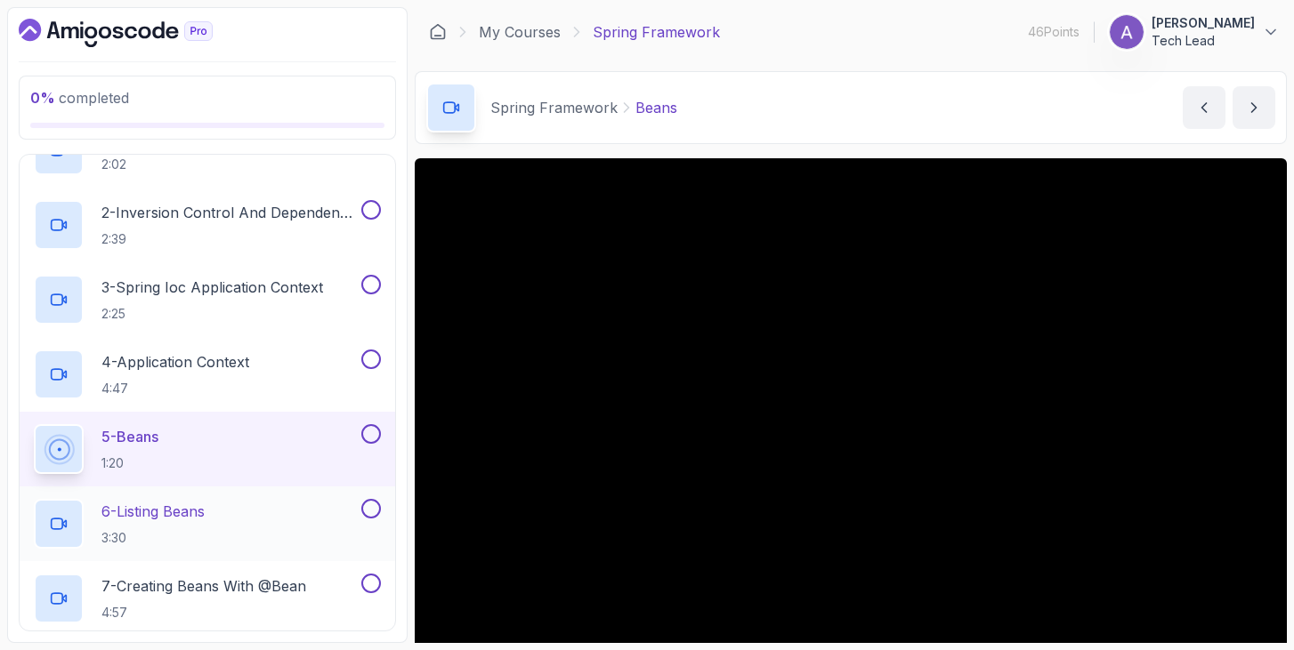
click at [177, 526] on h2 "6 - Listing Beans 3:30" at bounding box center [152, 524] width 103 height 46
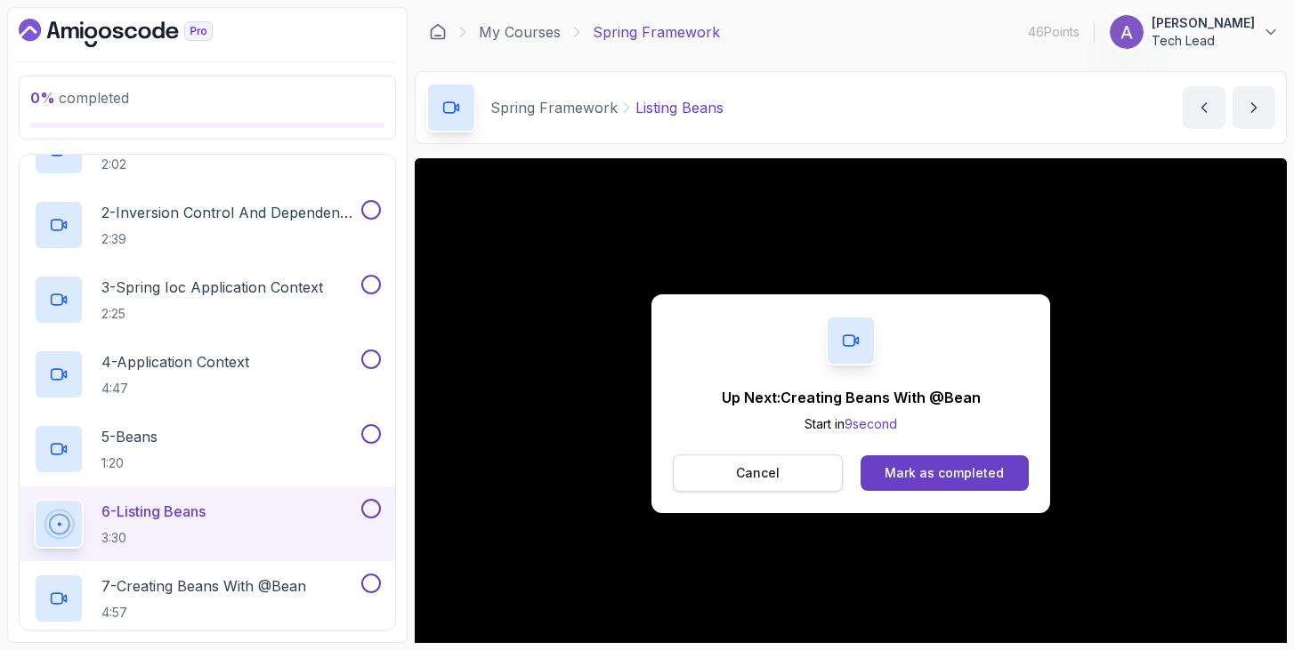
click at [725, 462] on button "Cancel" at bounding box center [758, 473] width 170 height 37
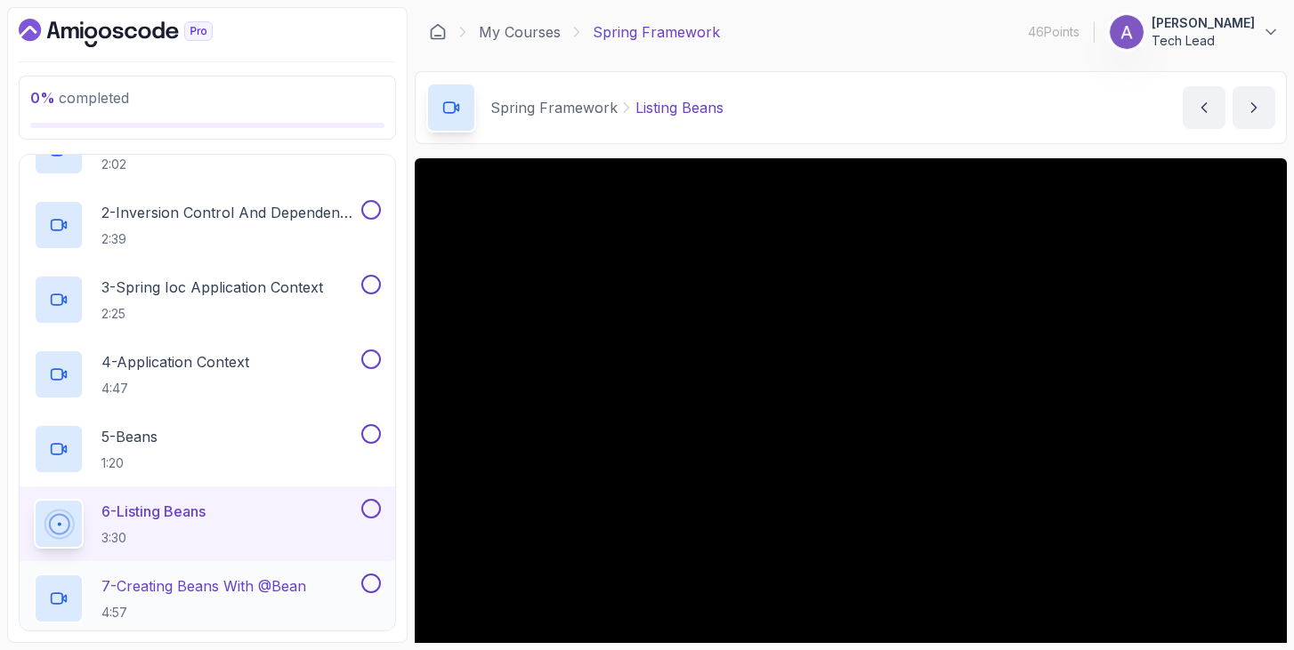
click at [194, 601] on h2 "7 - Creating Beans With @Bean 4:57" at bounding box center [203, 599] width 205 height 46
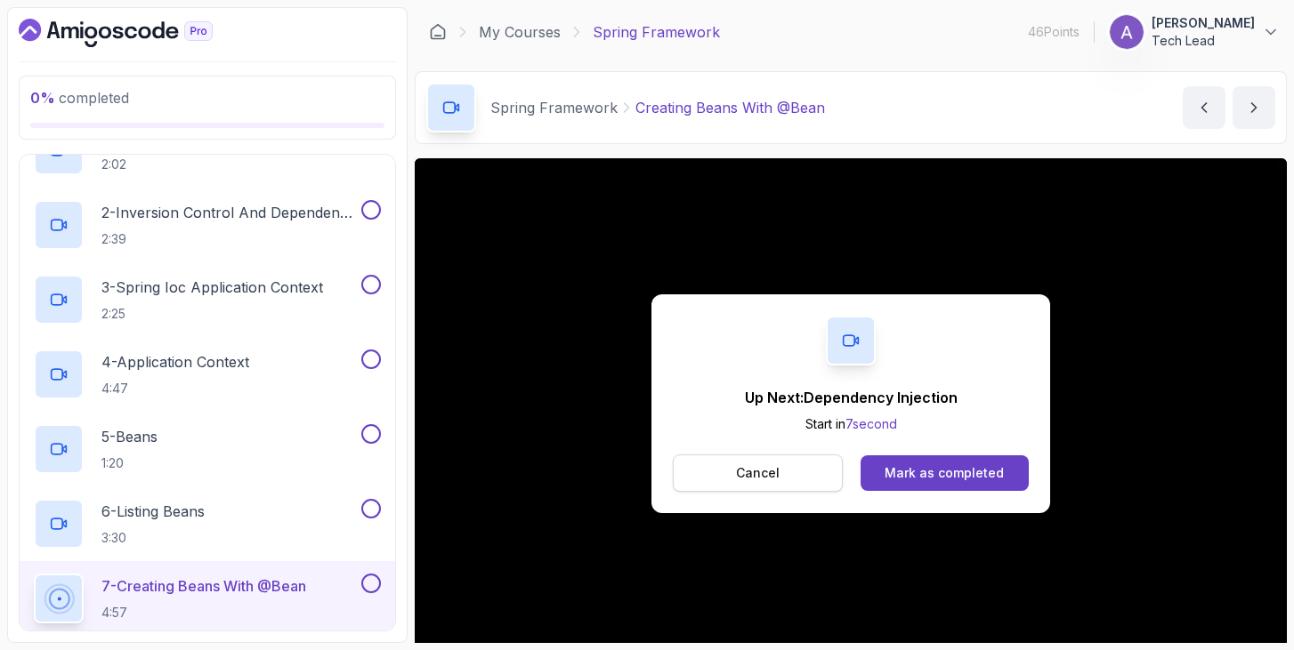
click at [772, 466] on p "Cancel" at bounding box center [758, 473] width 44 height 18
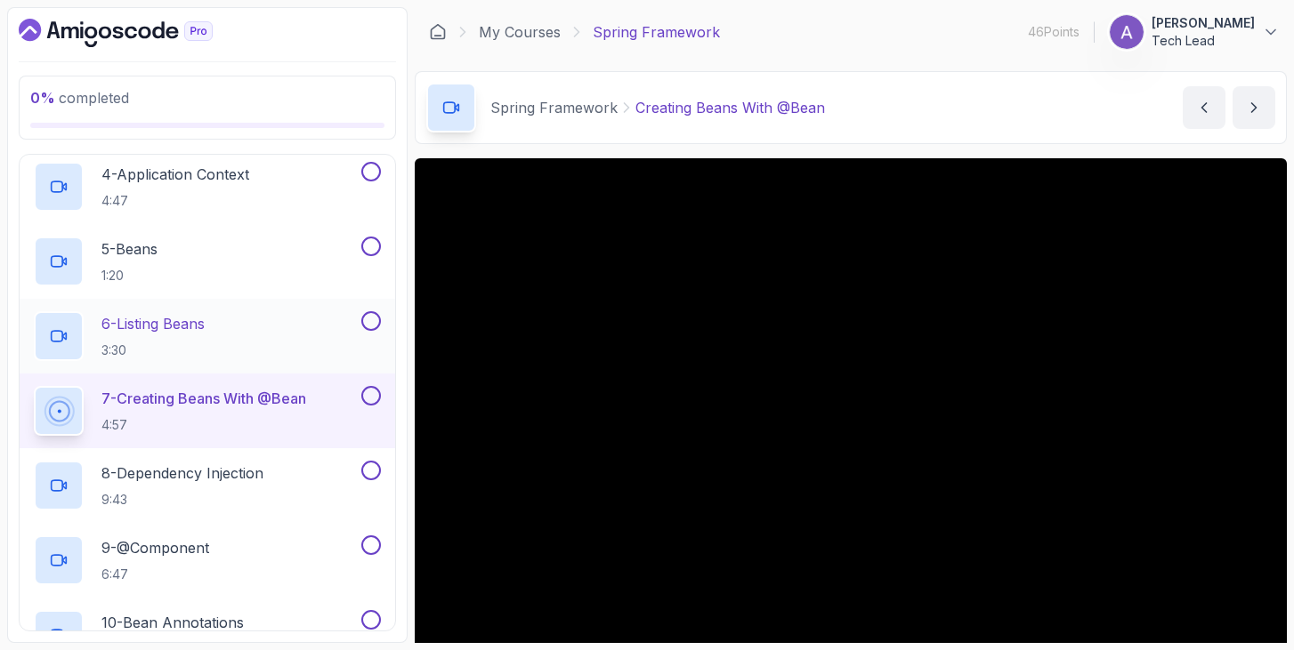
scroll to position [419, 0]
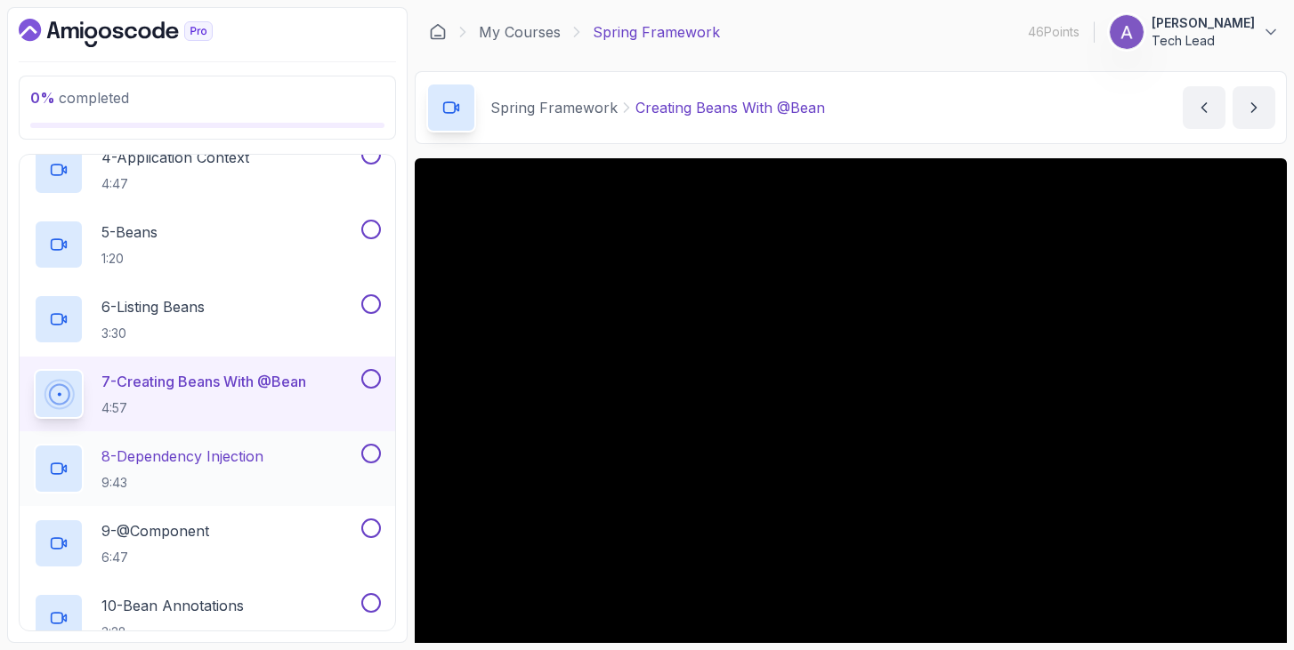
click at [263, 454] on p "8 - Dependency Injection" at bounding box center [182, 456] width 162 height 21
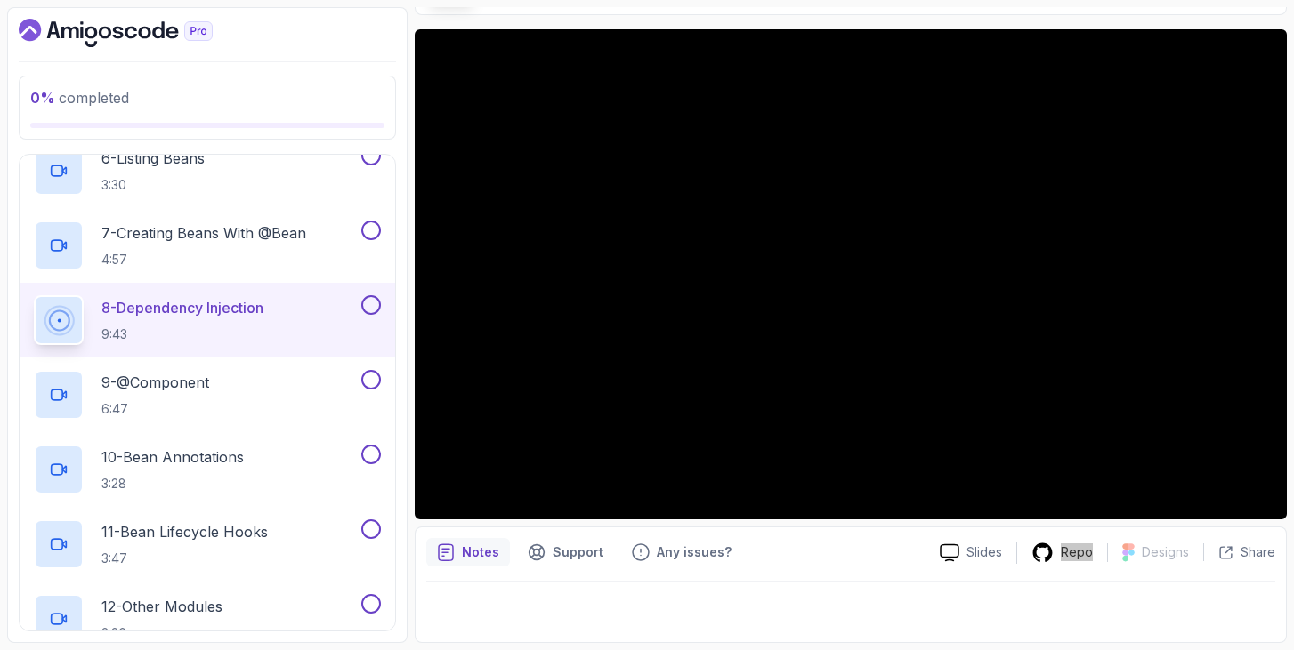
scroll to position [554, 0]
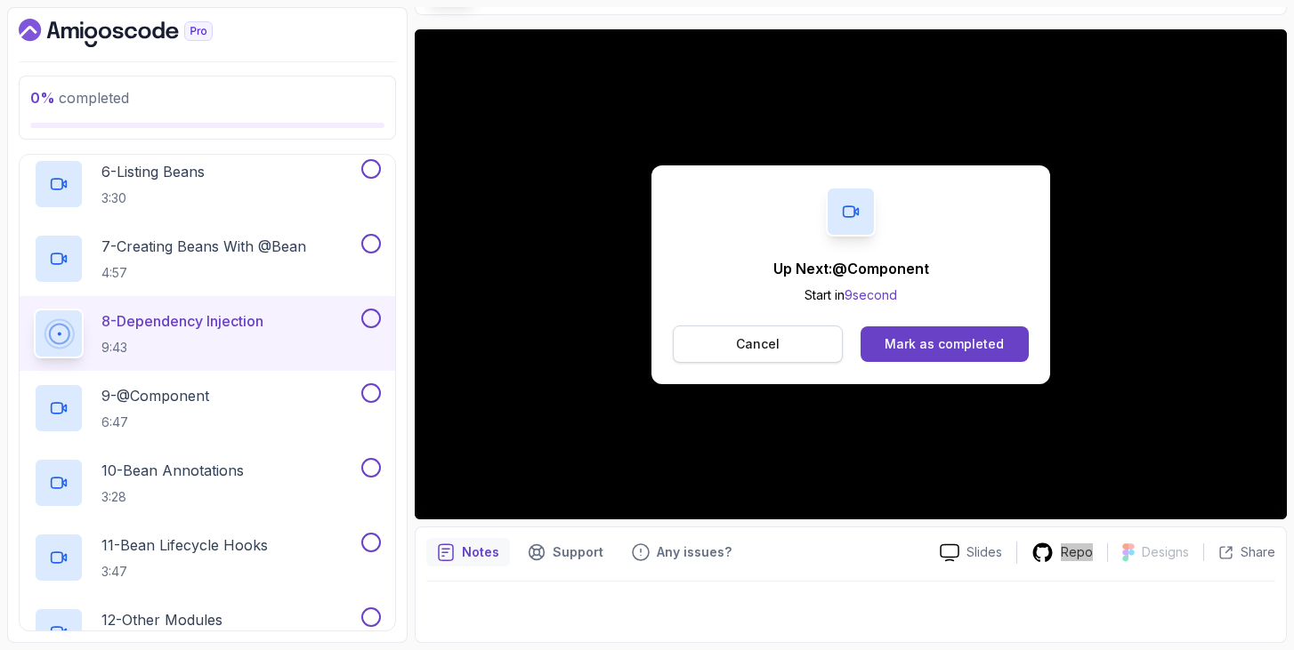
click at [730, 355] on button "Cancel" at bounding box center [758, 344] width 170 height 37
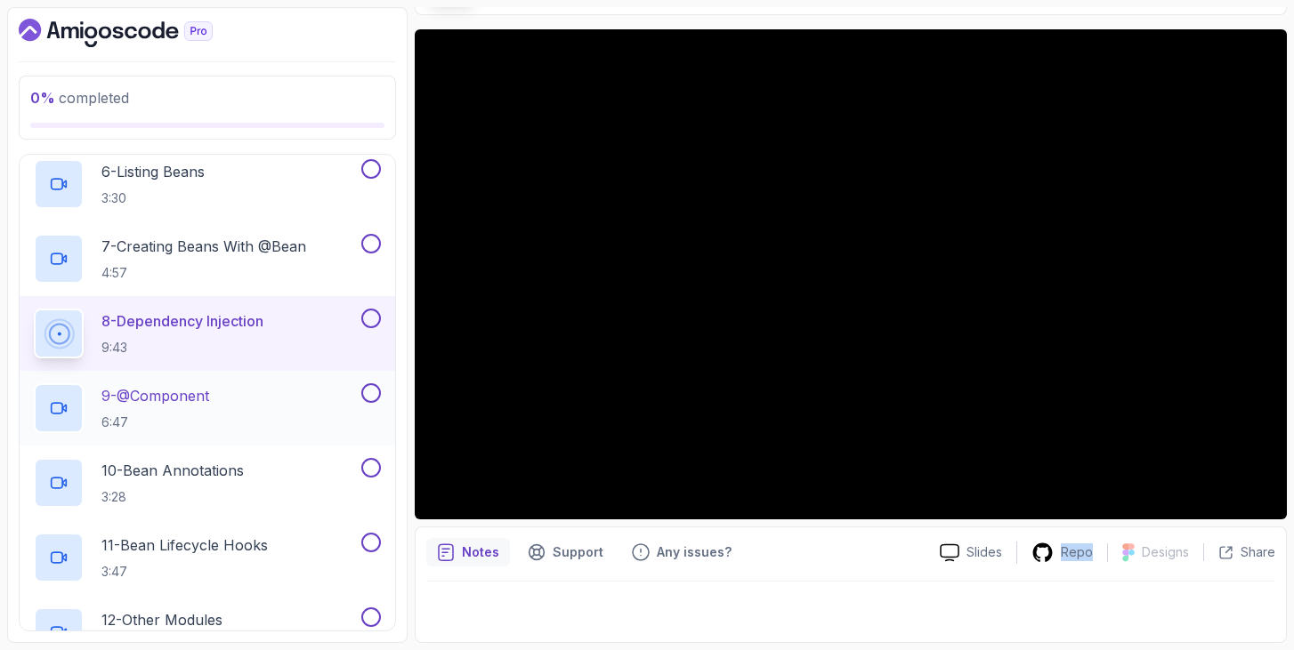
click at [172, 412] on h2 "9 - @Component 6:47" at bounding box center [155, 408] width 108 height 46
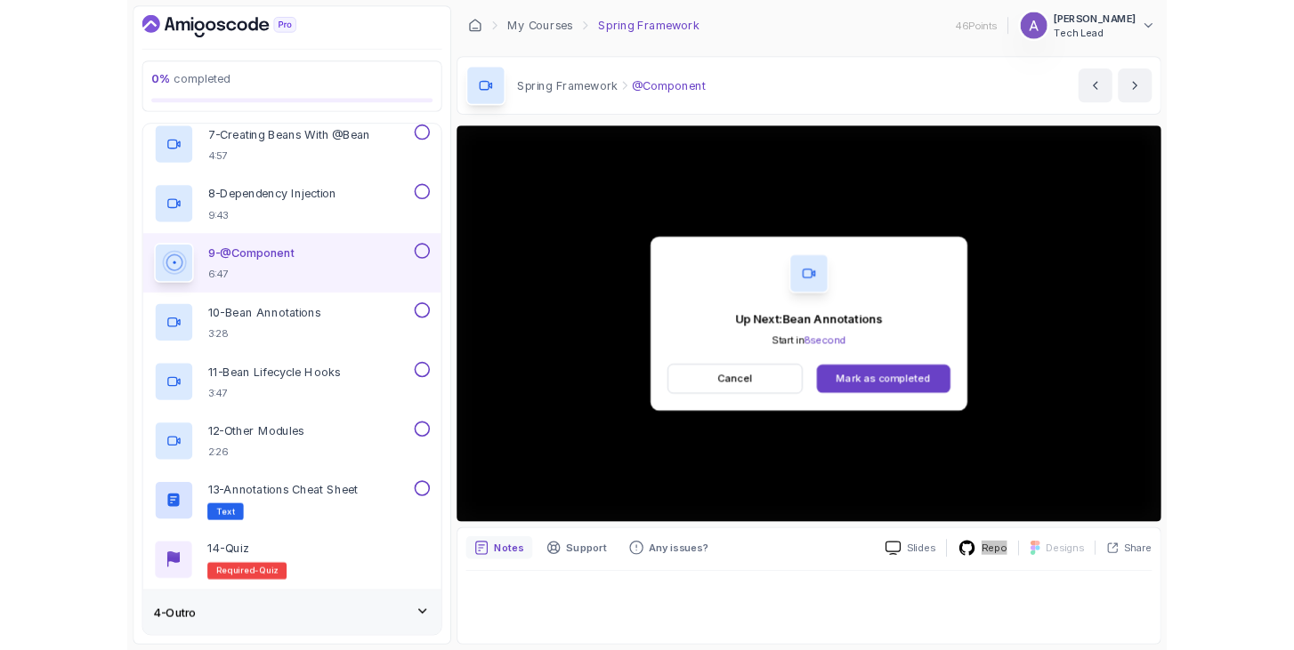
scroll to position [723, 0]
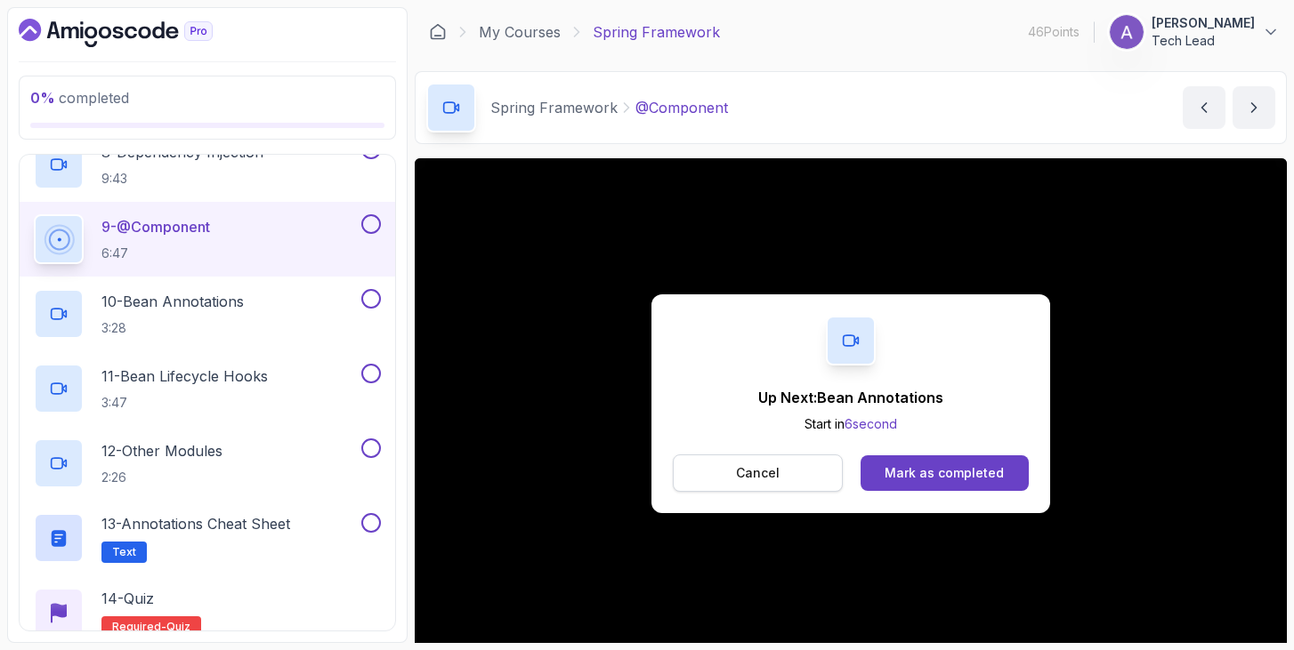
click at [782, 464] on button "Cancel" at bounding box center [758, 473] width 170 height 37
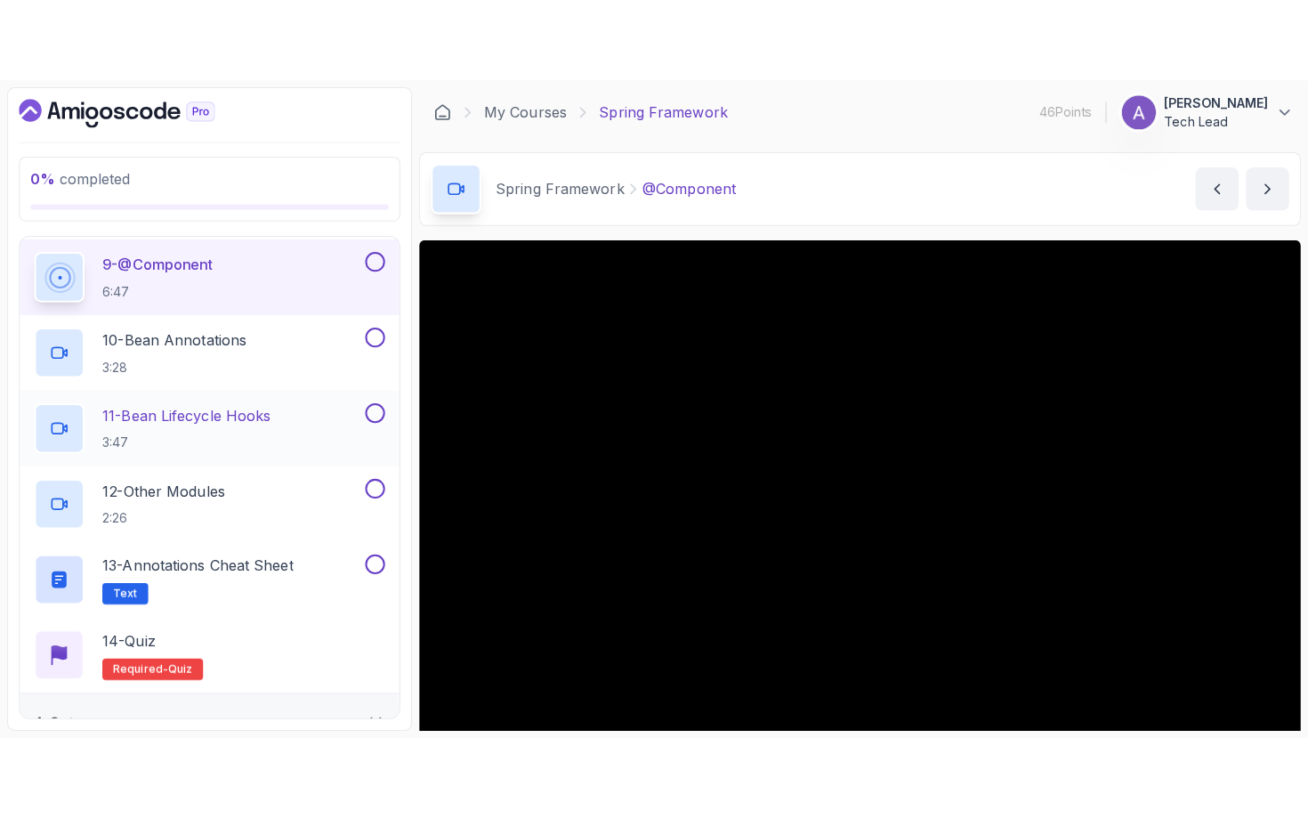
scroll to position [777, 0]
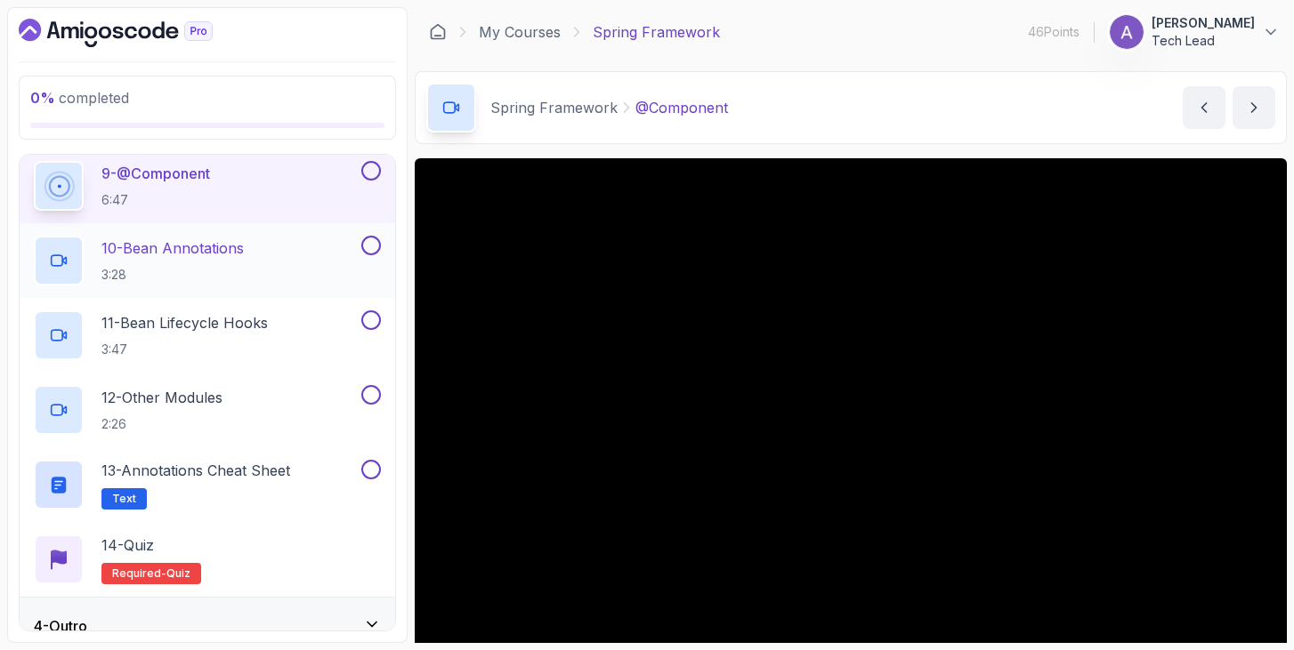
click at [252, 263] on div "10 - Bean Annotations 3:28" at bounding box center [196, 261] width 324 height 50
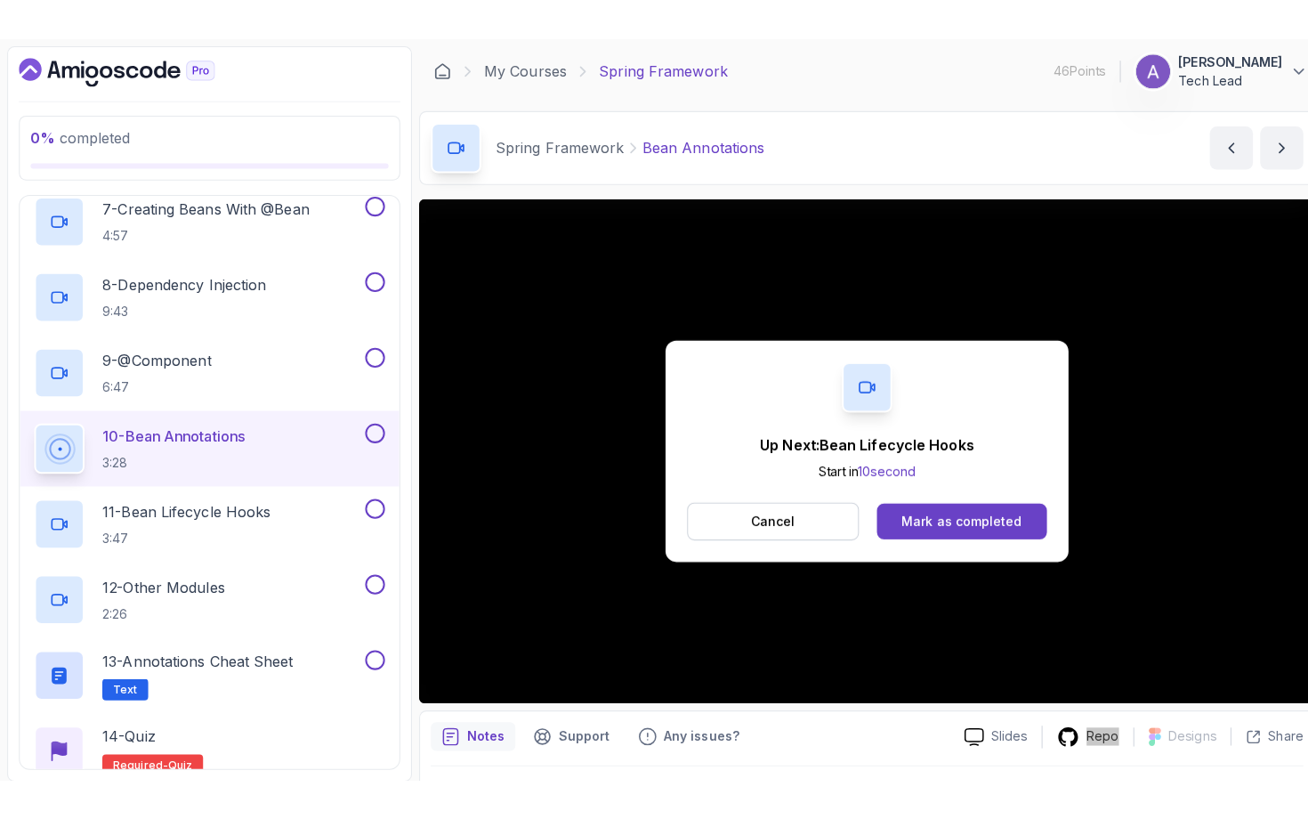
scroll to position [777, 0]
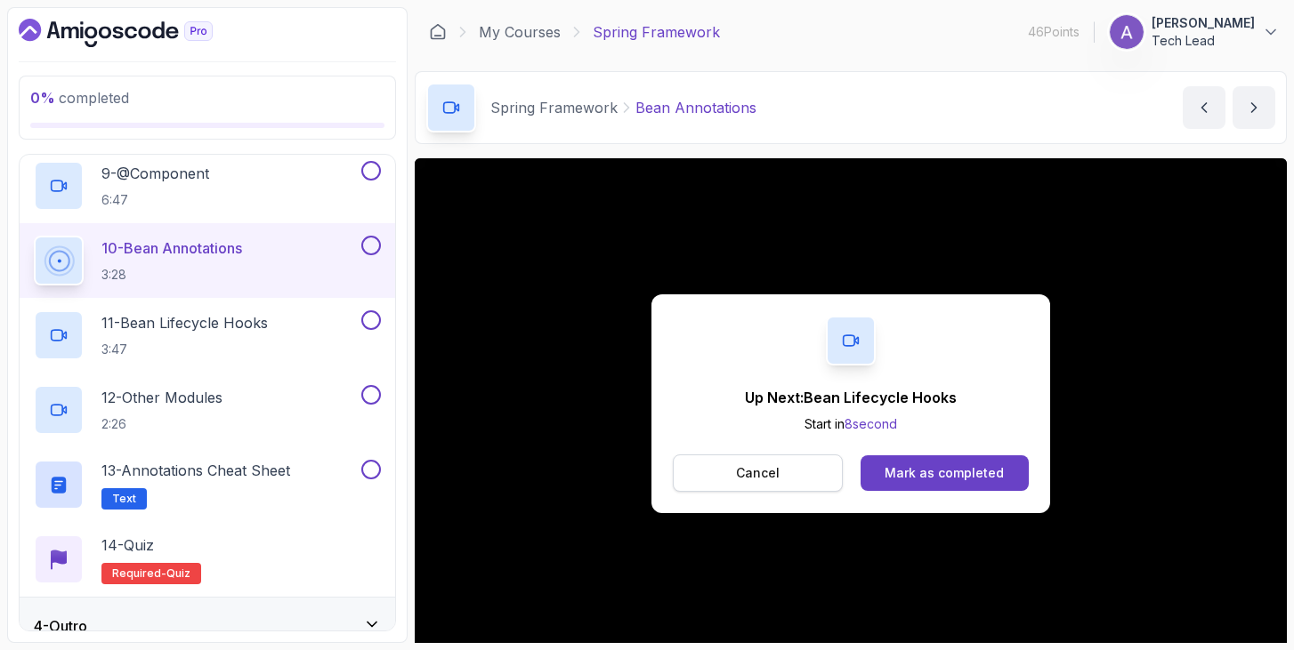
click at [766, 472] on p "Cancel" at bounding box center [758, 473] width 44 height 18
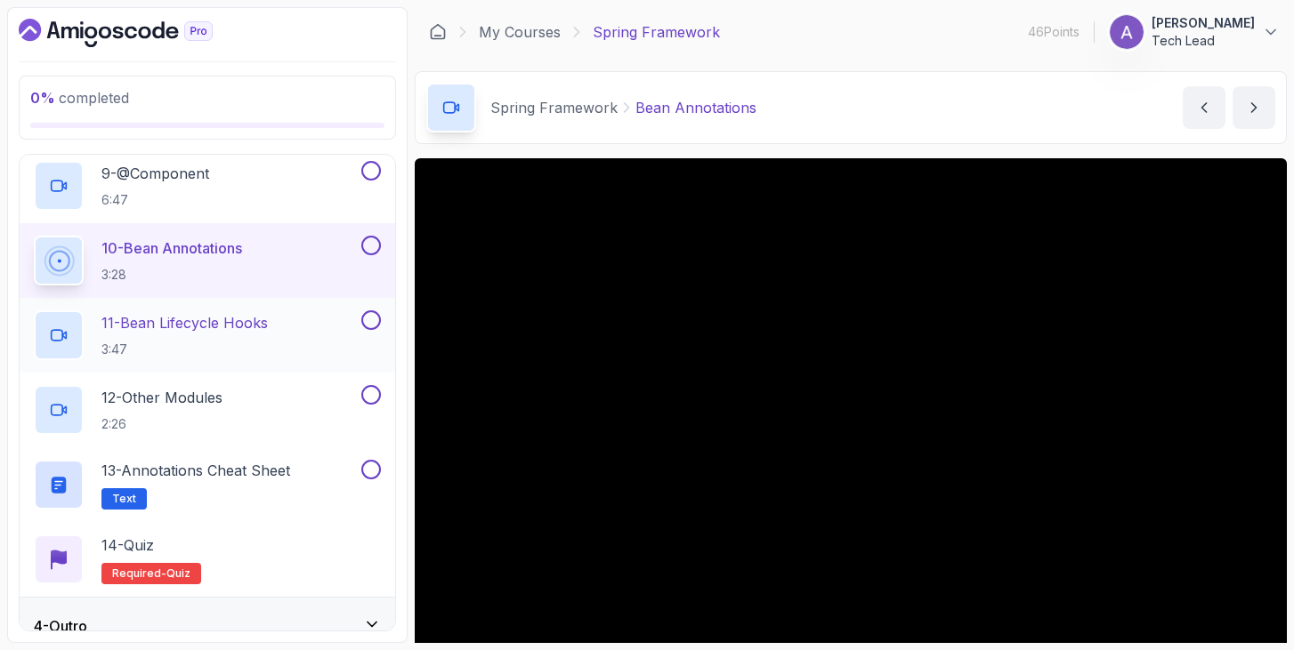
click at [237, 319] on p "11 - Bean Lifecycle Hooks" at bounding box center [184, 322] width 166 height 21
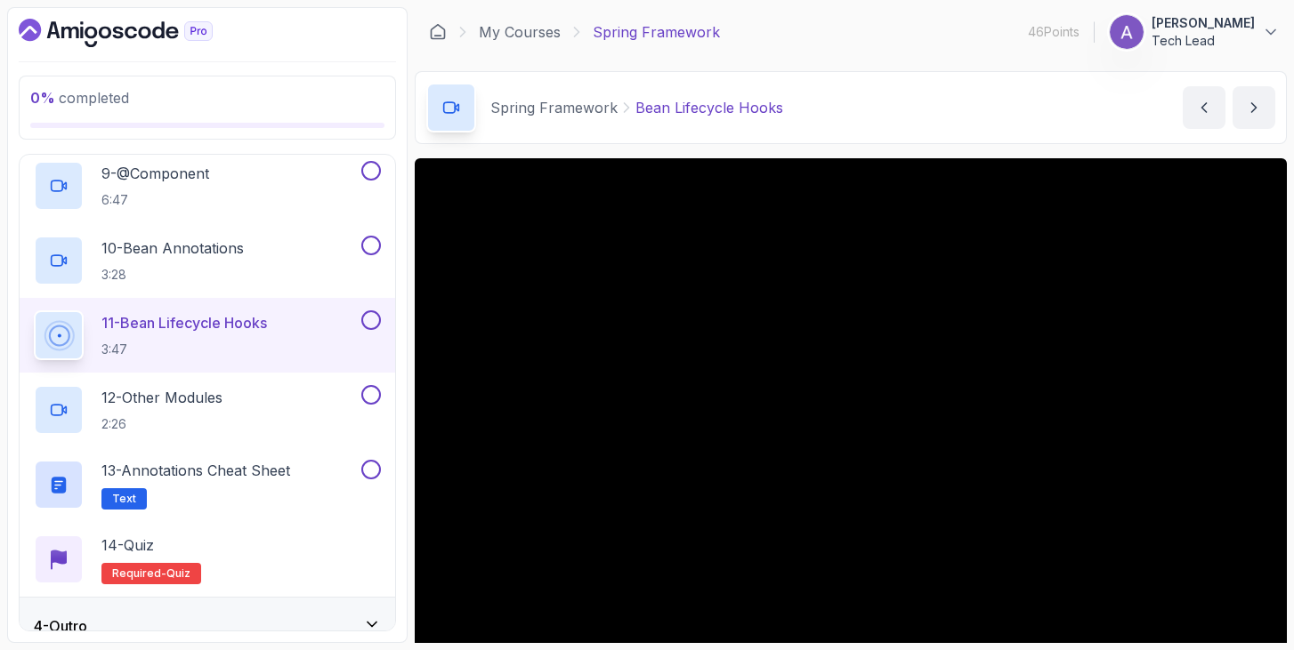
scroll to position [633, 0]
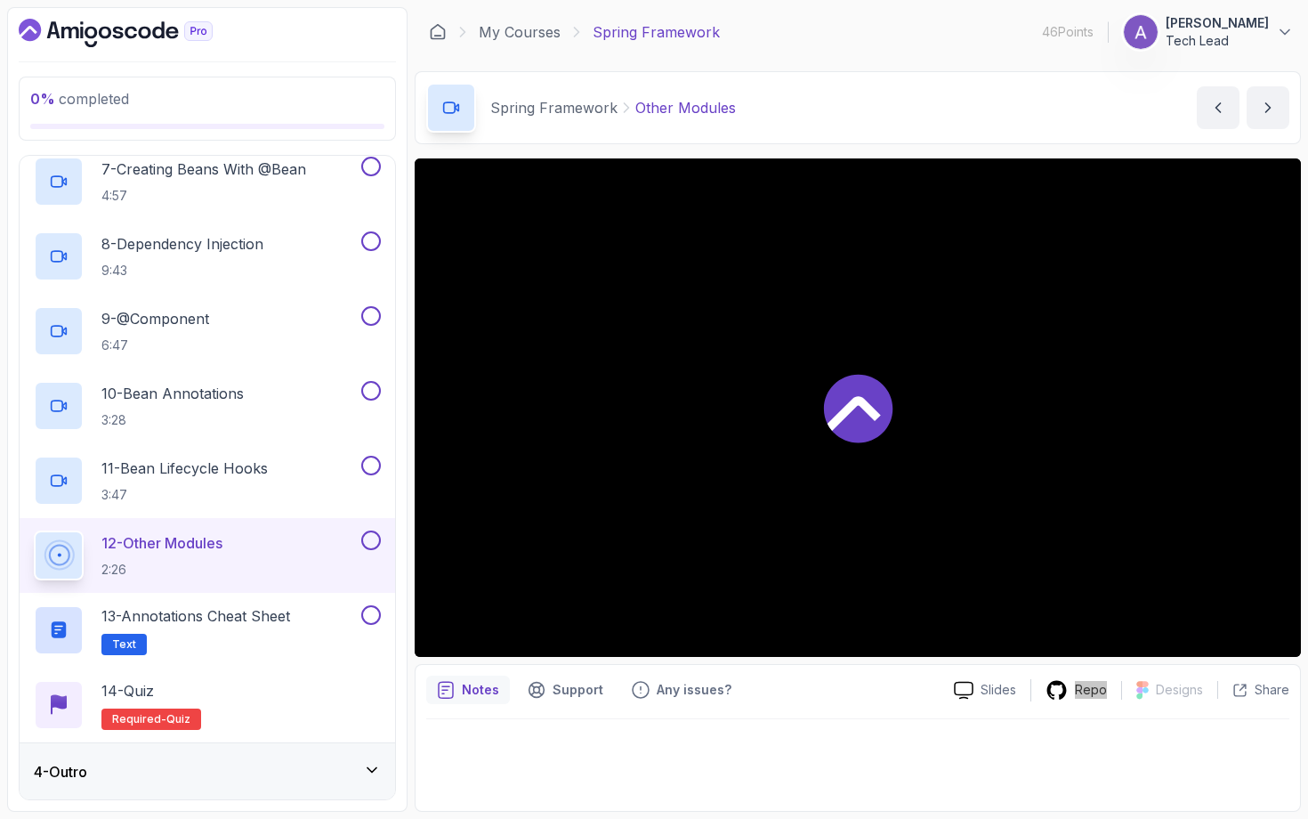
scroll to position [777, 0]
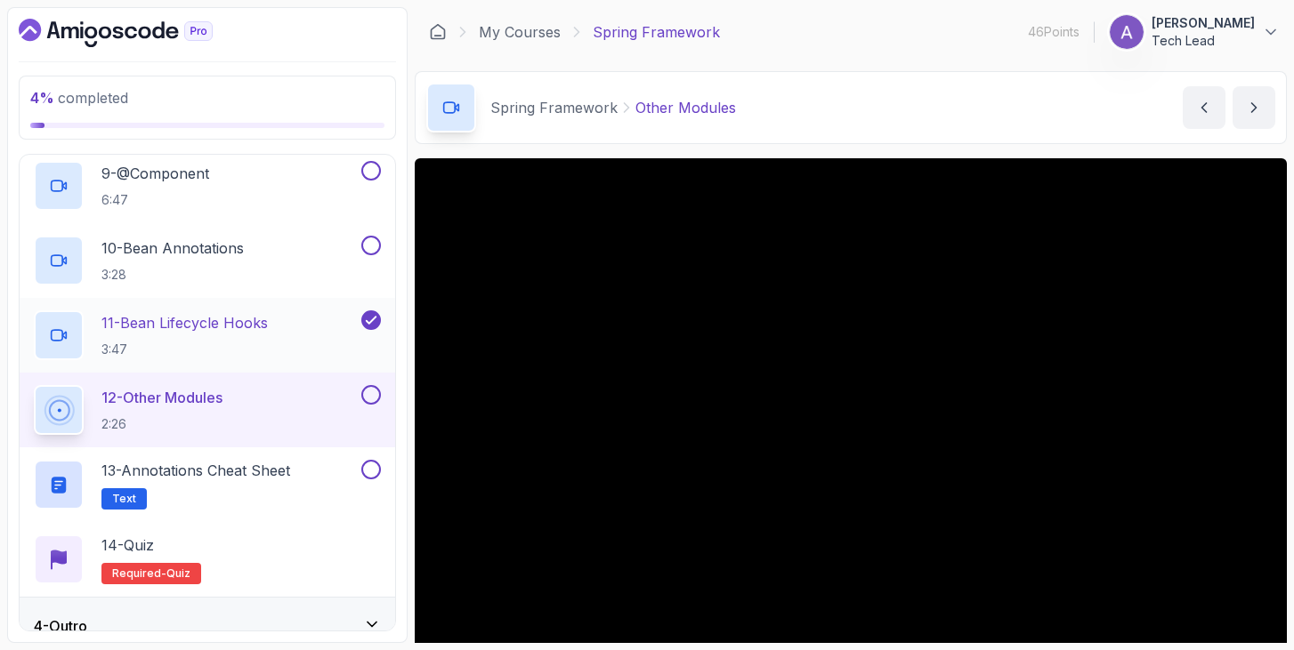
click at [375, 316] on icon at bounding box center [371, 320] width 16 height 18
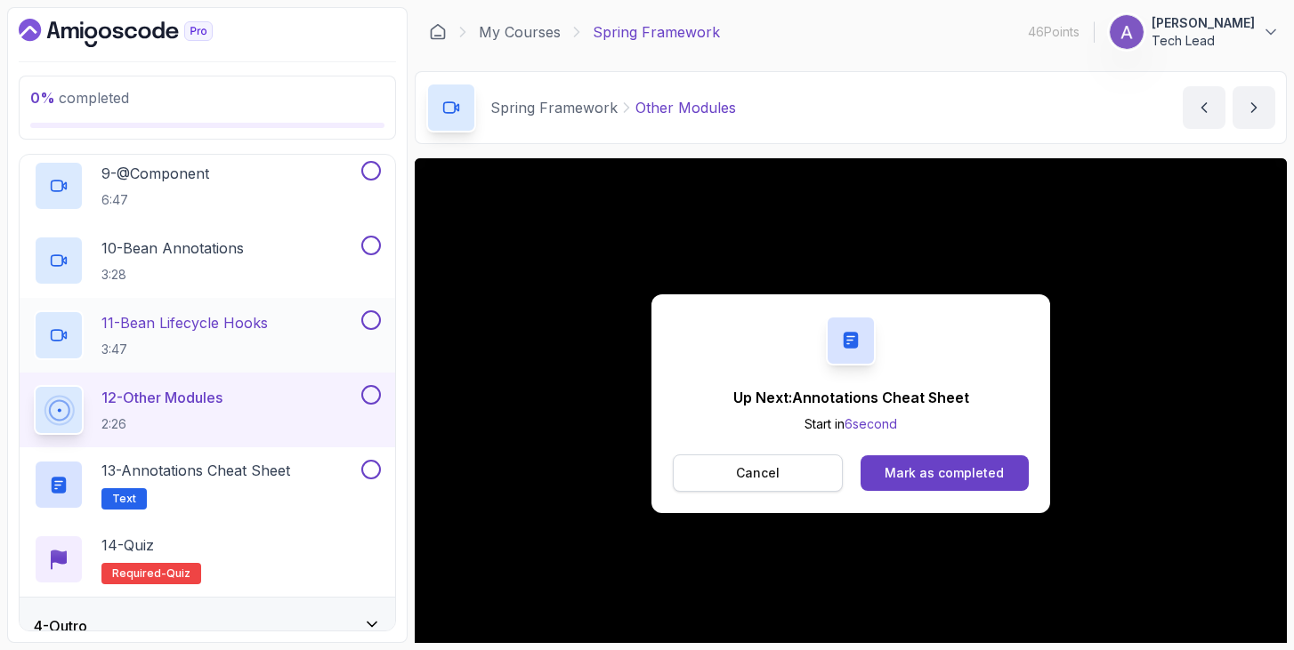
click at [781, 464] on button "Cancel" at bounding box center [758, 473] width 170 height 37
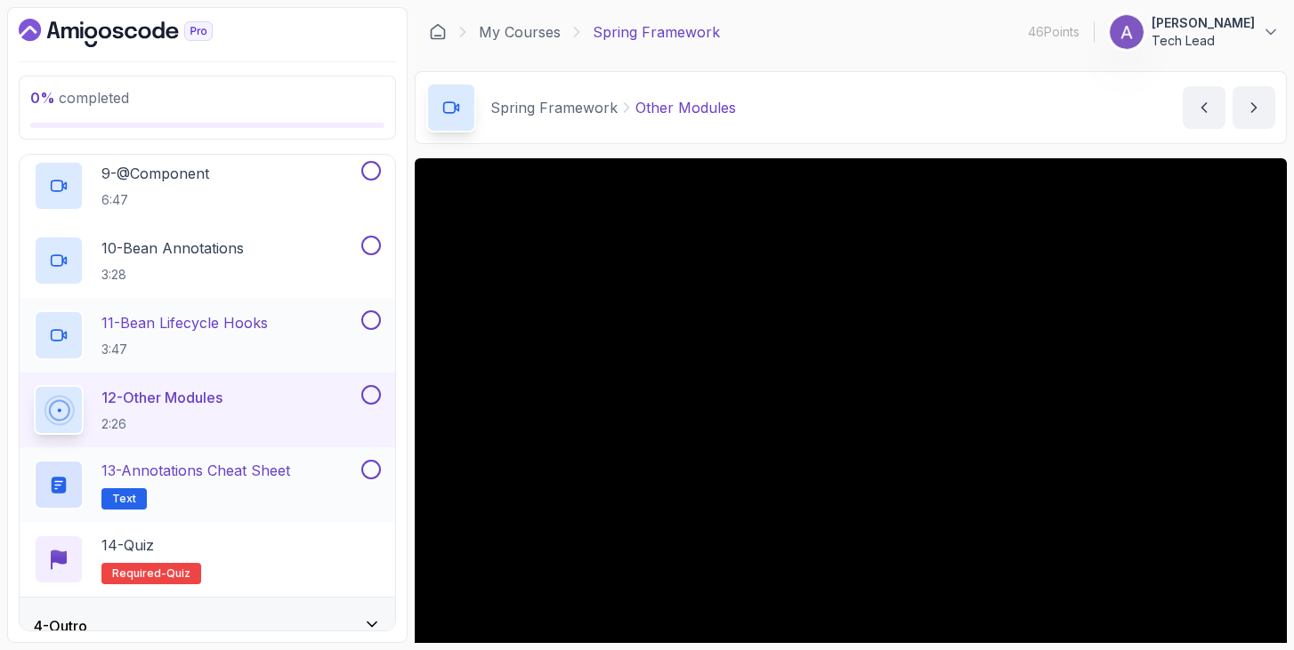
click at [249, 465] on p "13 - Annotations Cheat Sheet" at bounding box center [195, 470] width 189 height 21
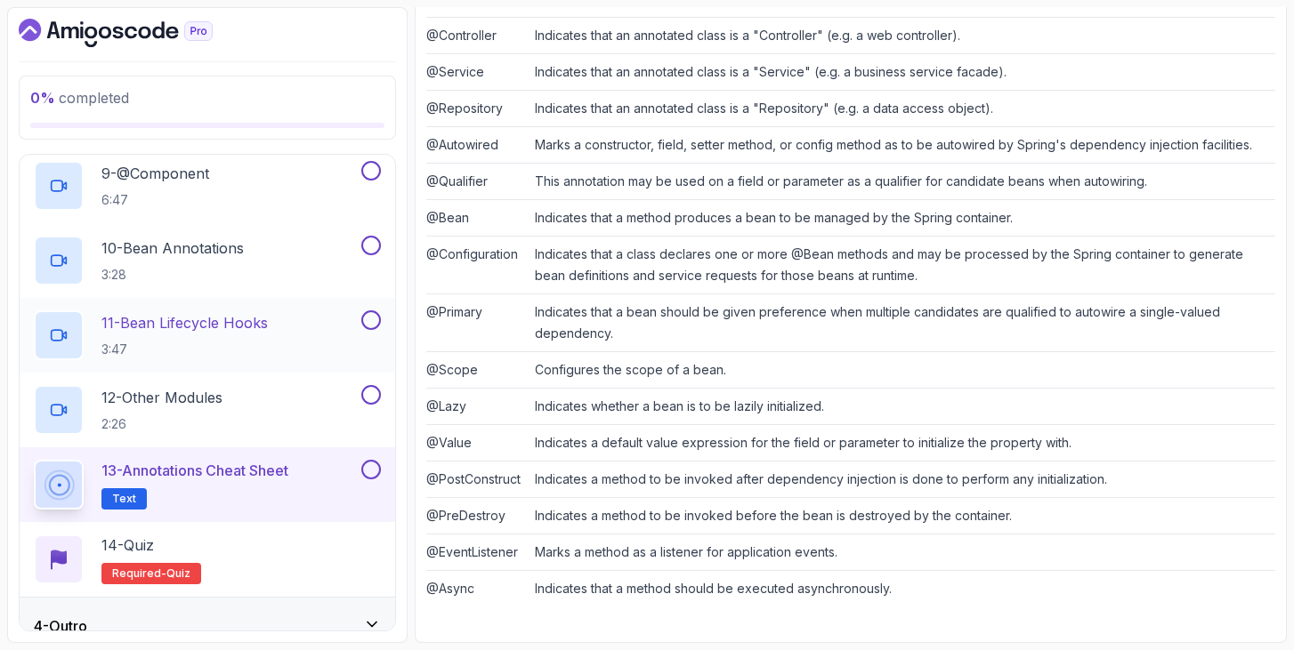
scroll to position [801, 0]
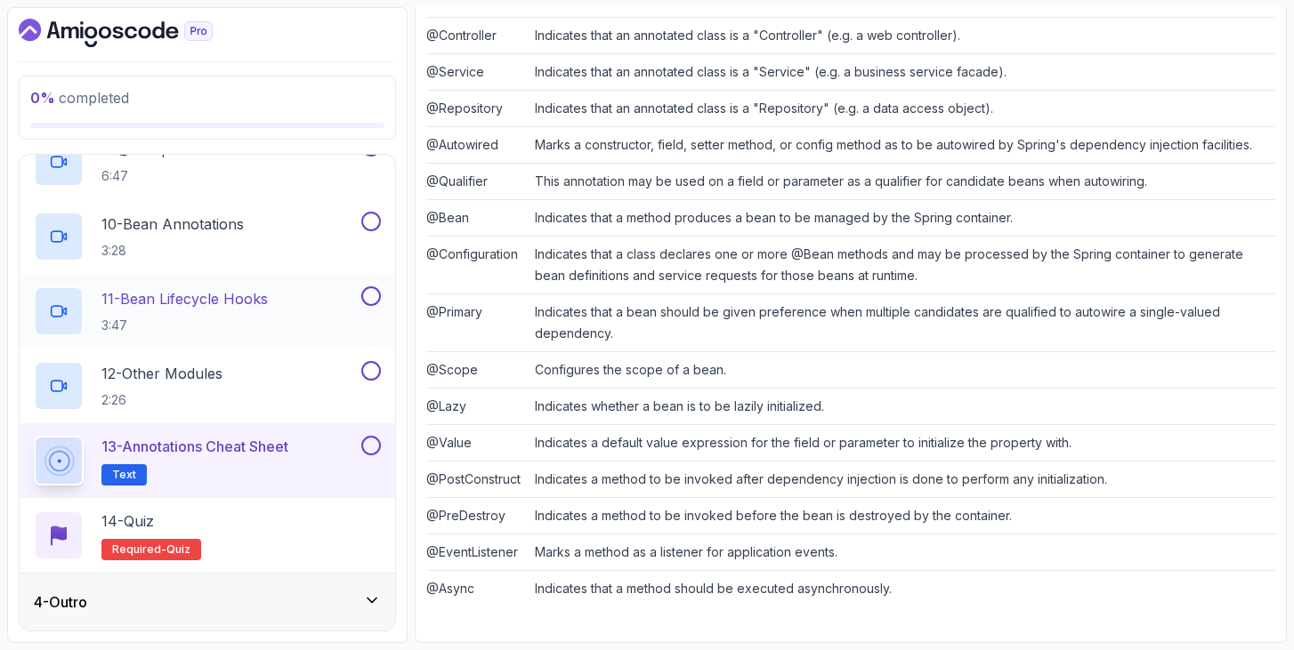
click at [368, 598] on icon at bounding box center [372, 601] width 18 height 18
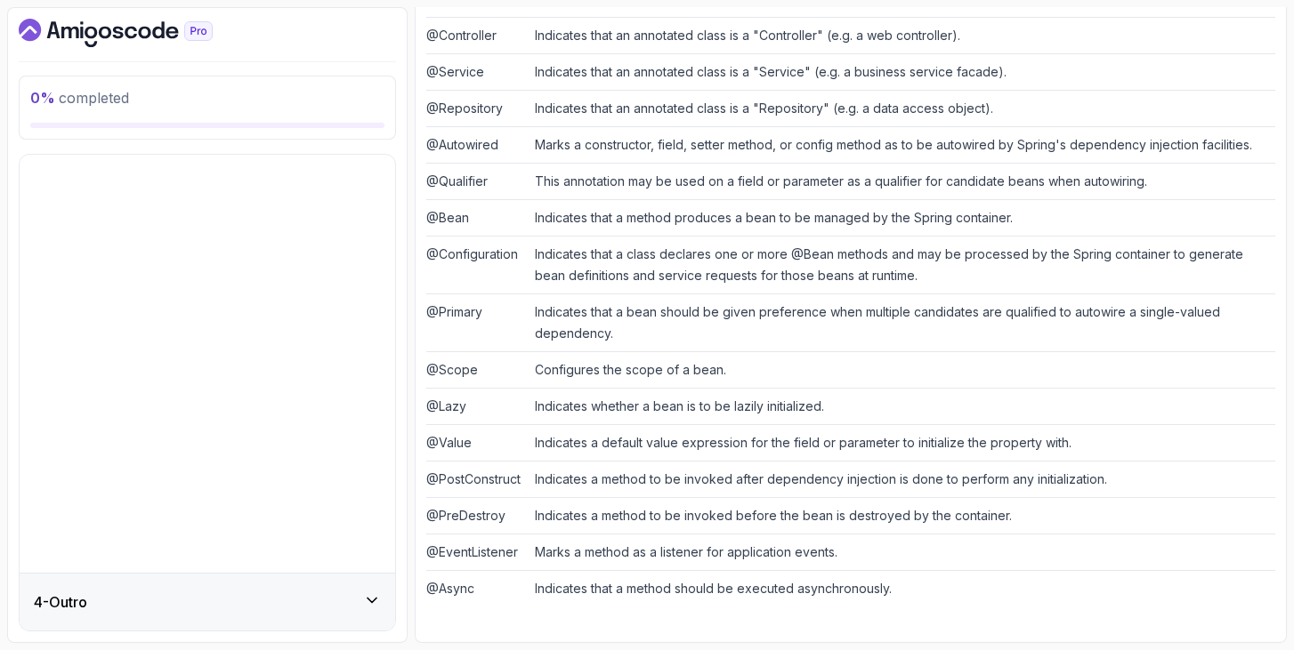
scroll to position [0, 0]
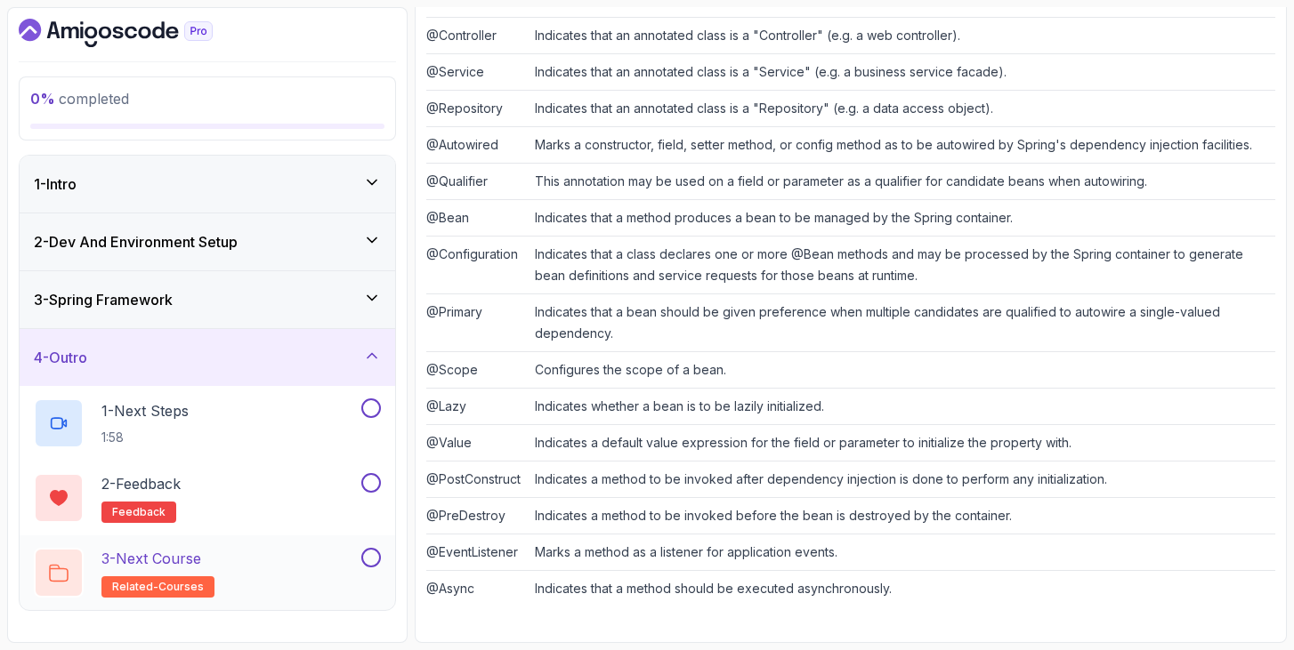
click at [290, 545] on div "3 - Next Course related-courses" at bounding box center [207, 573] width 375 height 75
click at [295, 553] on div "3 - Next Course related-courses" at bounding box center [196, 573] width 324 height 50
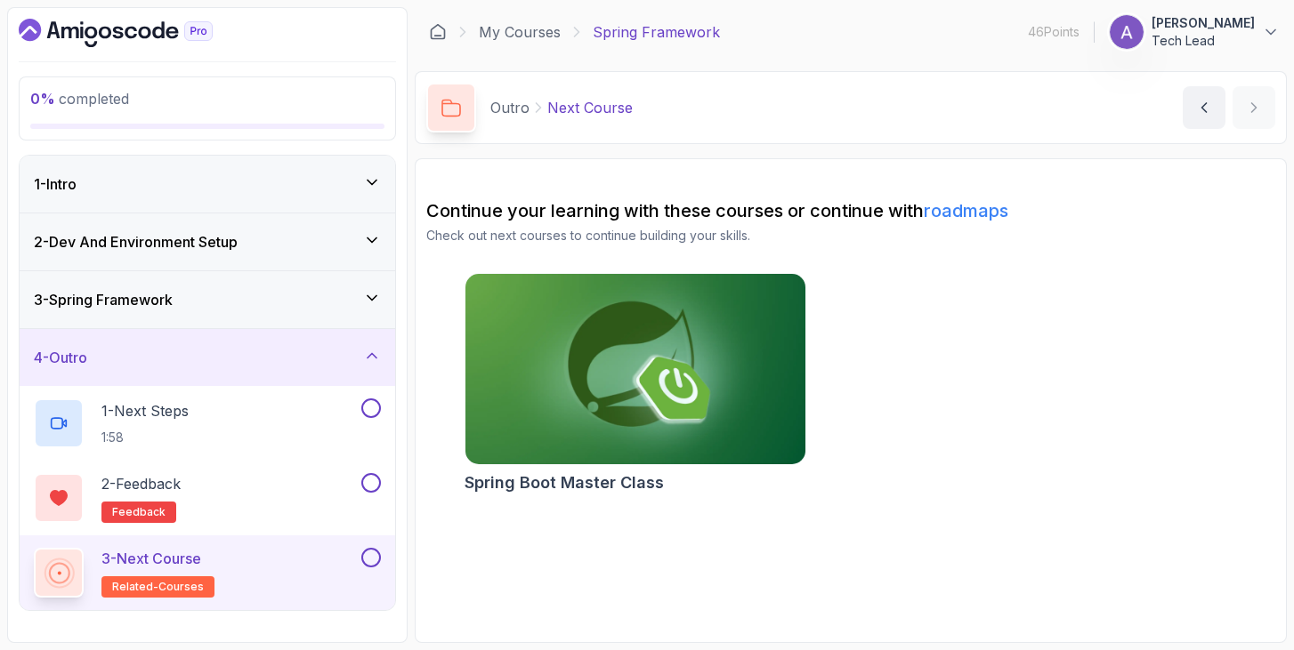
click at [489, 490] on h2 "Spring Boot Master Class" at bounding box center [563, 483] width 199 height 25
click at [502, 31] on link "My Courses" at bounding box center [520, 31] width 82 height 21
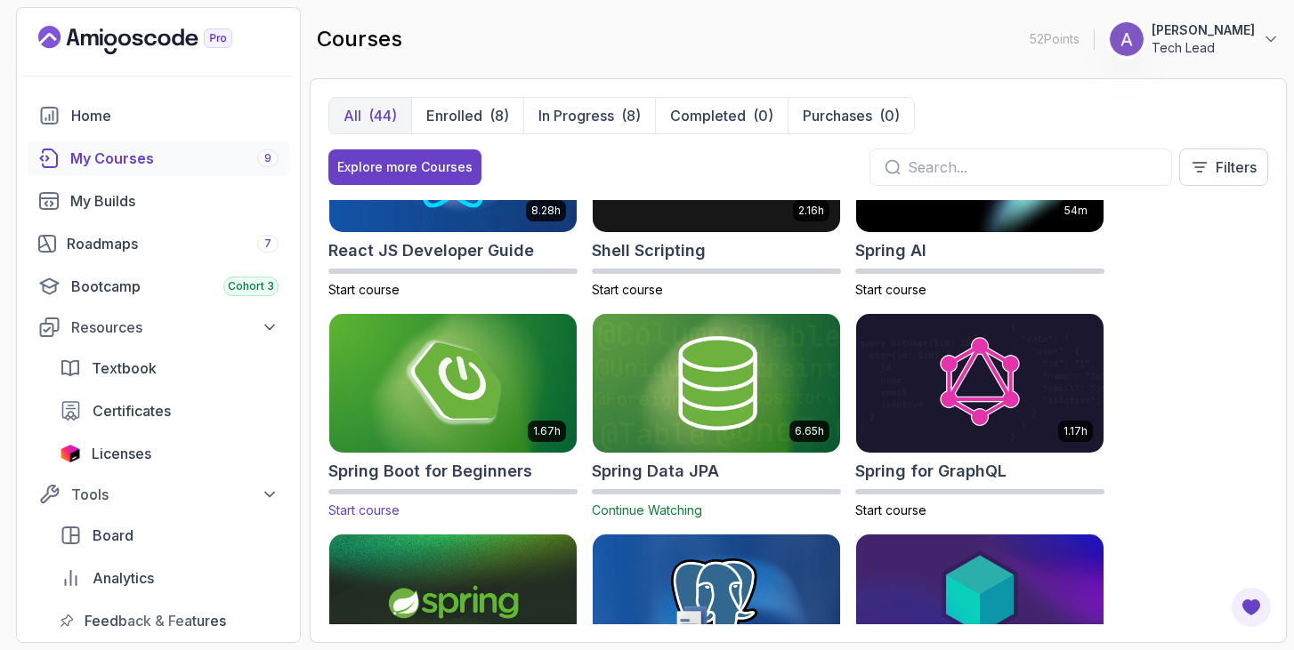
scroll to position [2503, 0]
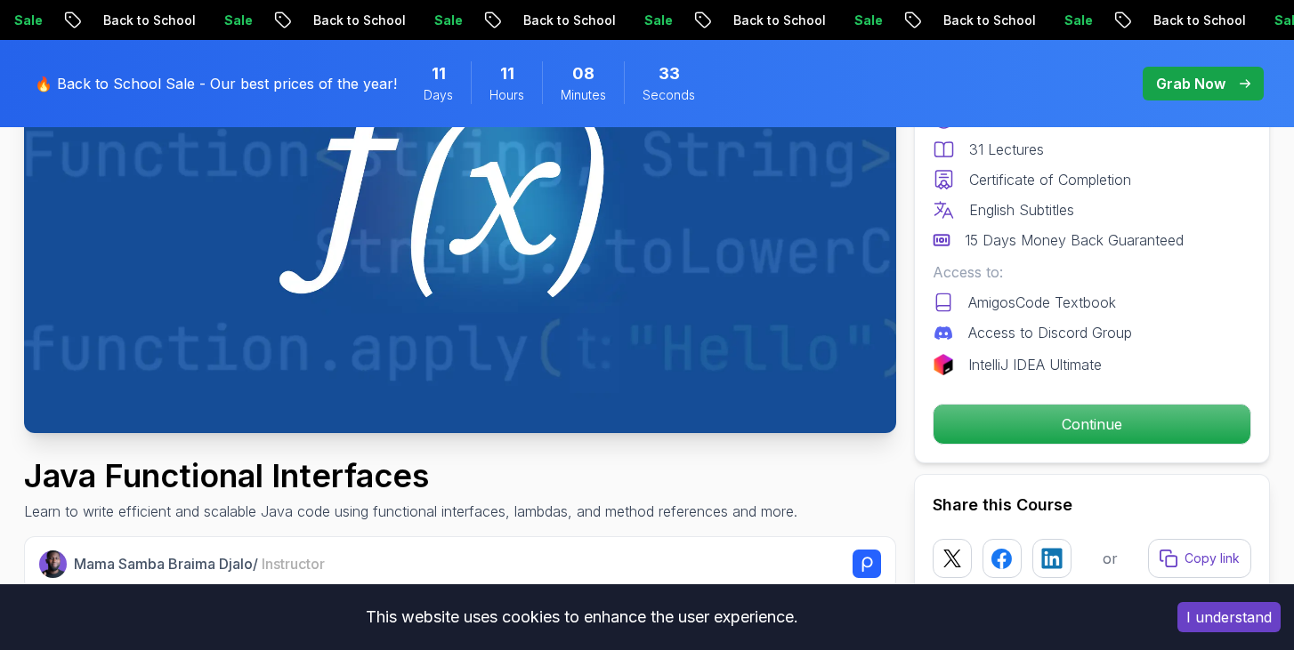
scroll to position [298, 0]
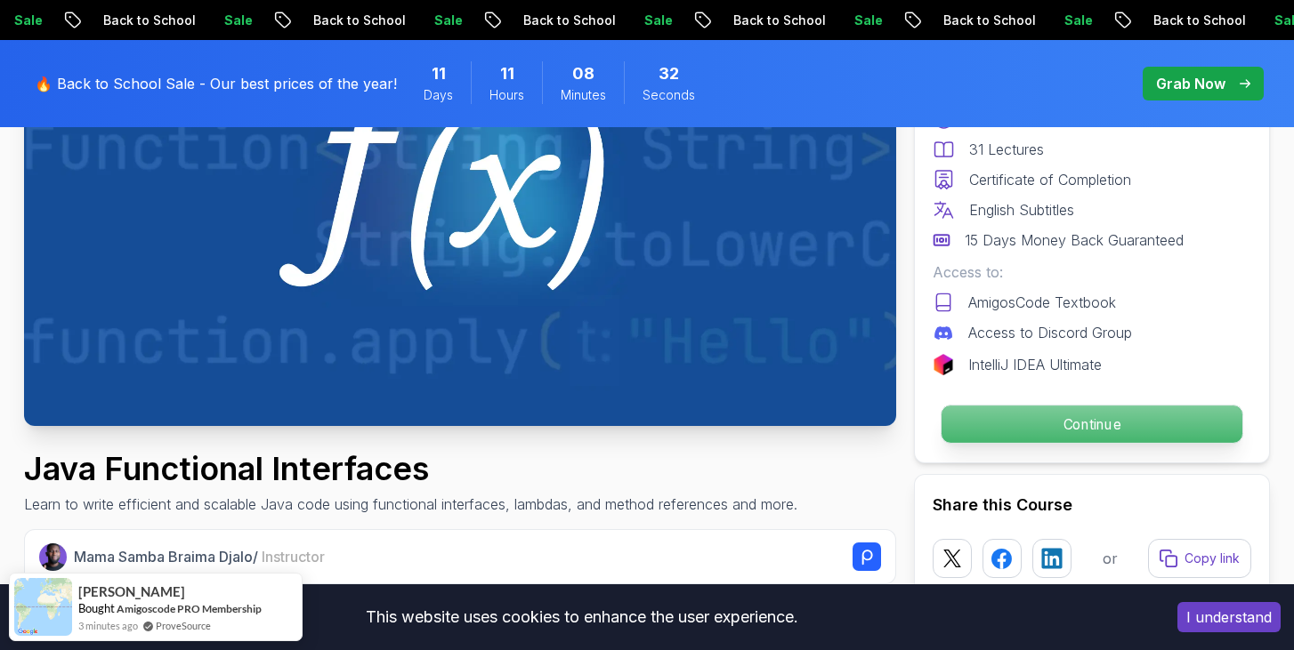
click at [1018, 422] on p "Continue" at bounding box center [1091, 424] width 301 height 37
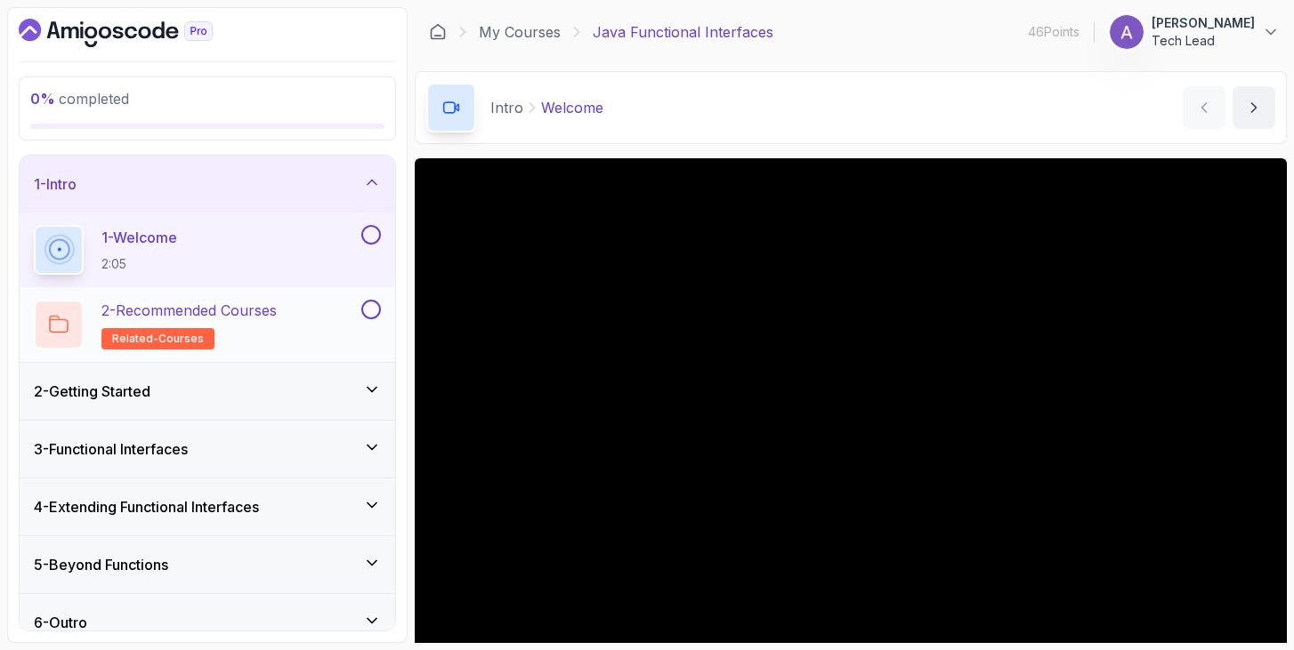
click at [262, 318] on p "2 - Recommended Courses" at bounding box center [188, 310] width 175 height 21
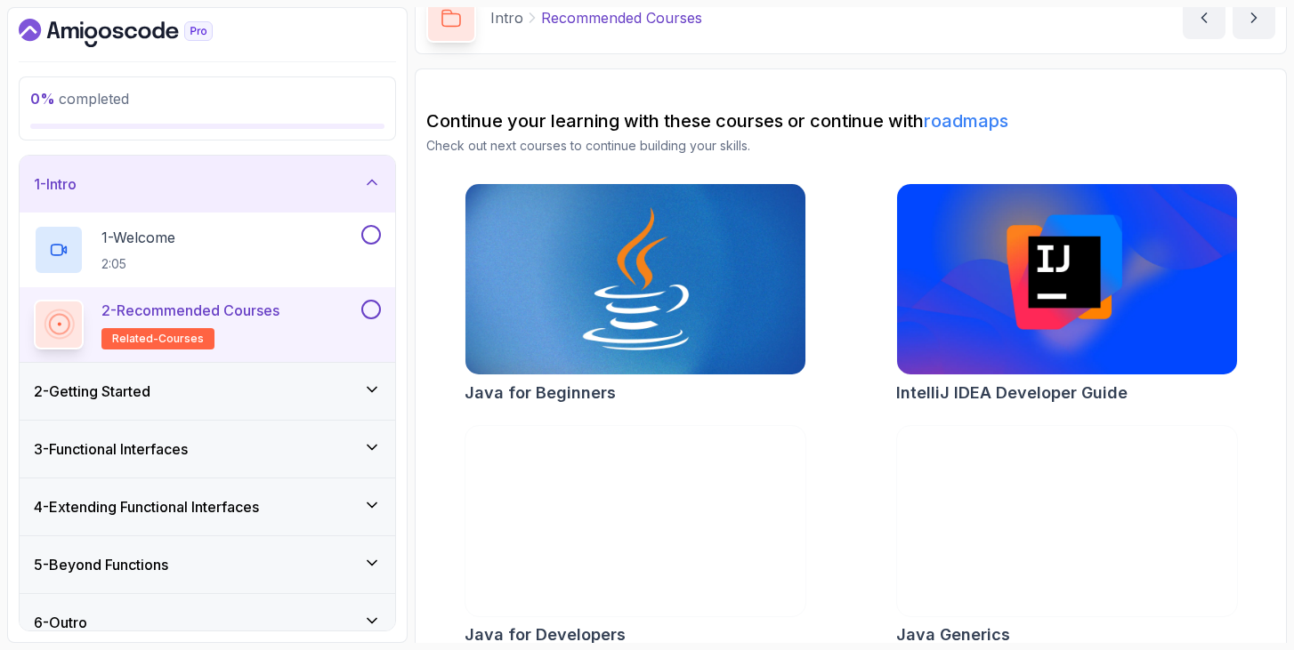
scroll to position [111, 0]
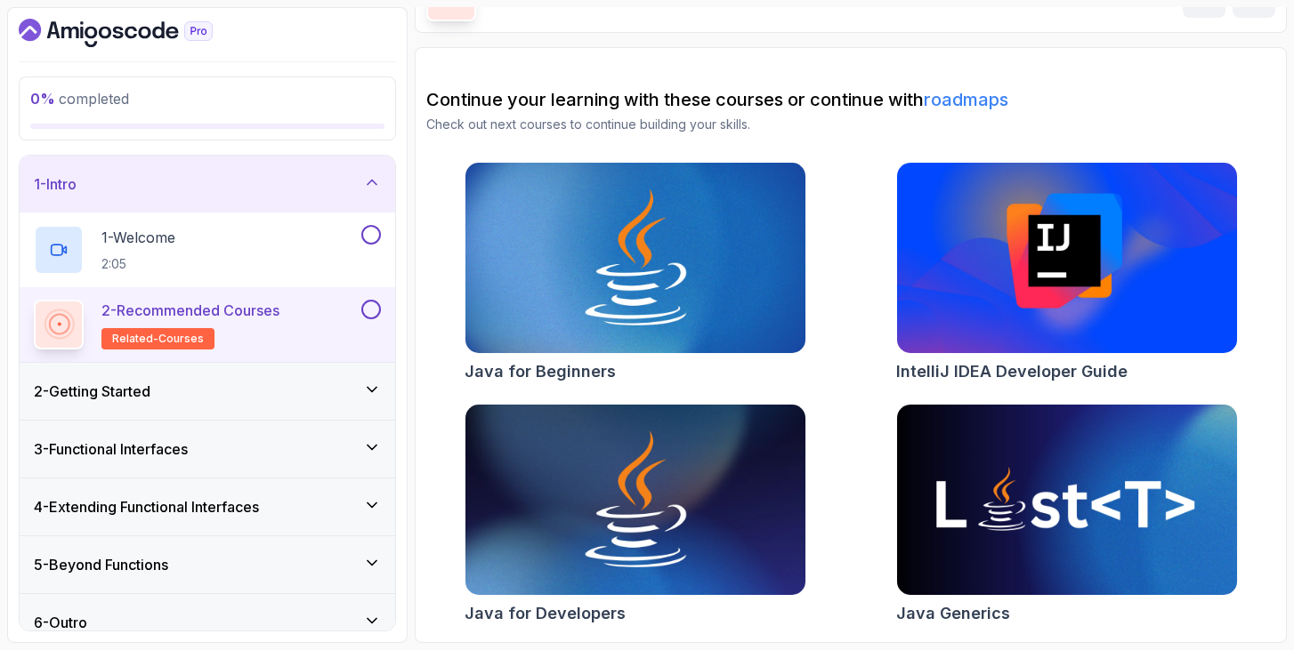
click at [1053, 520] on img at bounding box center [1066, 500] width 357 height 200
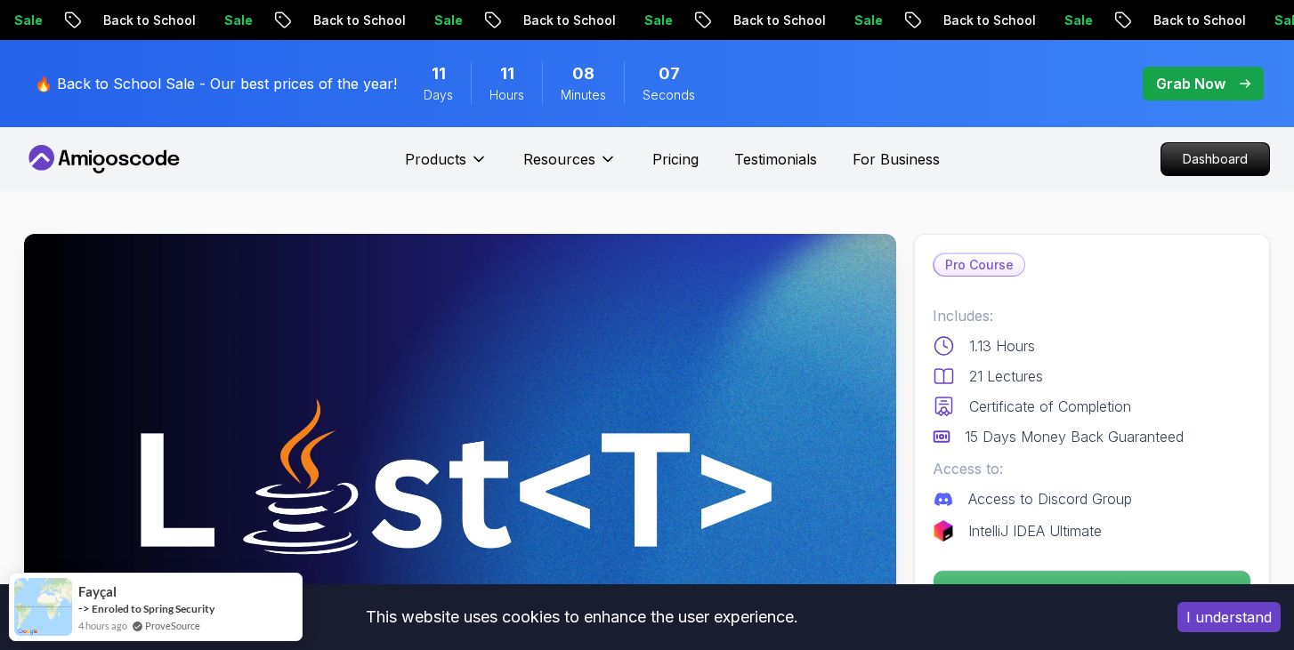
scroll to position [109, 0]
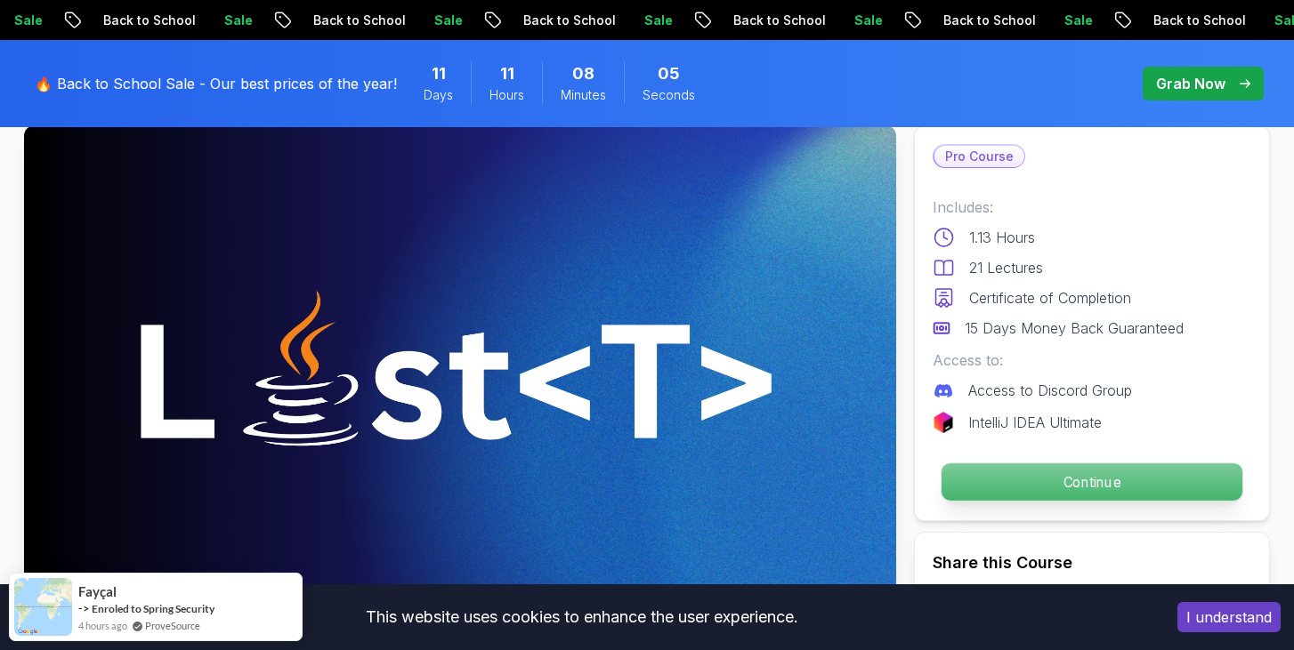
click at [1091, 481] on p "Continue" at bounding box center [1091, 482] width 301 height 37
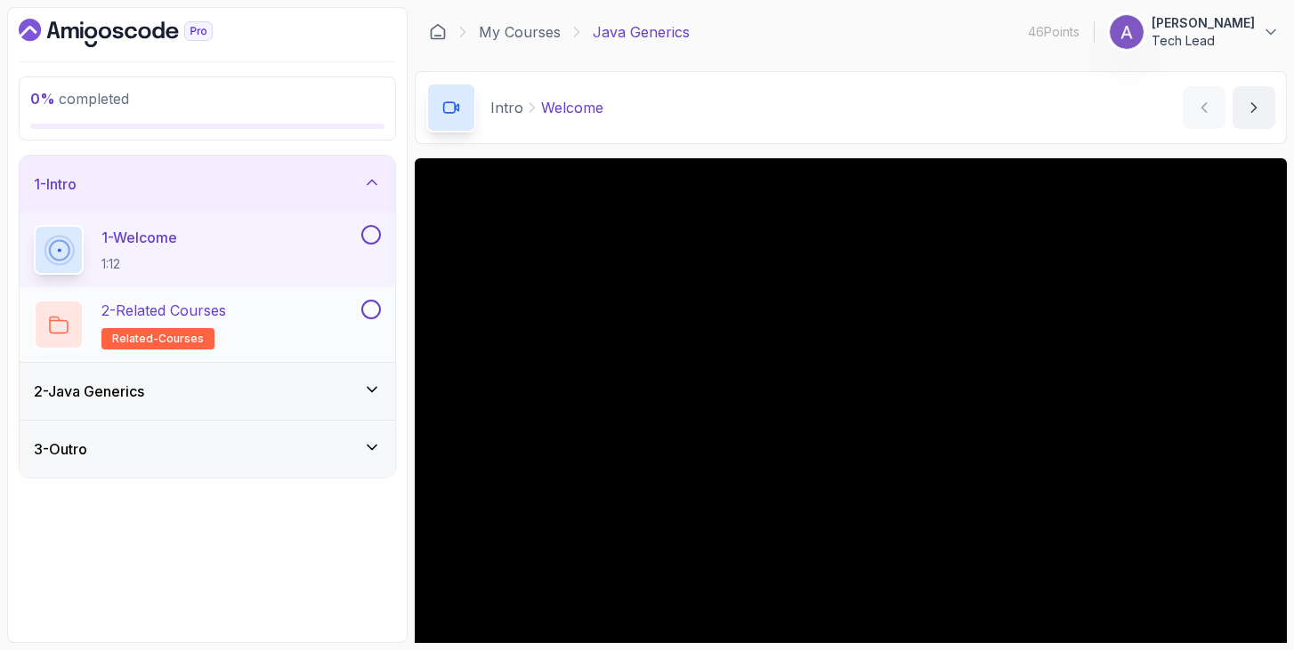
click at [226, 326] on h2 "2 - Related Courses related-courses" at bounding box center [163, 325] width 125 height 50
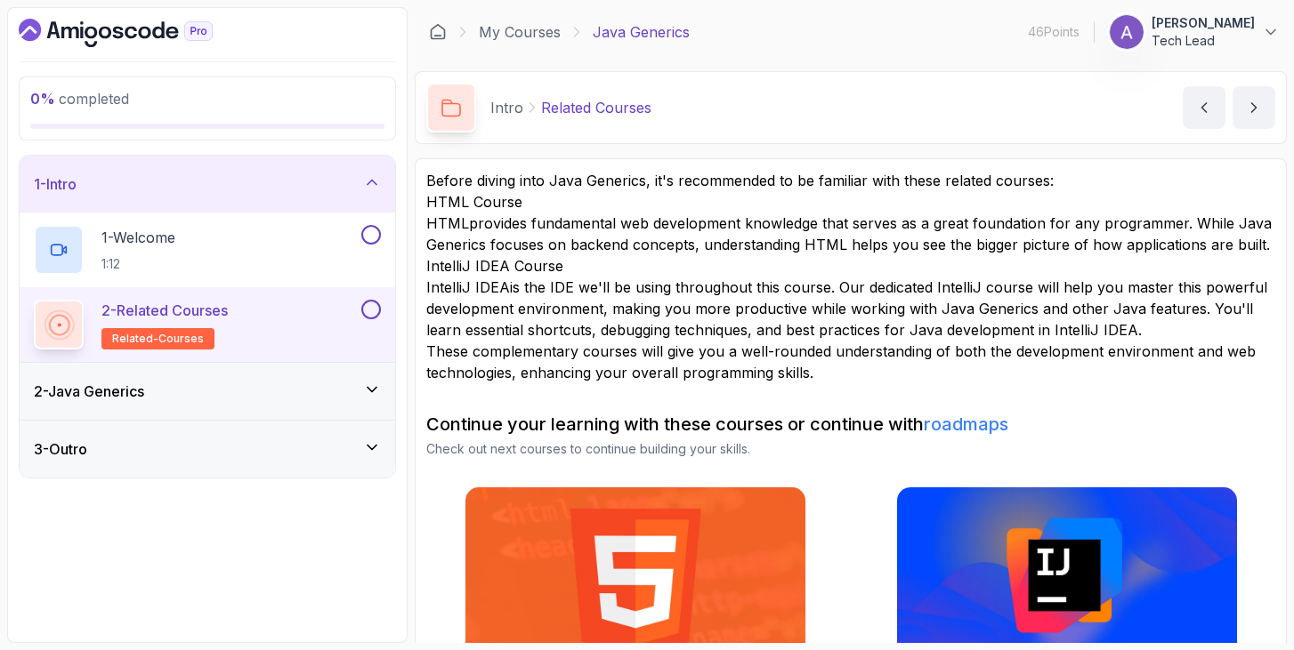
click at [367, 376] on div "2 - Java Generics" at bounding box center [207, 391] width 375 height 57
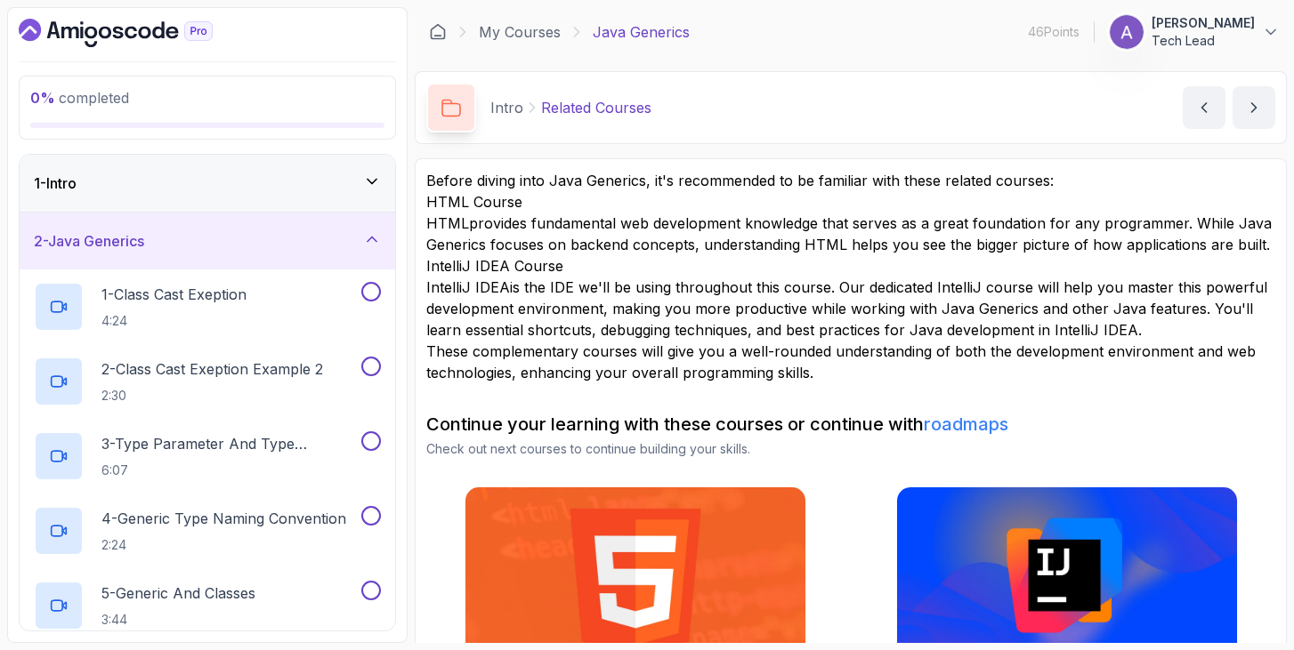
click at [275, 182] on div "1 - Intro" at bounding box center [207, 183] width 347 height 21
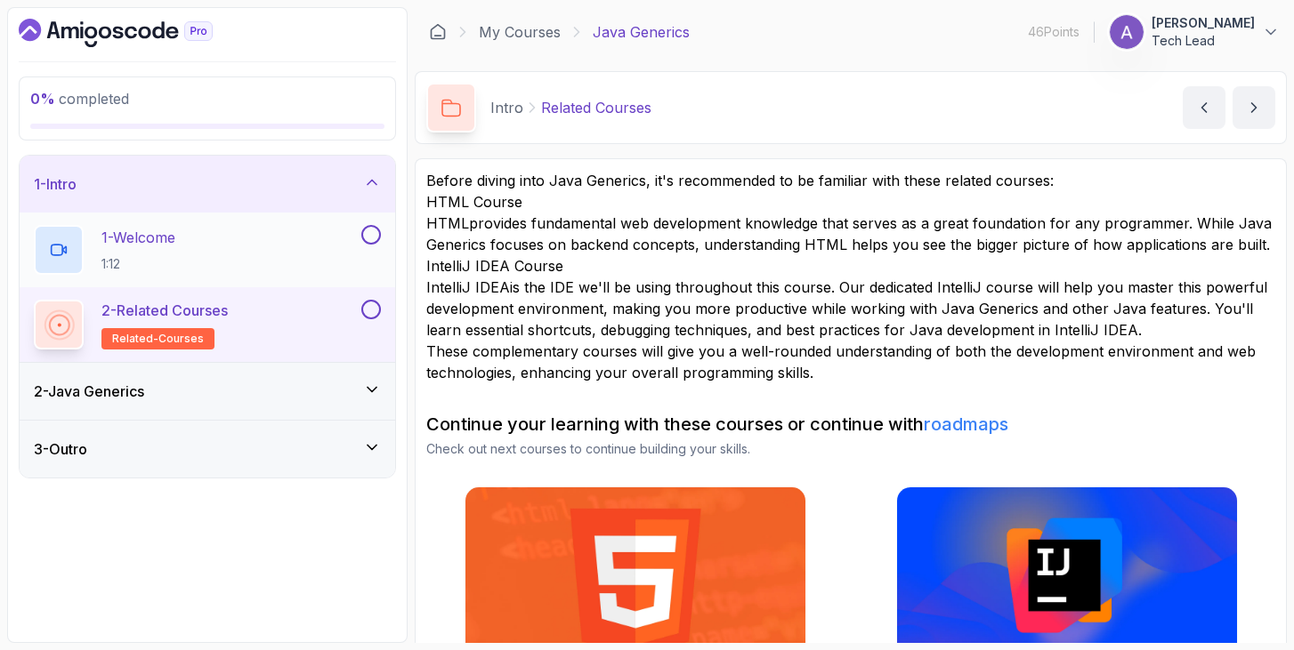
click at [263, 241] on div "1 - Welcome 1:12" at bounding box center [196, 250] width 324 height 50
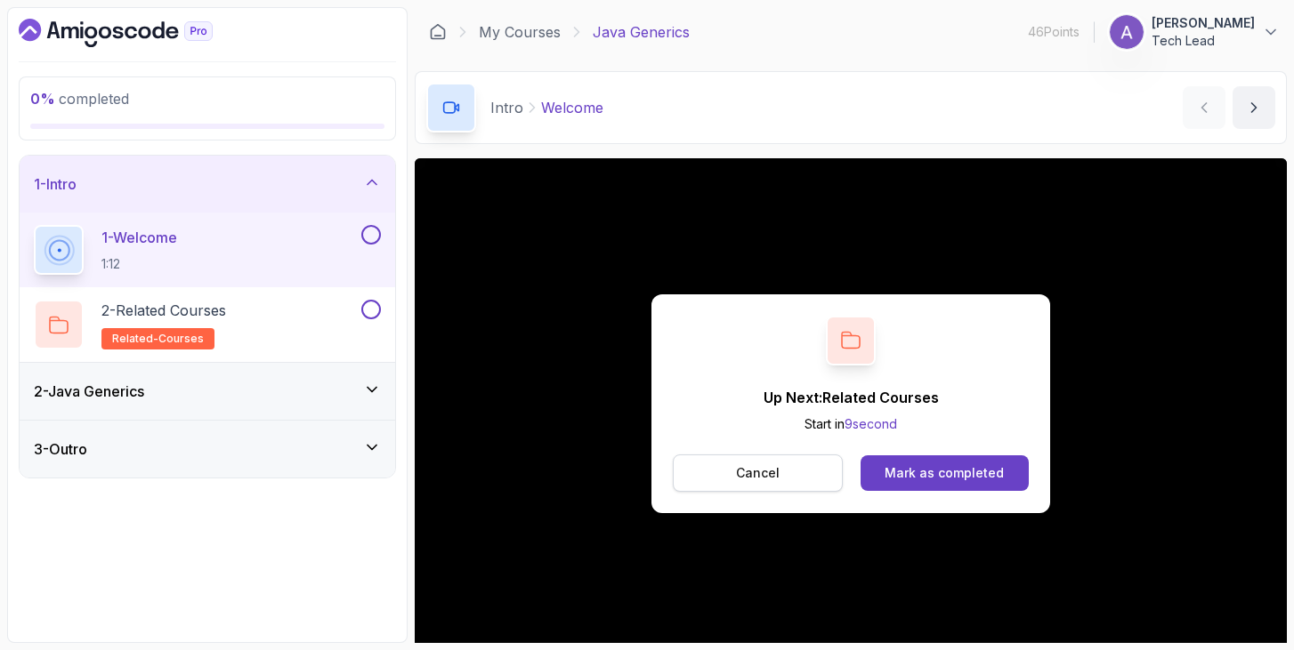
click at [745, 462] on button "Cancel" at bounding box center [758, 473] width 170 height 37
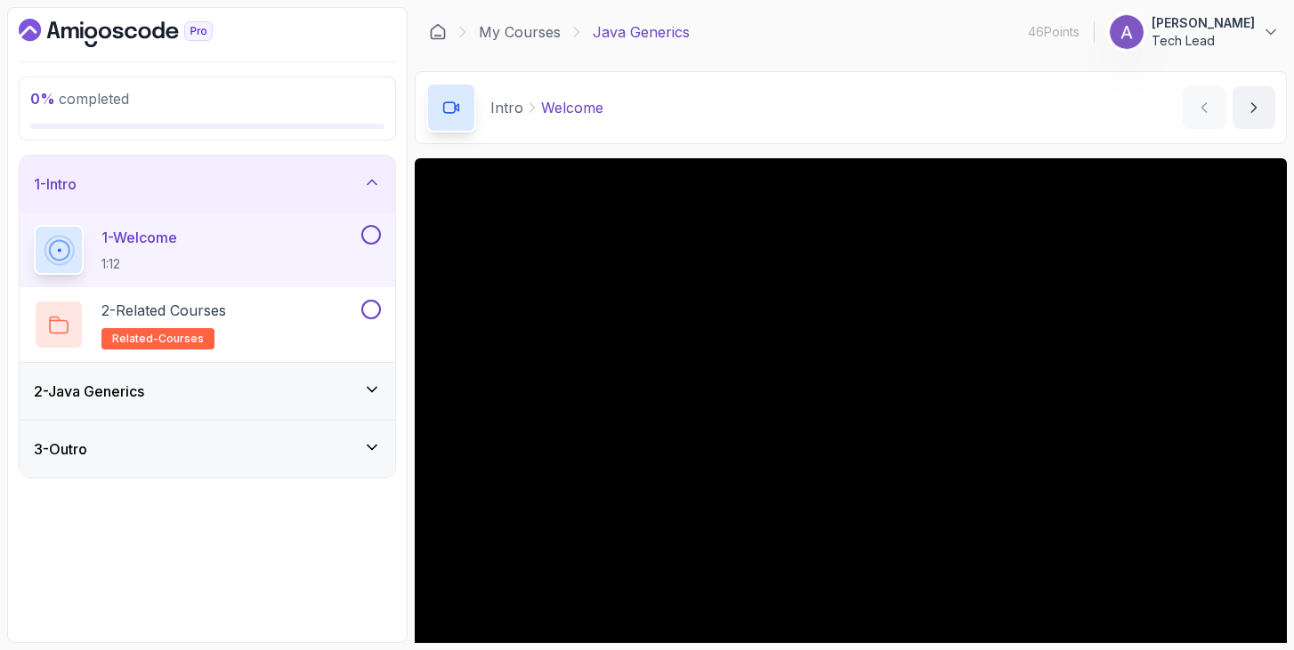
click at [341, 376] on div "2 - Java Generics" at bounding box center [207, 391] width 375 height 57
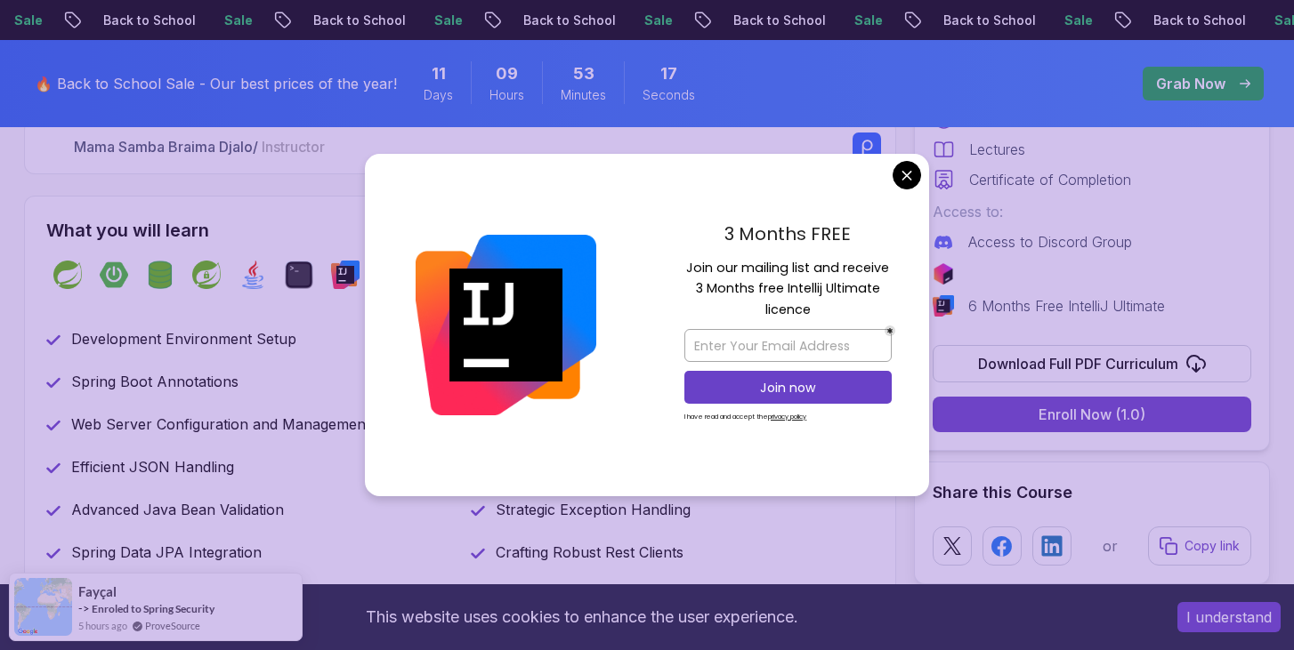
scroll to position [715, 0]
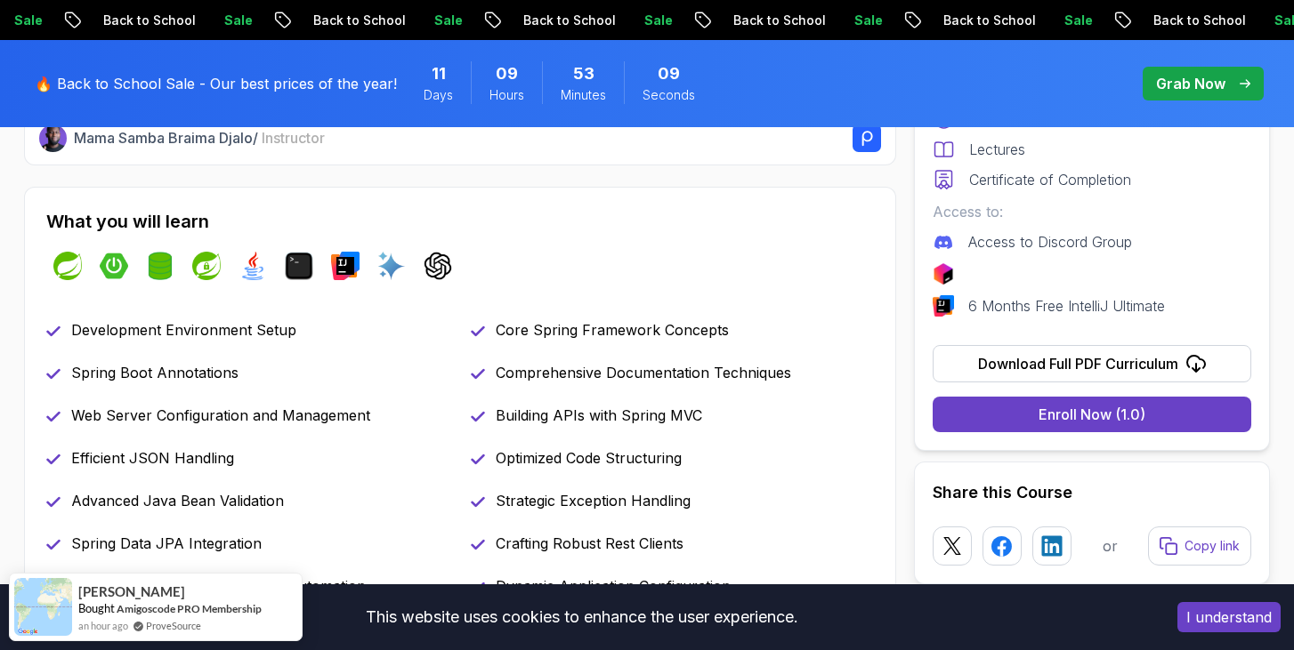
scroll to position [701, 0]
